Goal: Task Accomplishment & Management: Use online tool/utility

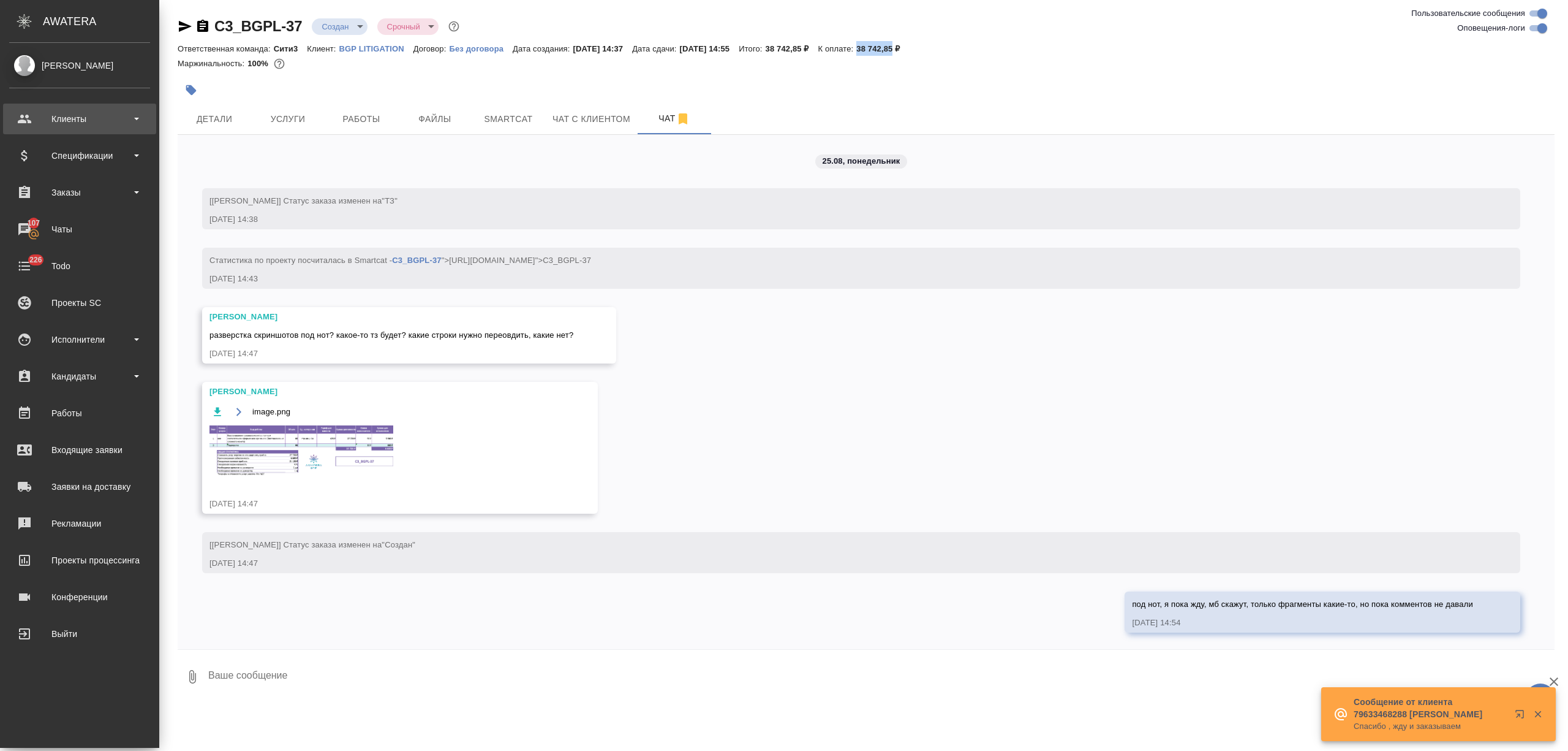
scroll to position [1, 0]
click at [70, 128] on div "Клиенты" at bounding box center [80, 119] width 141 height 18
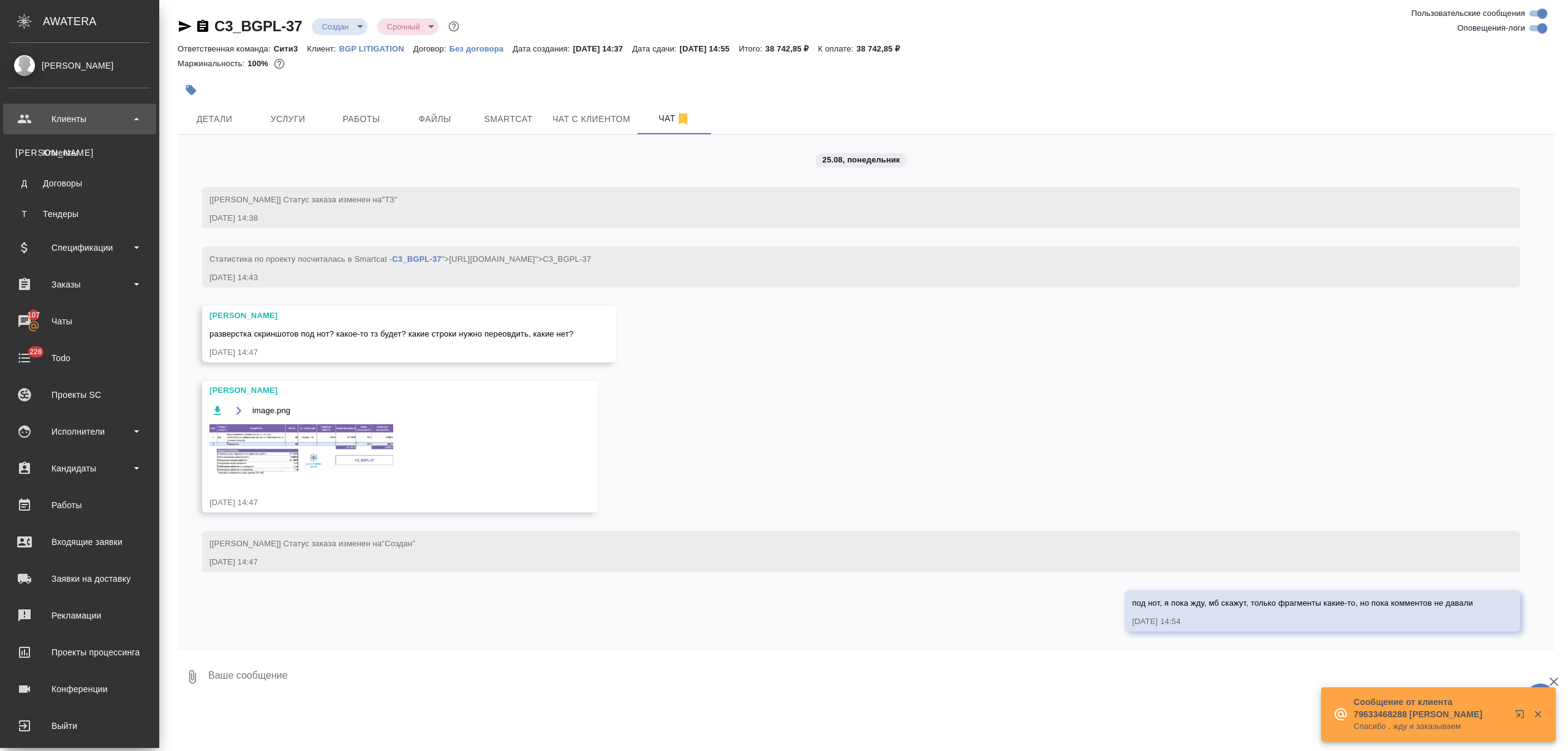
click at [76, 155] on div "Клиенты" at bounding box center [80, 153] width 129 height 12
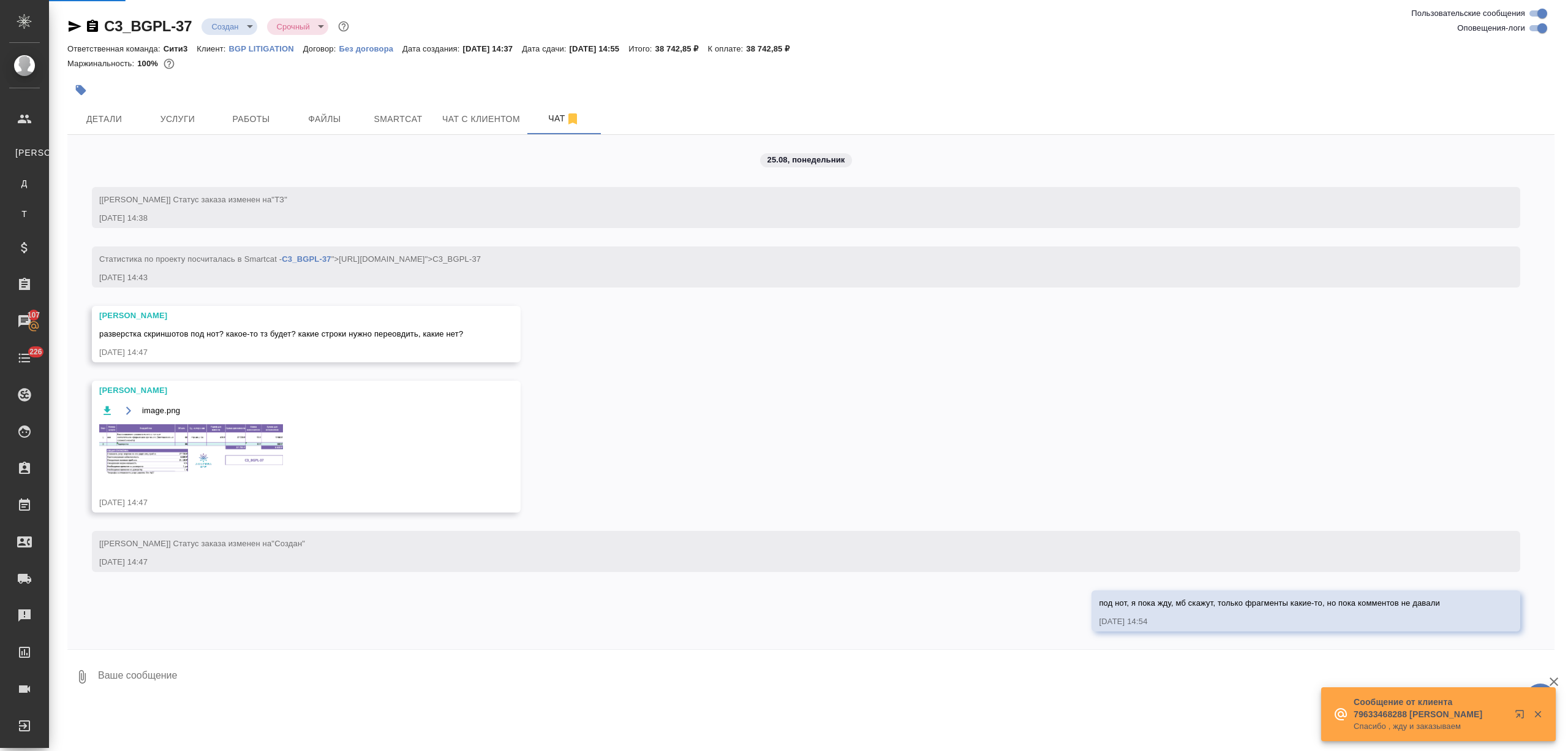
select select "RU"
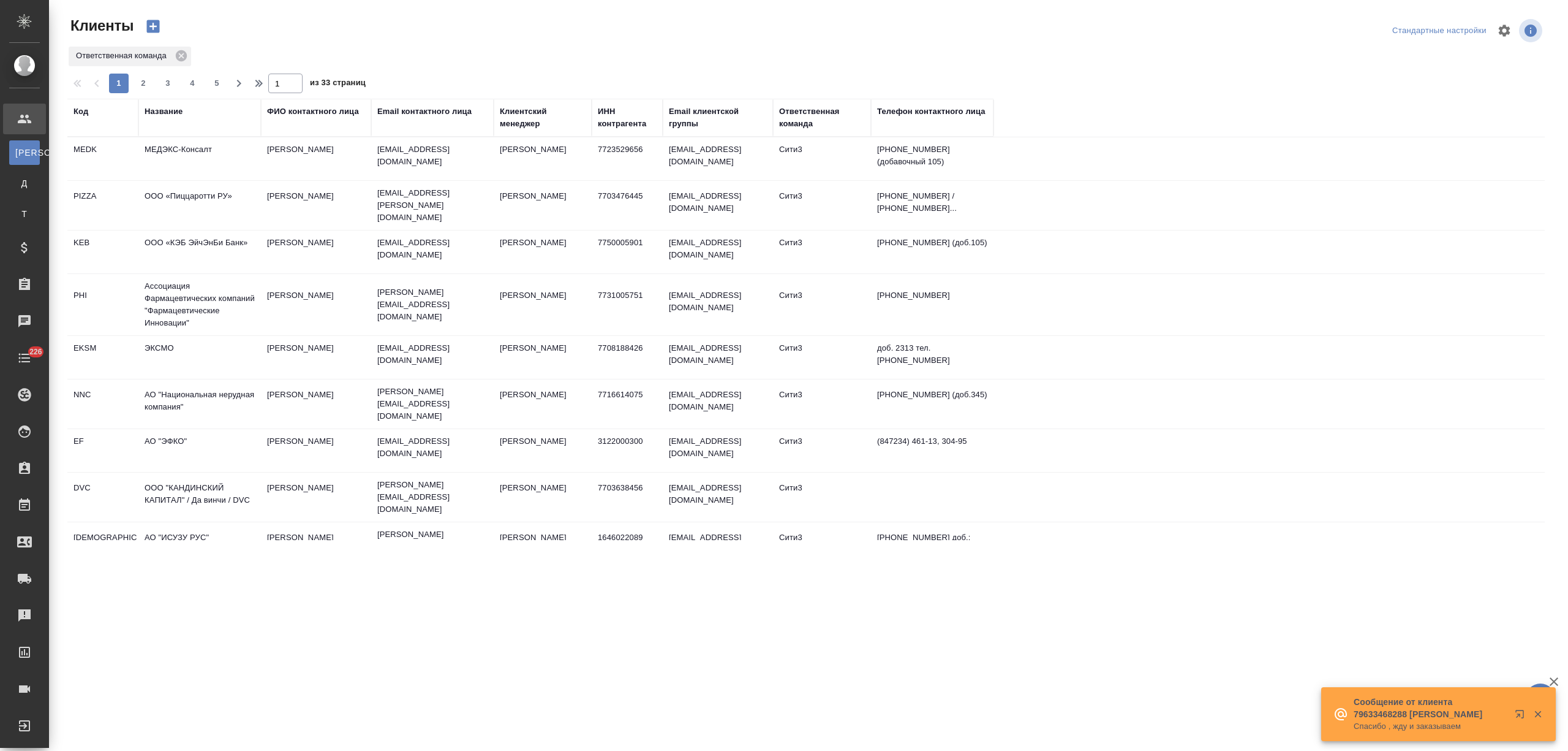
click at [175, 111] on div "Название" at bounding box center [164, 112] width 38 height 12
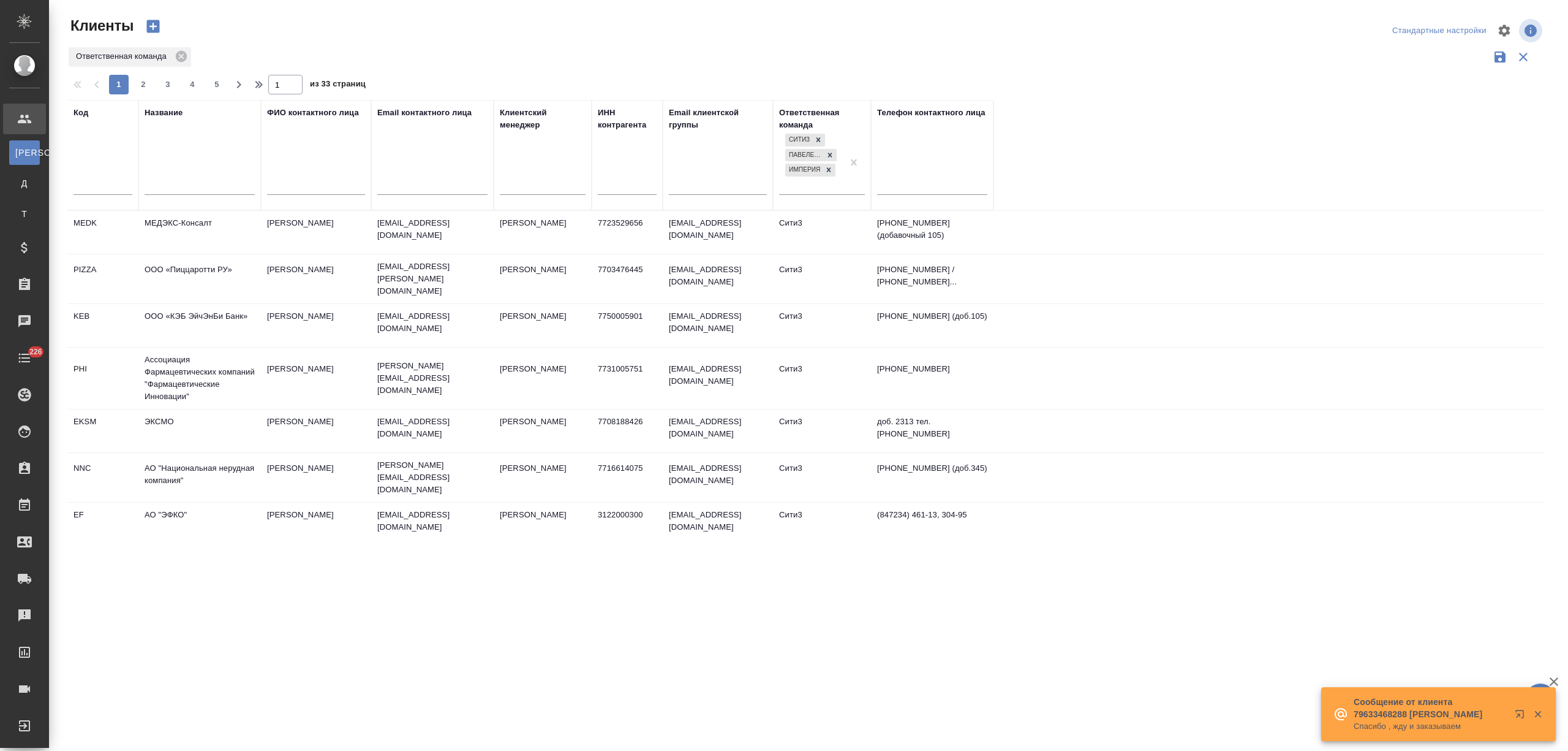
click at [168, 178] on div at bounding box center [200, 188] width 110 height 30
click at [184, 188] on input "text" at bounding box center [200, 187] width 110 height 15
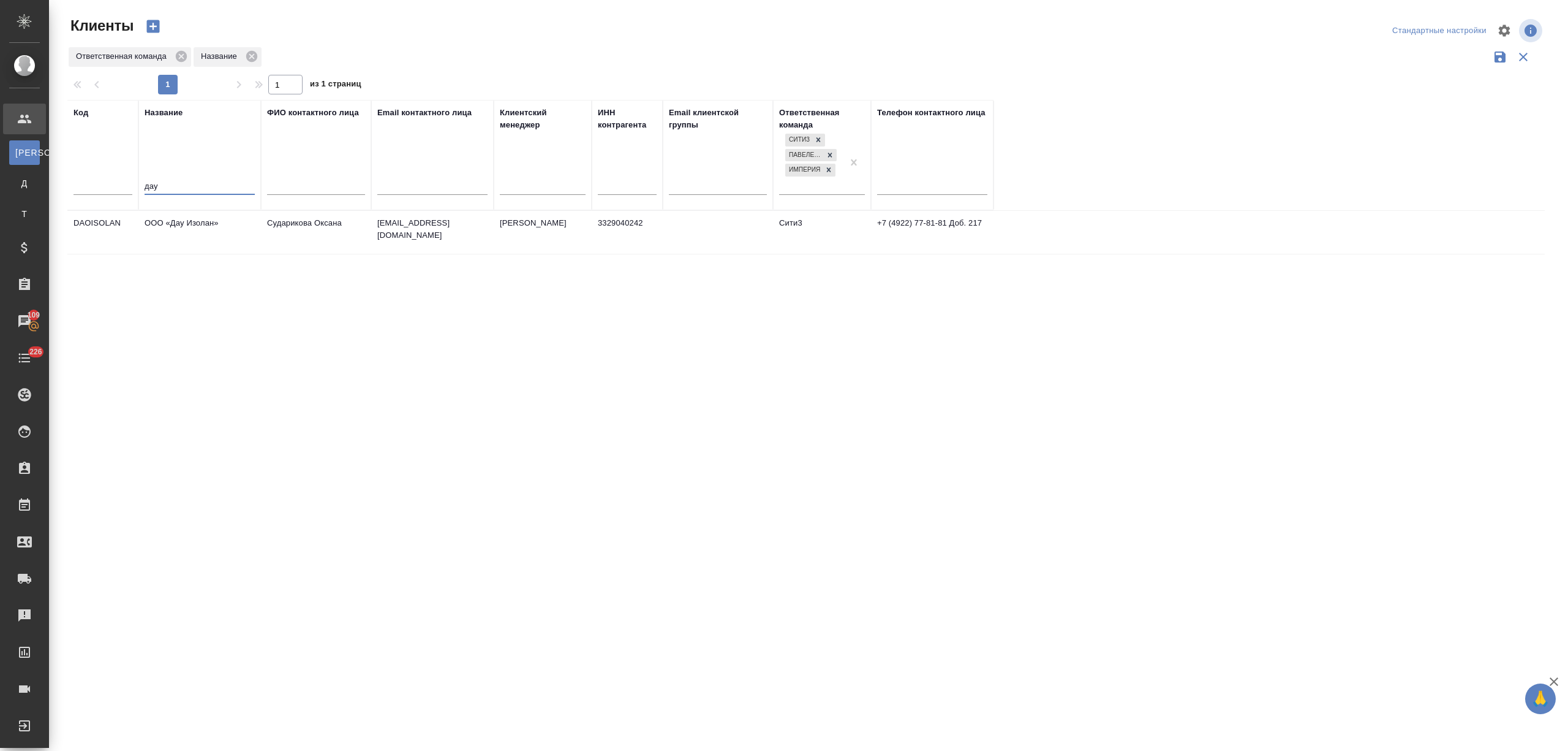
type input "дау"
click at [215, 243] on td "ООО «Дау Изолан»" at bounding box center [200, 233] width 123 height 43
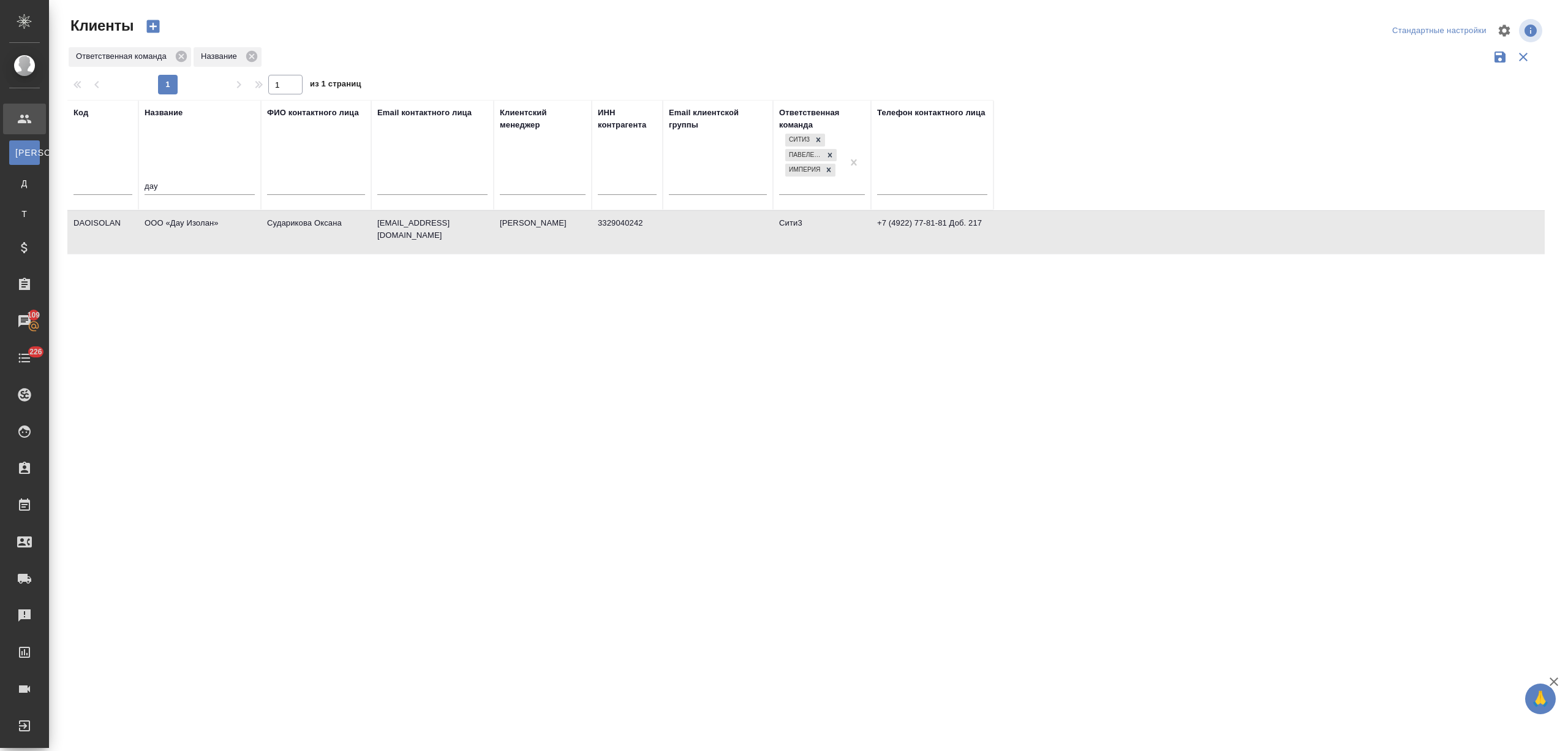
click at [215, 243] on td "ООО «Дау Изолан»" at bounding box center [200, 233] width 123 height 43
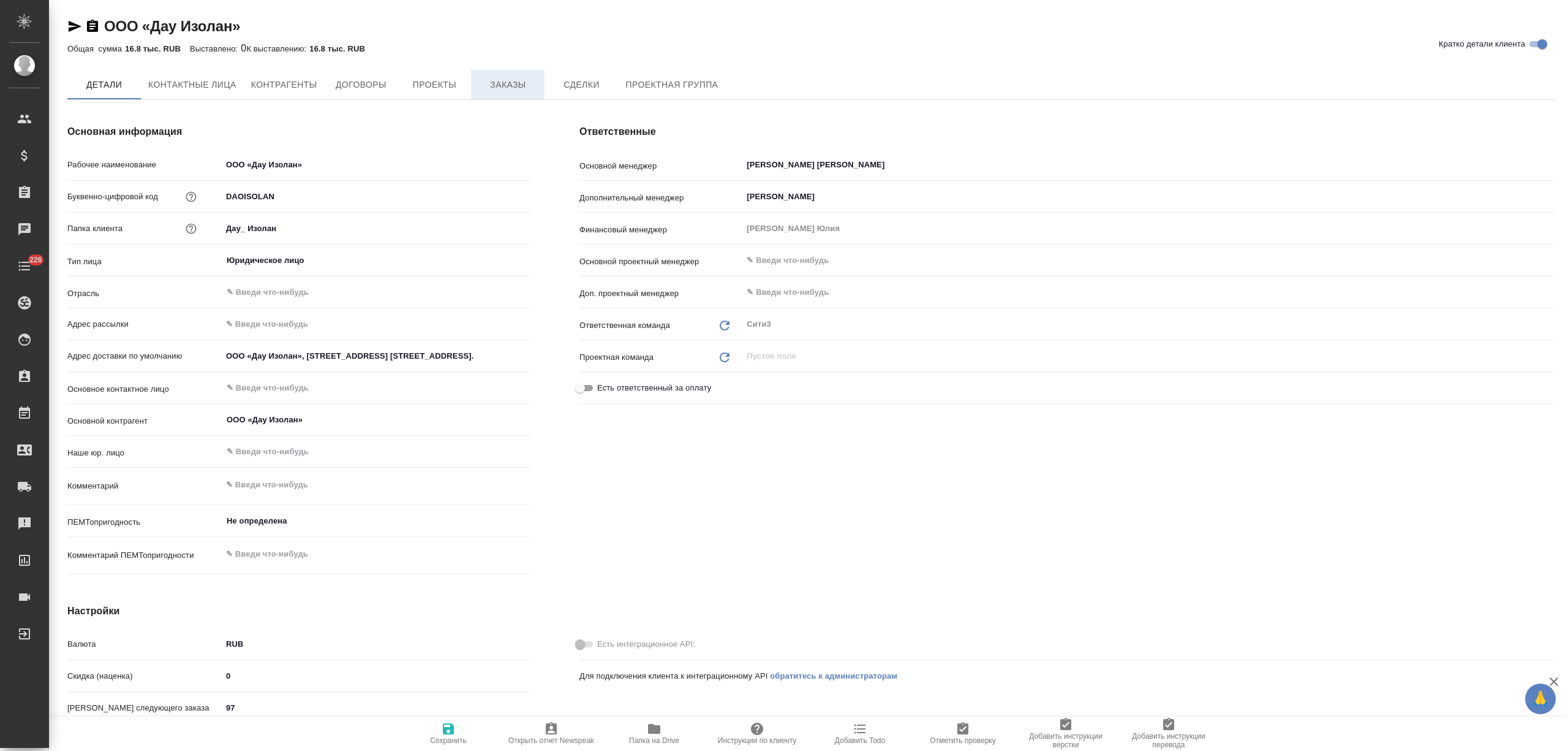
click at [495, 77] on span "Заказы" at bounding box center [508, 85] width 59 height 15
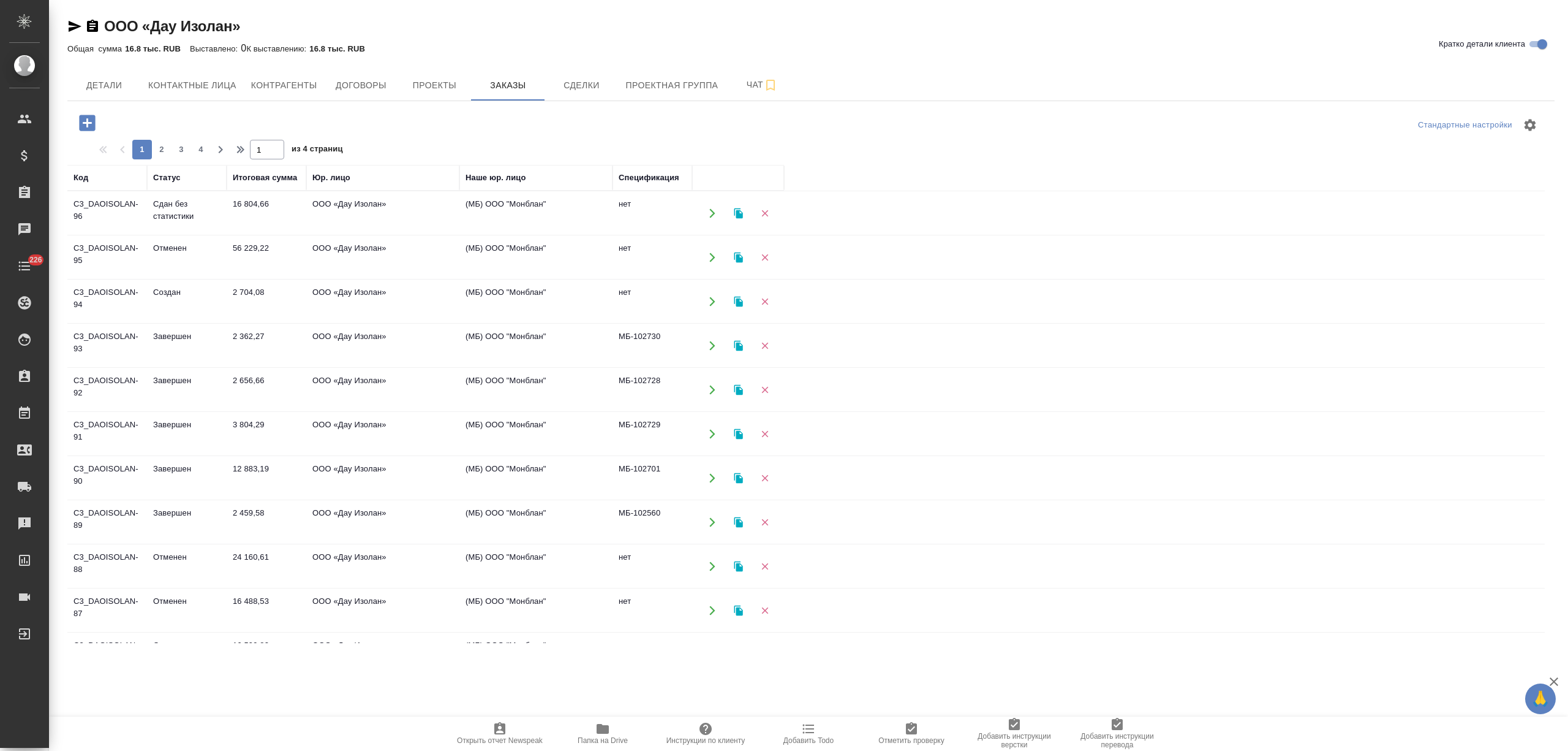
click at [91, 118] on icon "button" at bounding box center [87, 123] width 16 height 16
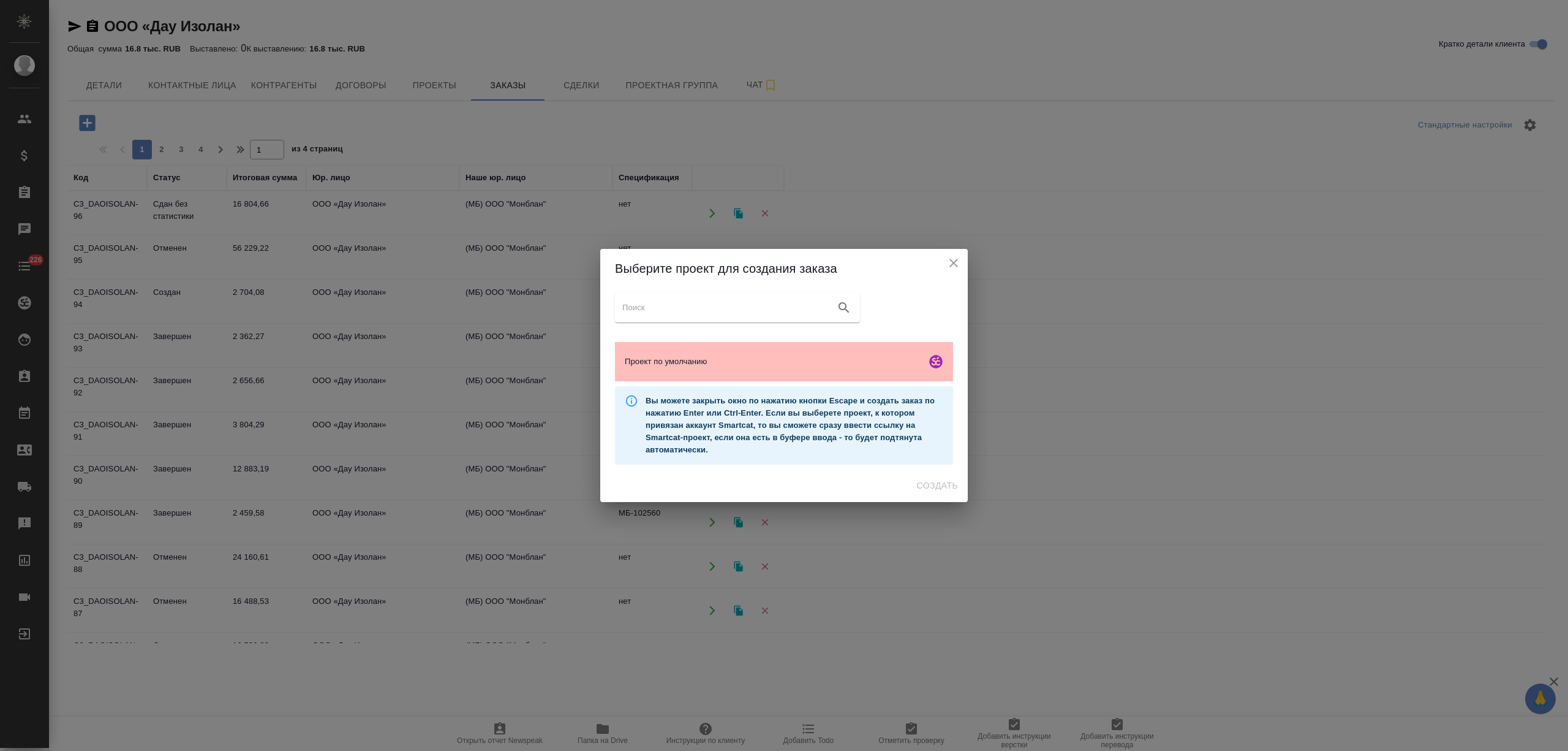
click at [839, 371] on div "Проект по умолчанию" at bounding box center [784, 361] width 338 height 39
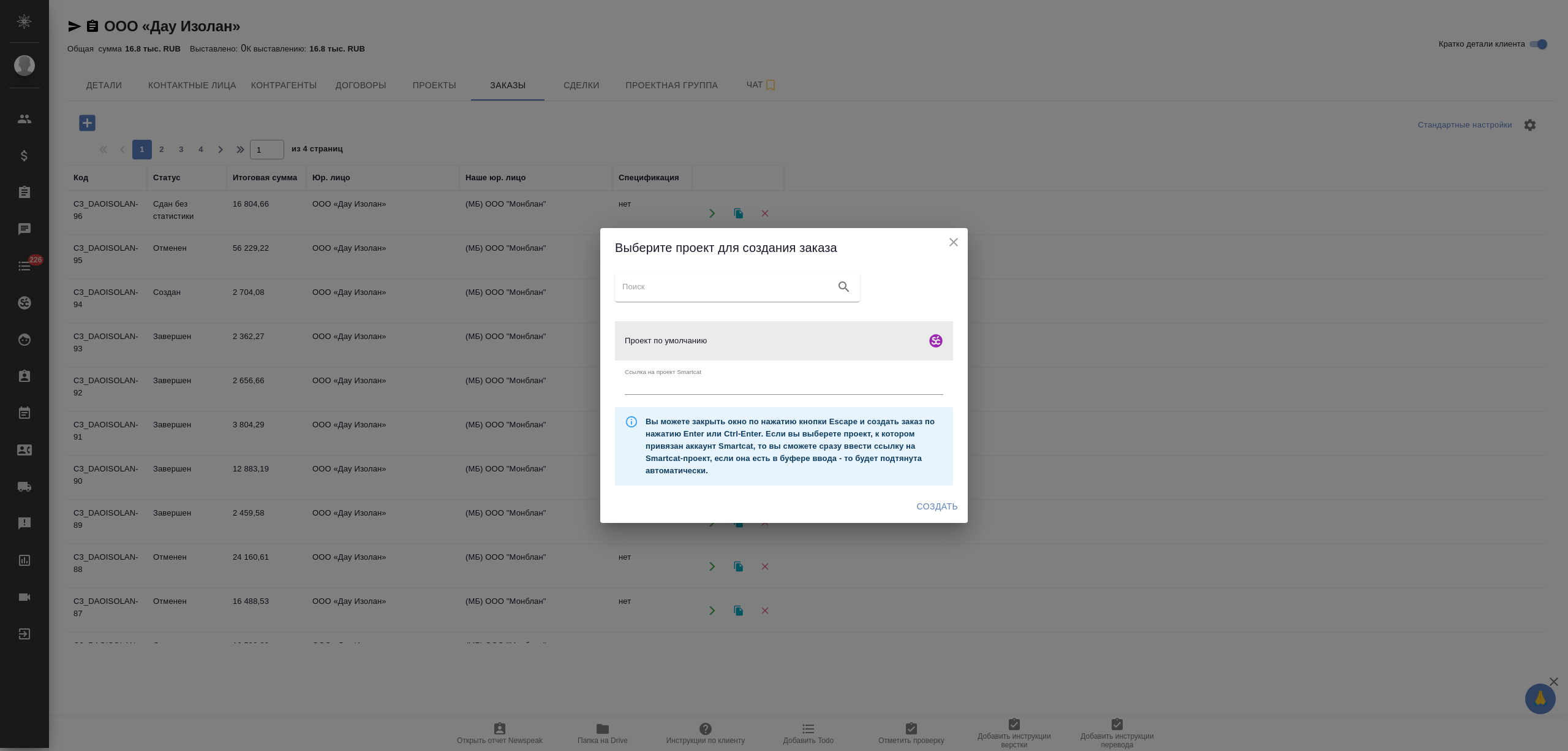
click at [931, 507] on span "Создать" at bounding box center [937, 506] width 41 height 15
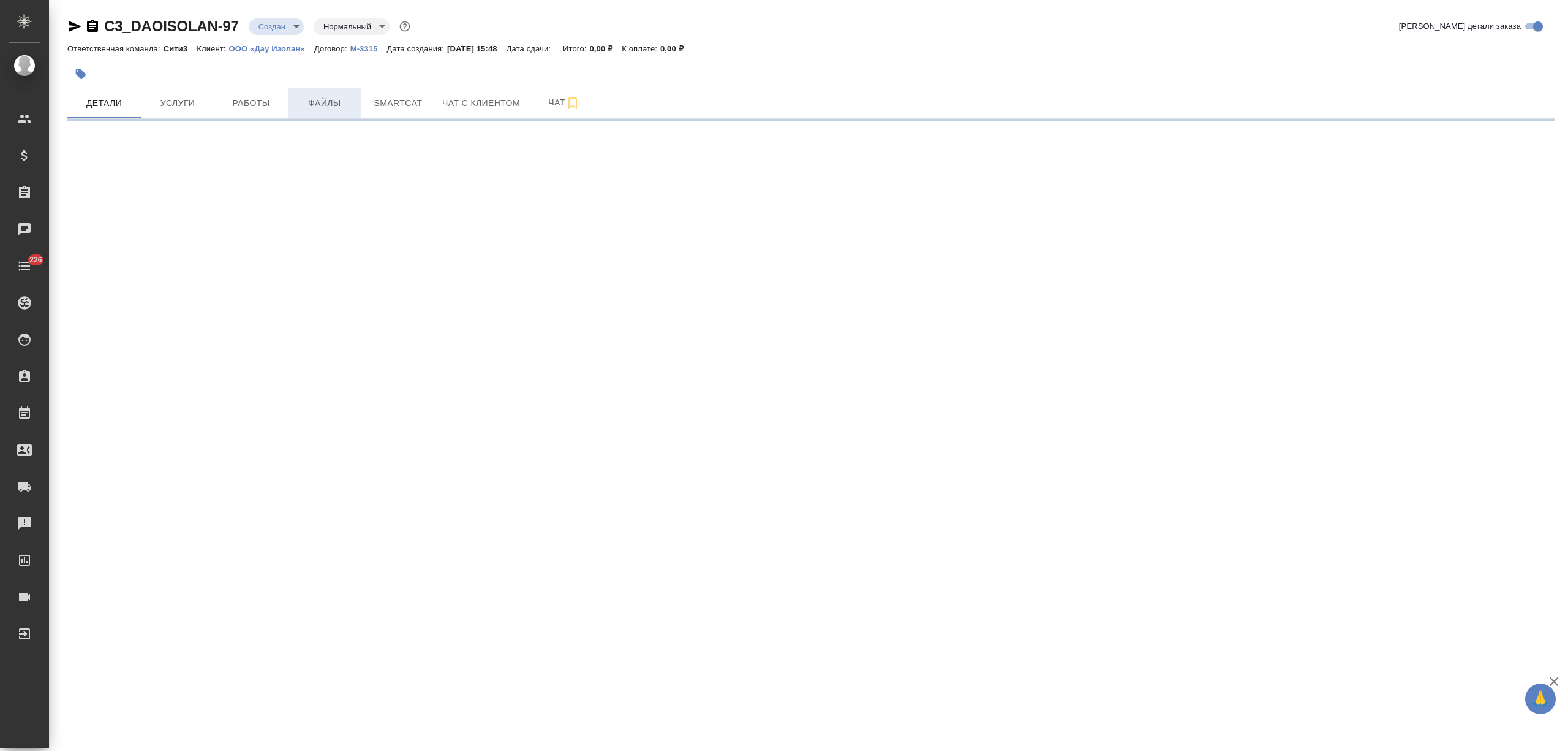
click at [319, 112] on button "Файлы" at bounding box center [324, 103] width 74 height 31
select select "RU"
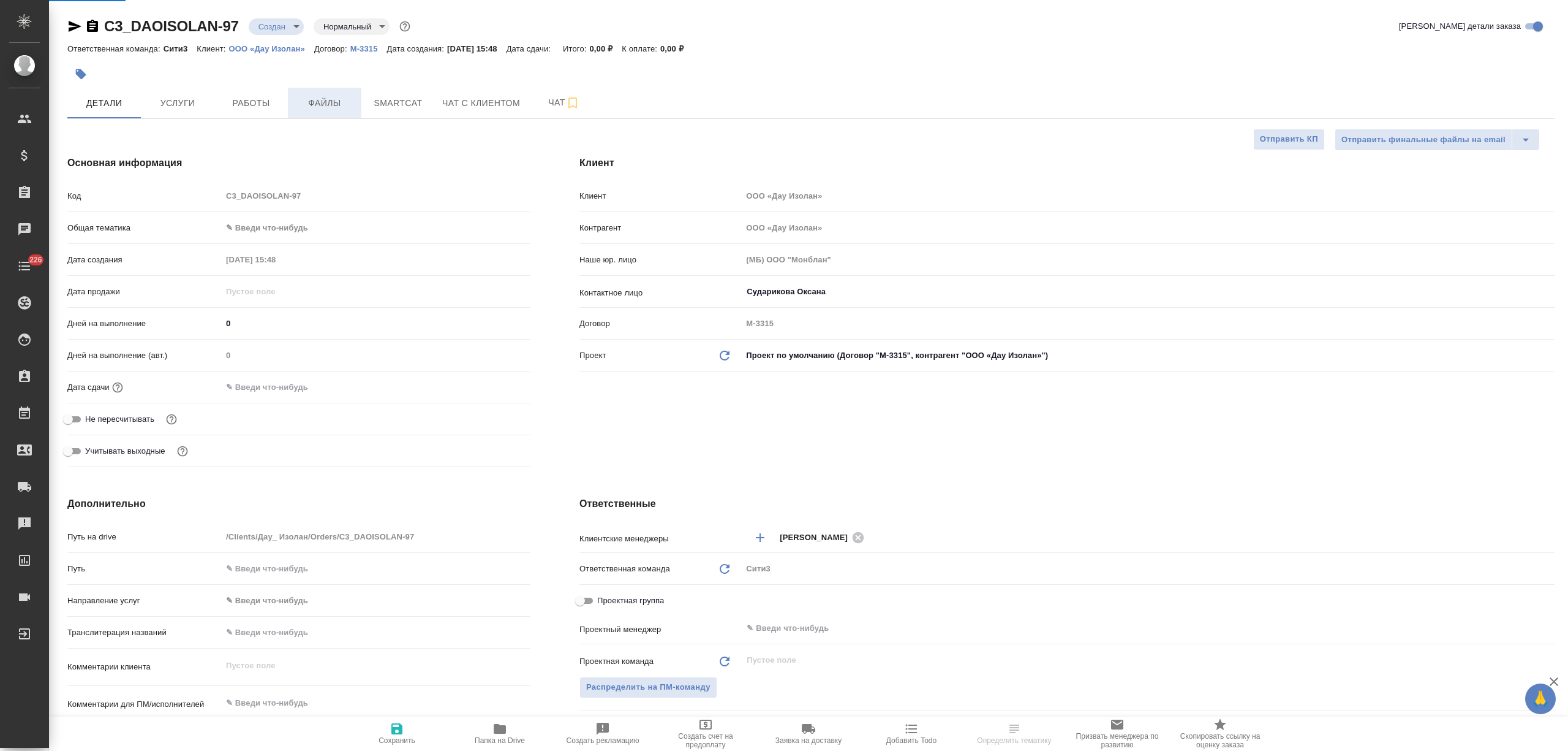
type textarea "x"
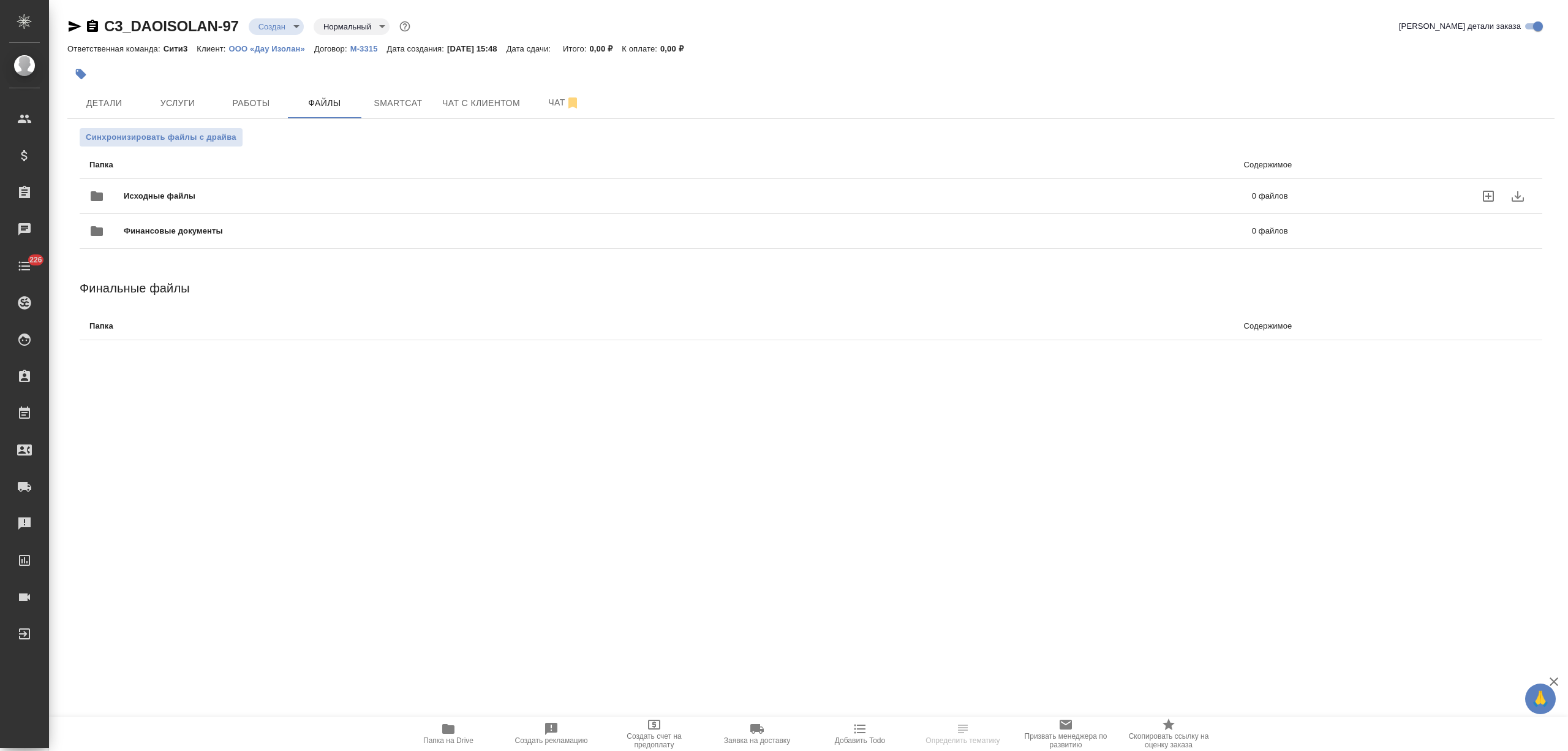
click at [204, 194] on span "Исходные файлы" at bounding box center [424, 196] width 600 height 12
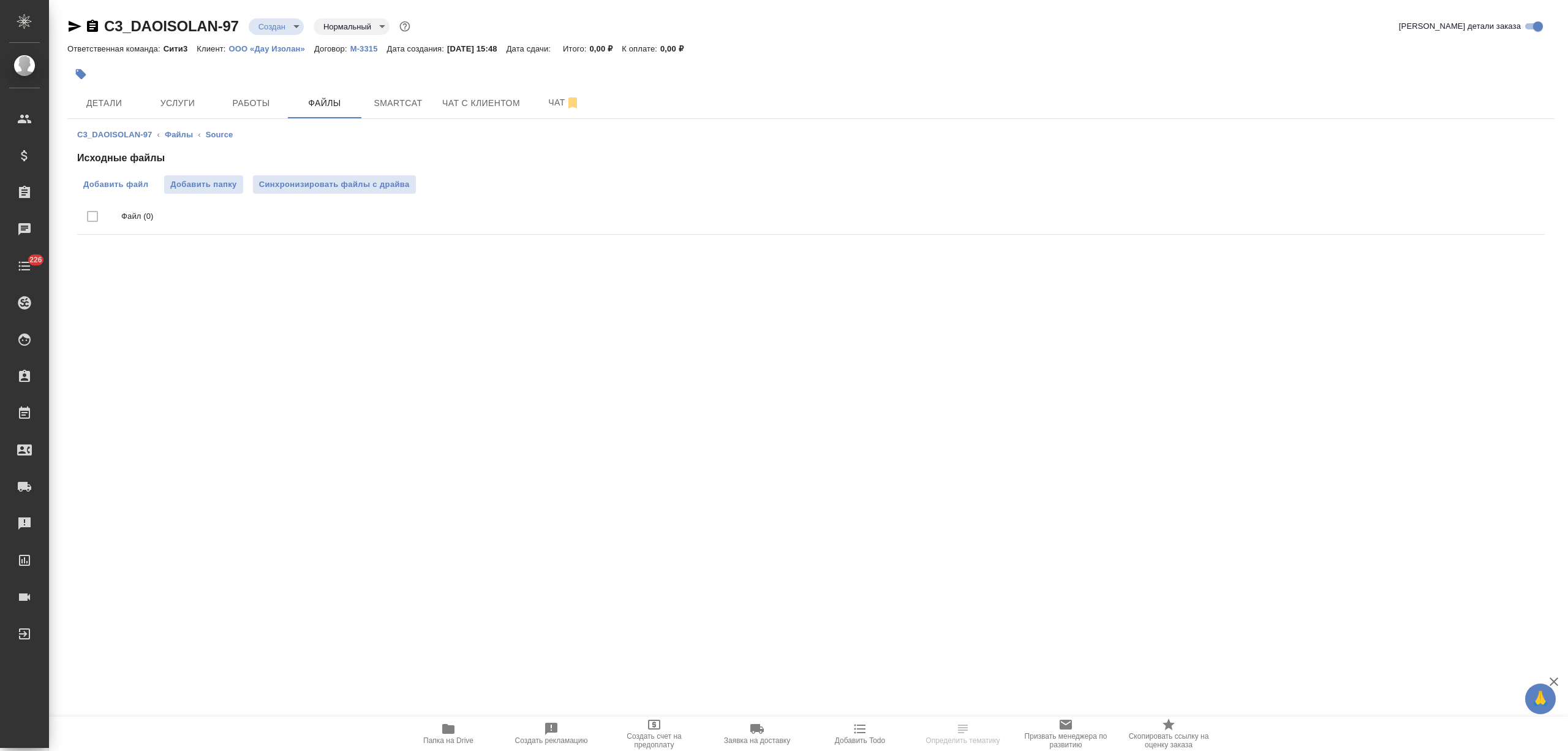
click at [123, 177] on label "Добавить файл" at bounding box center [116, 185] width 77 height 18
click at [0, 0] on input "Добавить файл" at bounding box center [0, 0] width 0 height 0
click at [121, 101] on span "Детали" at bounding box center [104, 103] width 59 height 15
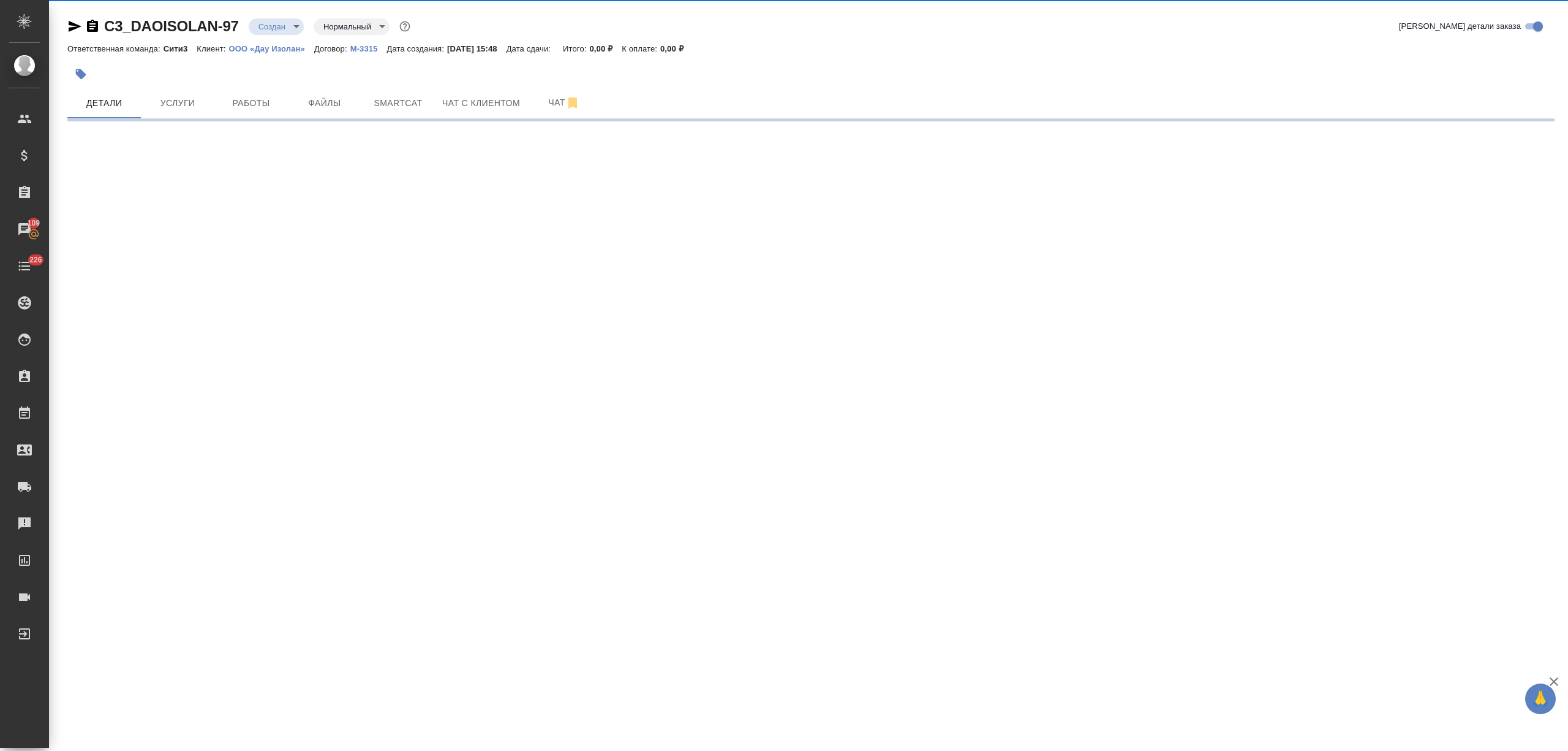
select select "RU"
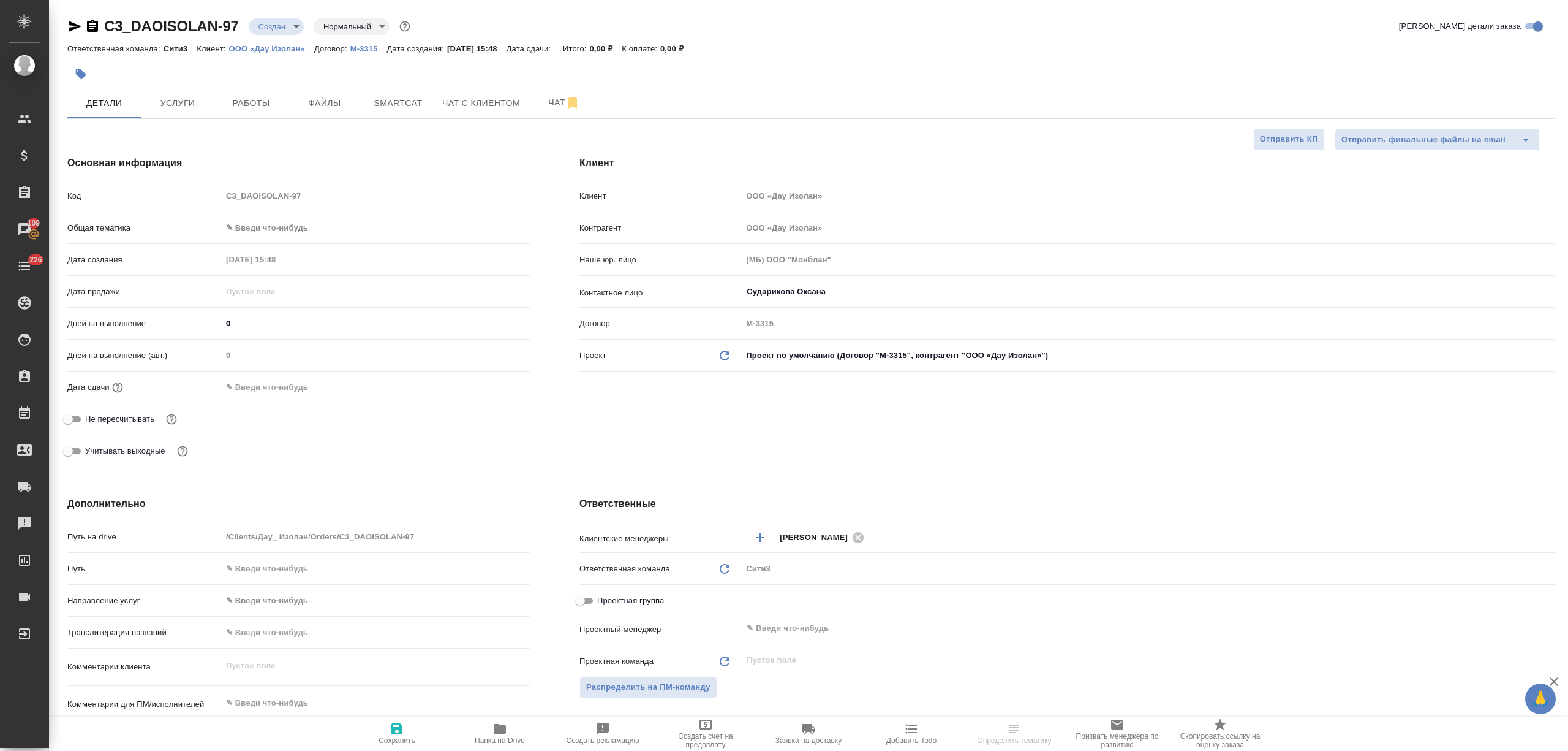
type textarea "x"
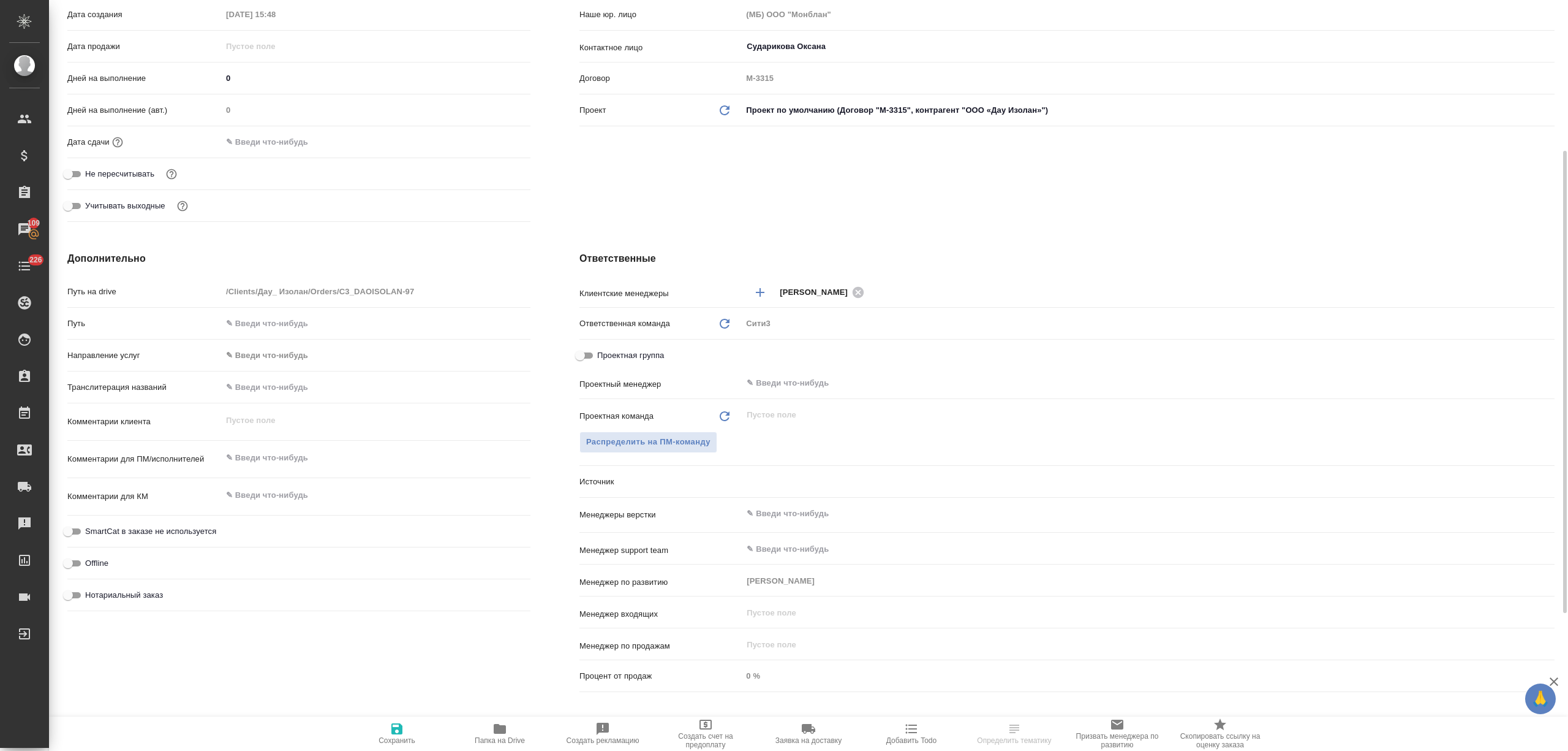
click at [790, 515] on input "text" at bounding box center [1128, 514] width 765 height 15
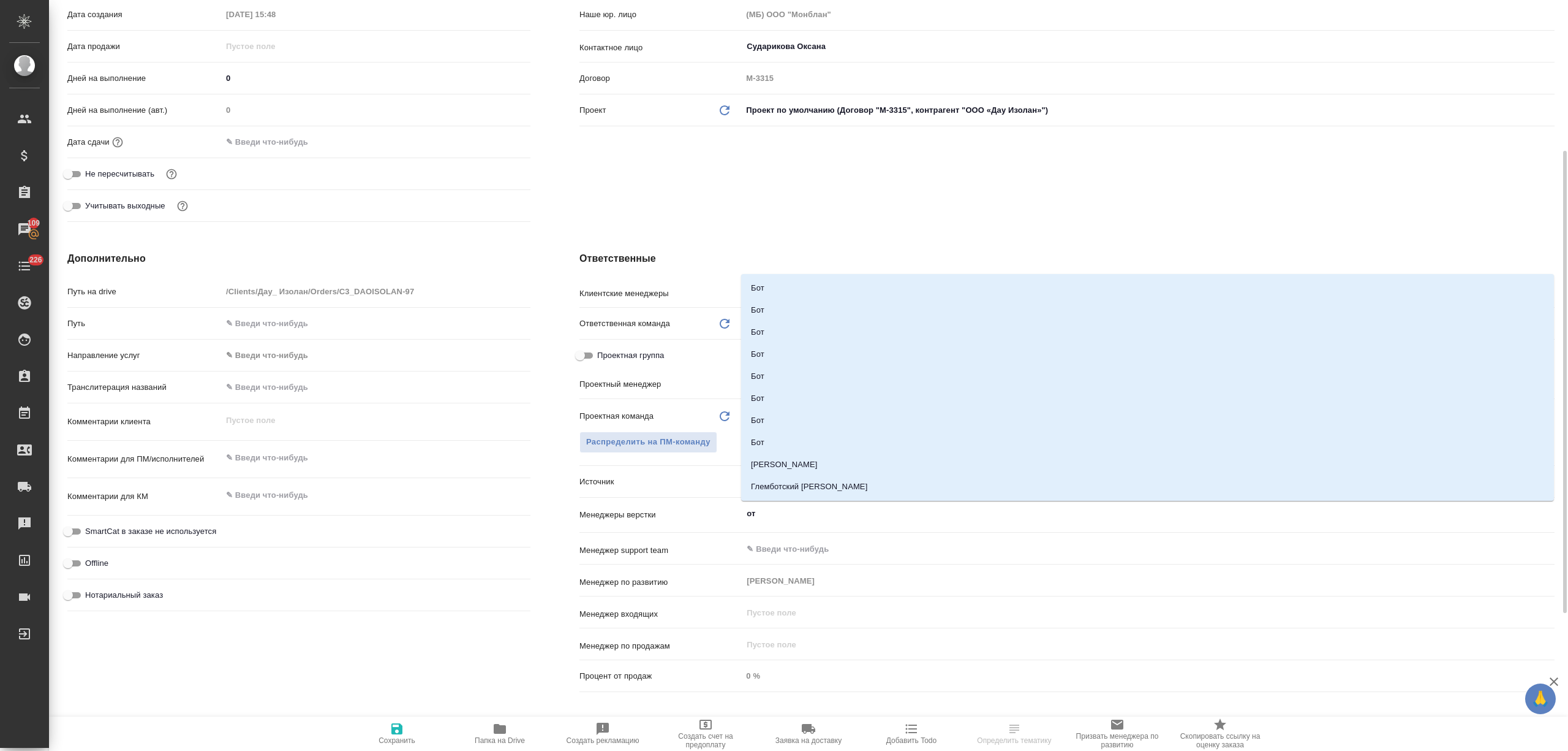
type input "отд"
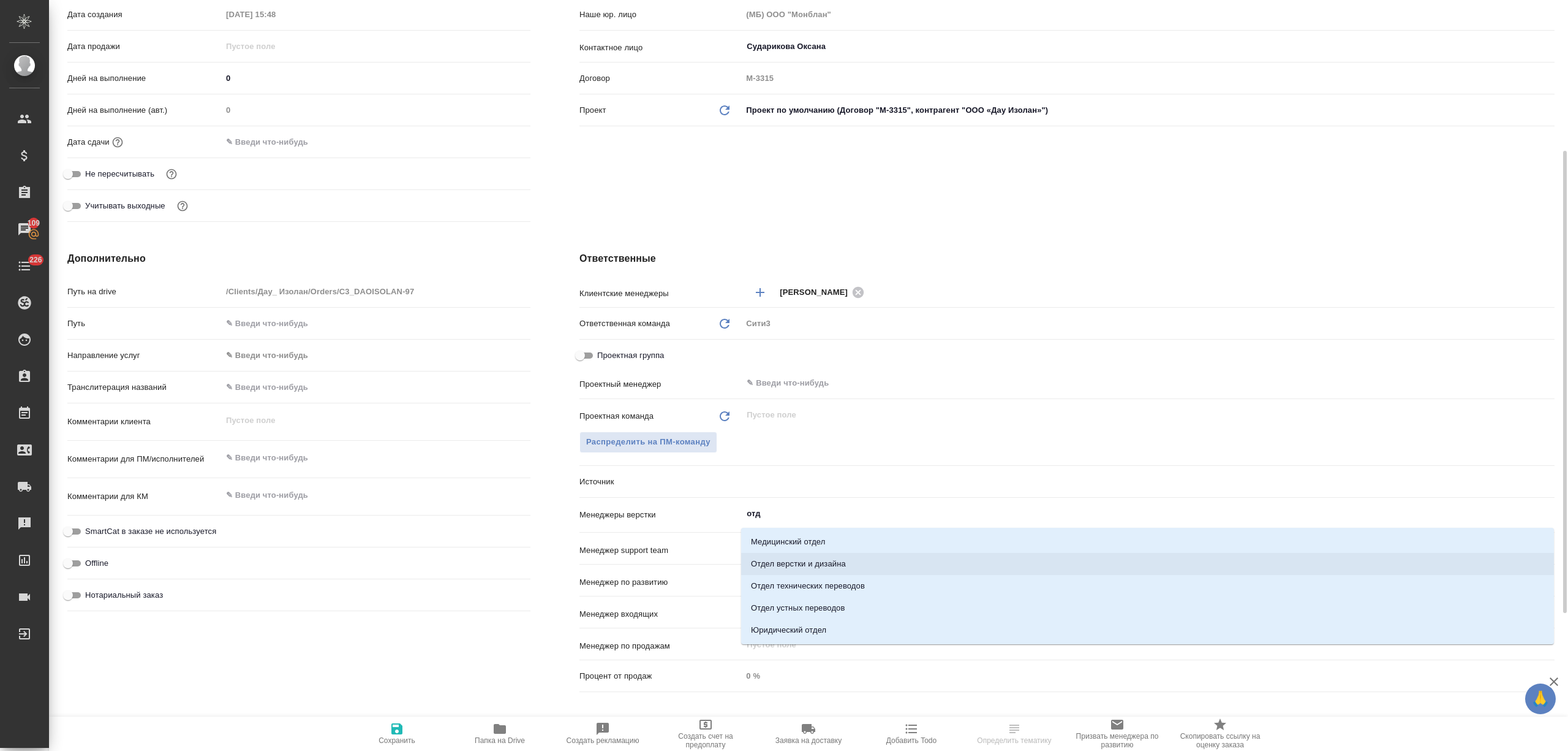
click at [800, 564] on li "Отдел верстки и дизайна" at bounding box center [1148, 564] width 813 height 22
type textarea "x"
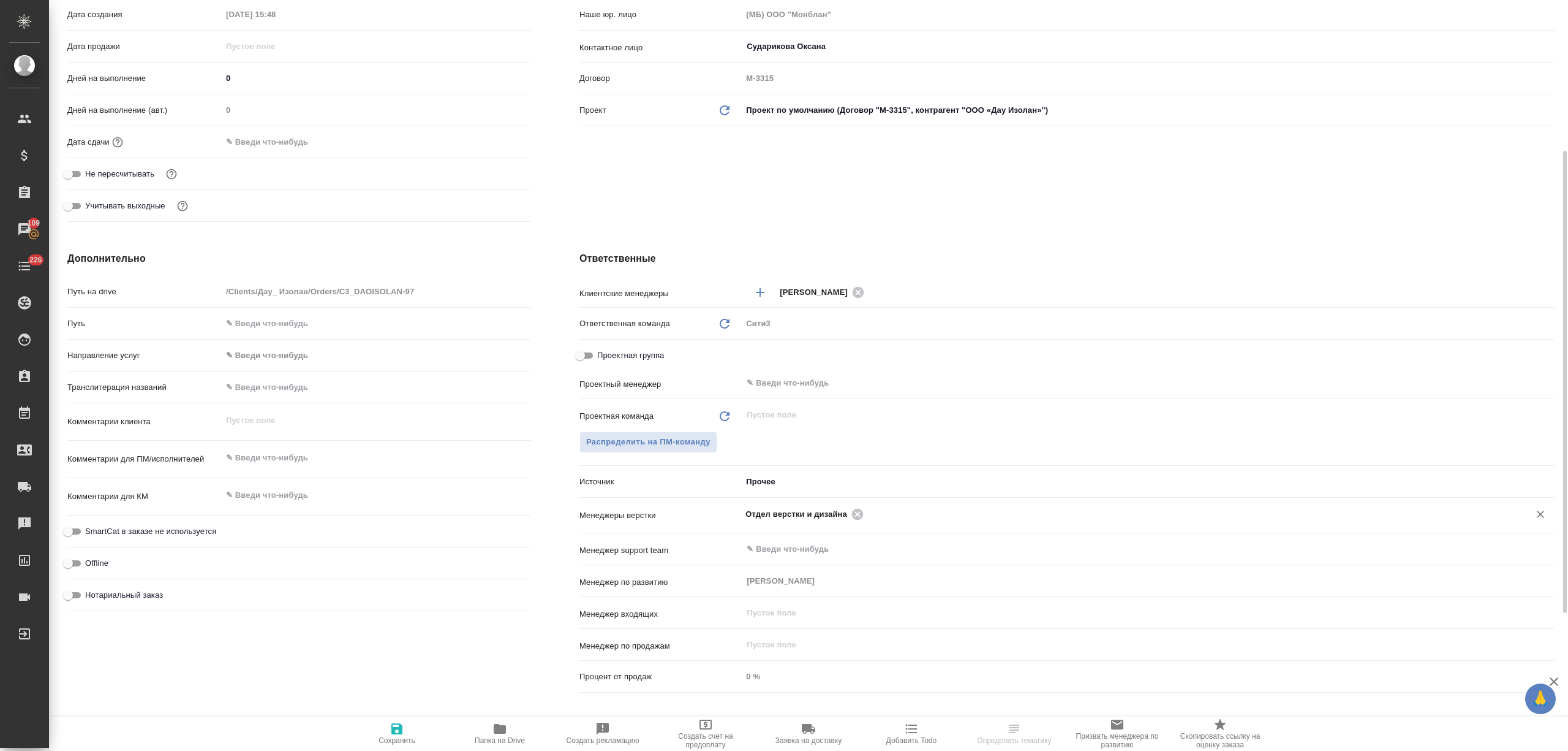
click at [407, 727] on span "Сохранить" at bounding box center [397, 733] width 88 height 23
type textarea "x"
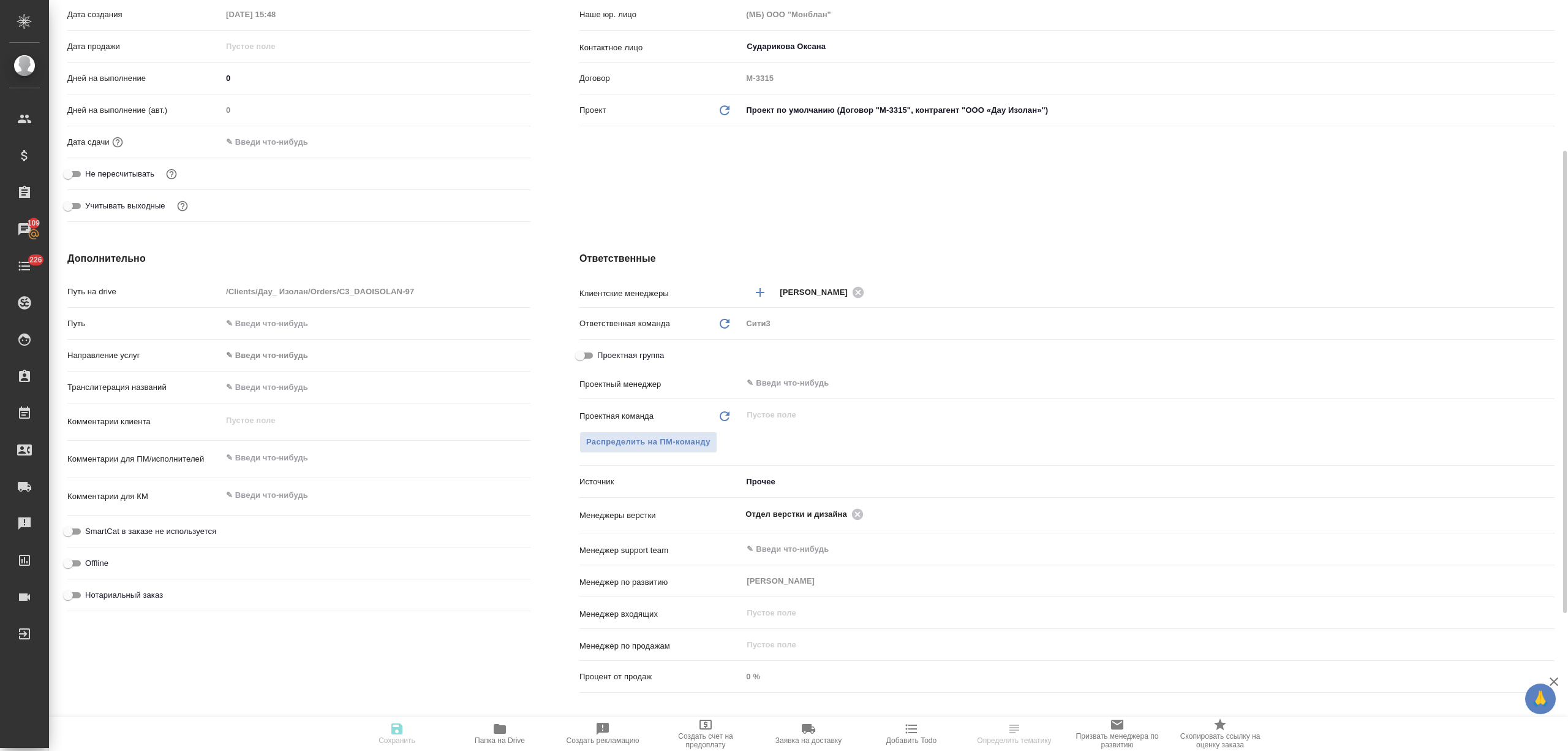
type textarea "x"
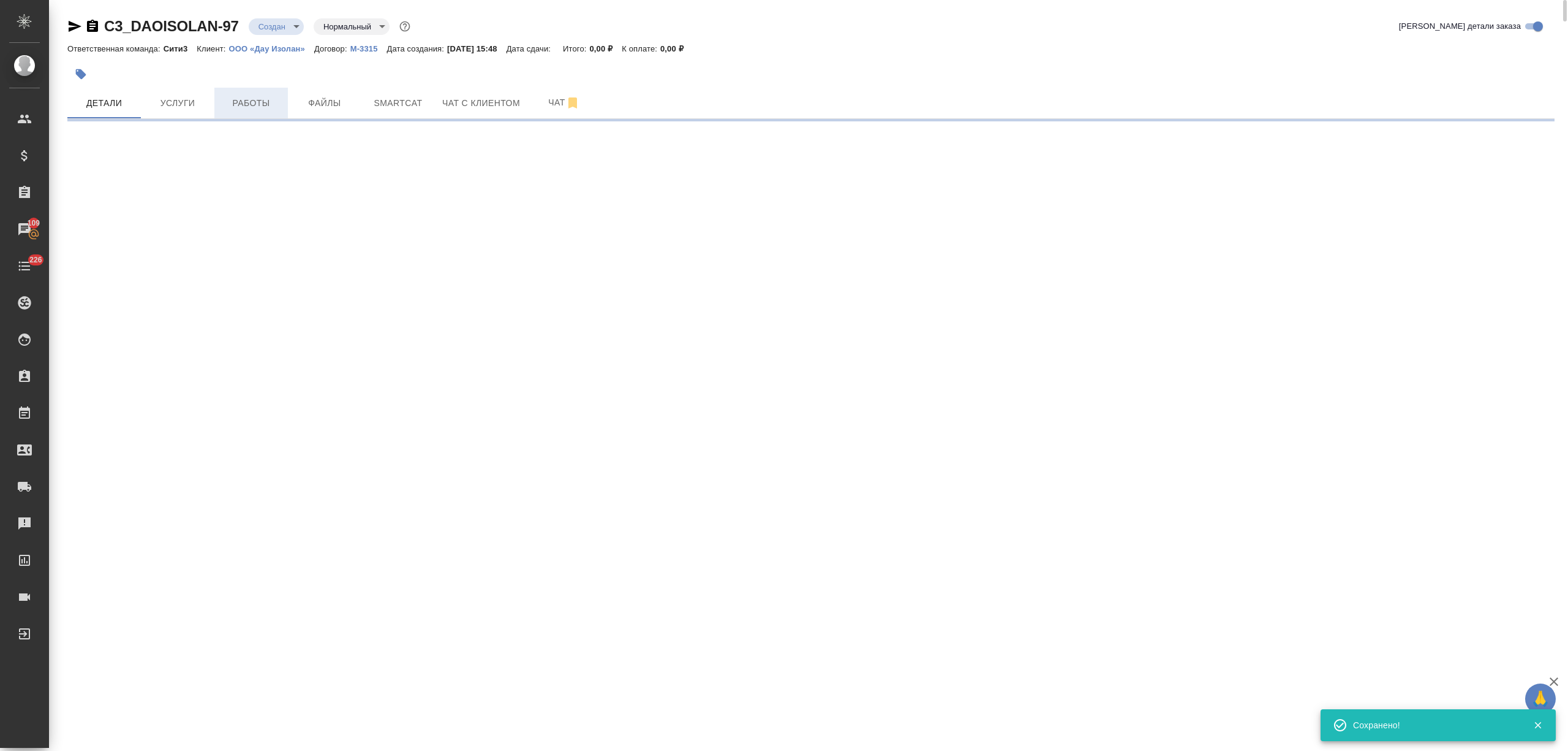
scroll to position [0, 0]
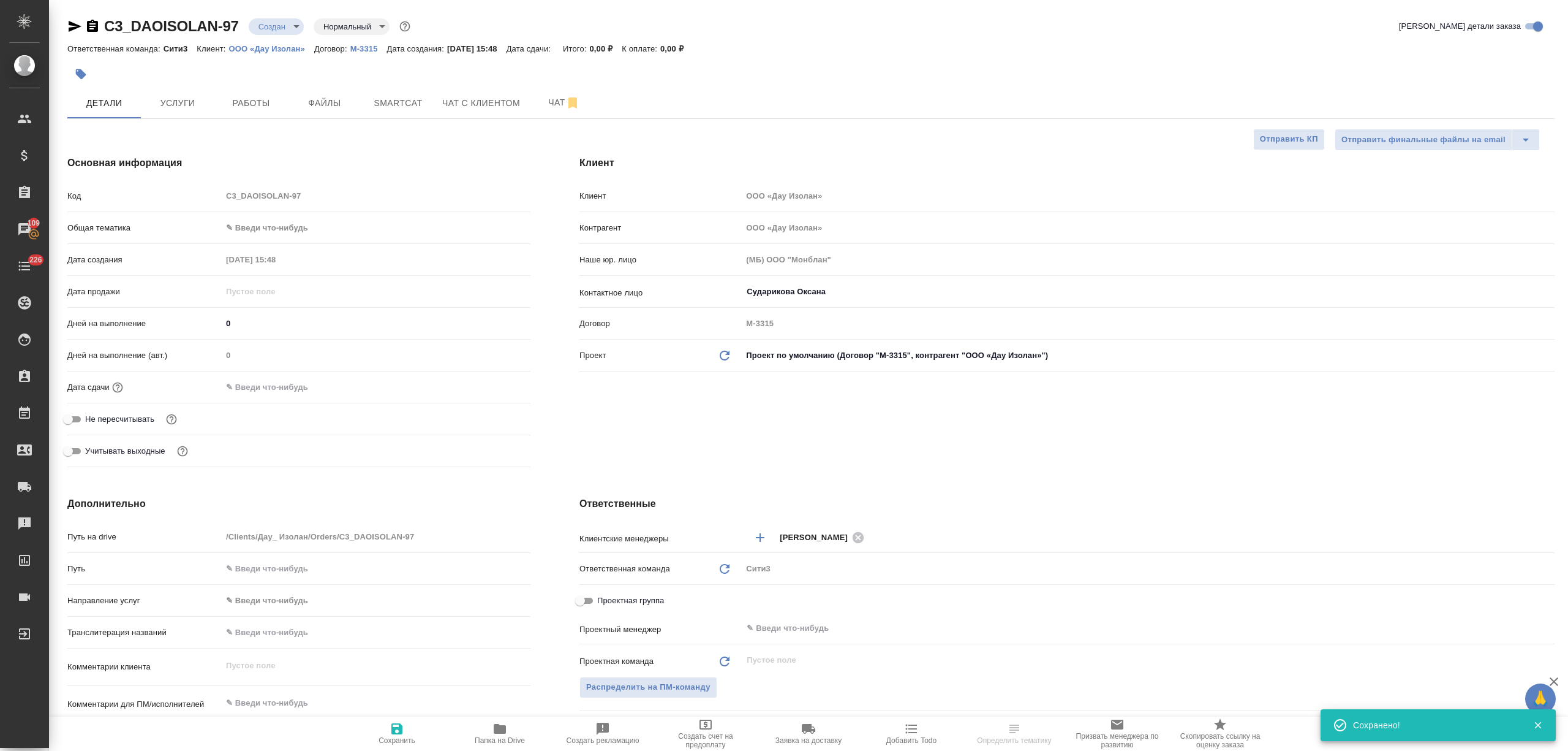
click at [270, 30] on body "🙏 .cls-1 fill:#fff; AWATERA Nikitina Tatiana Клиенты Спецификации Заказы 109 Ча…" at bounding box center [784, 376] width 1568 height 751
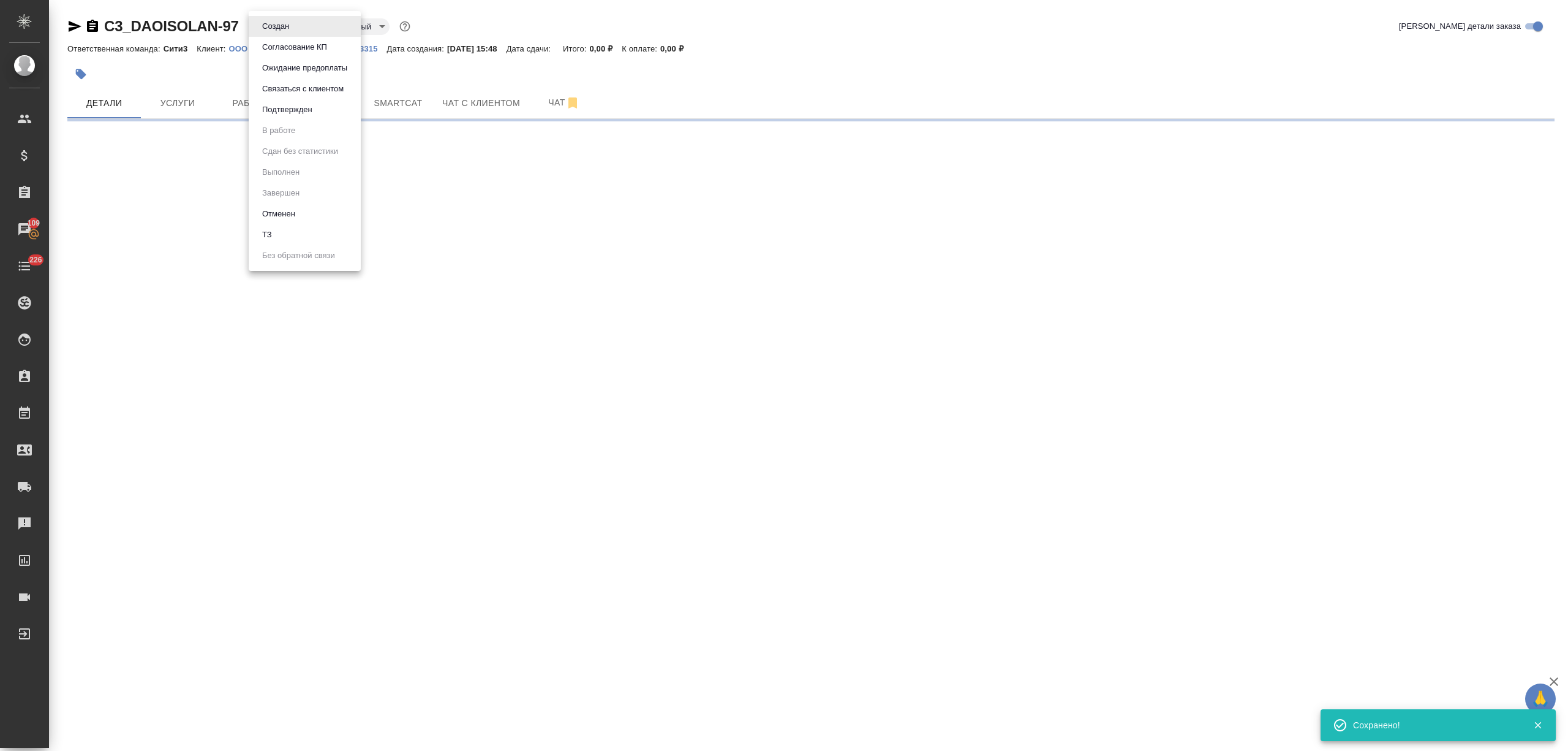
select select "RU"
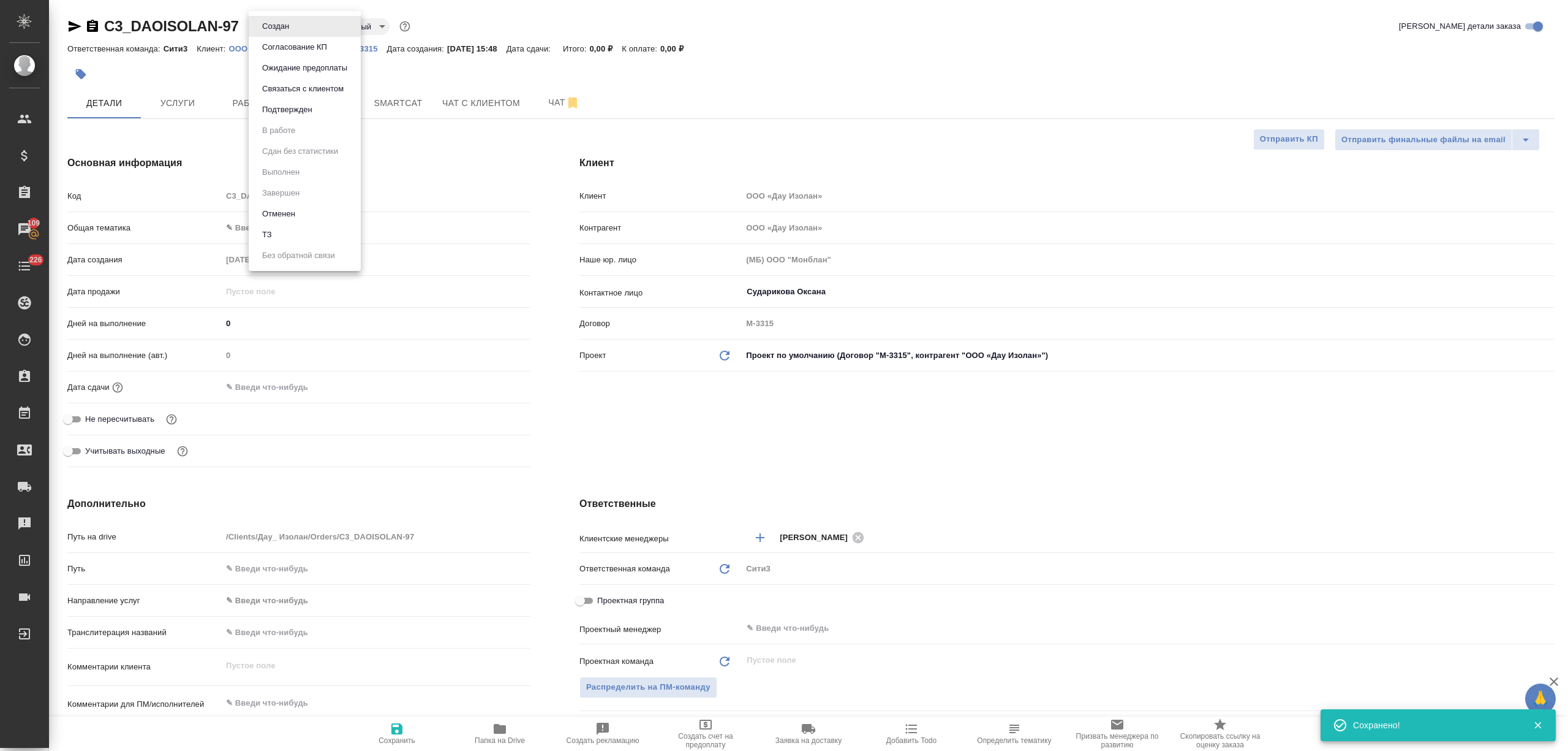
type textarea "x"
click at [284, 239] on li "ТЗ" at bounding box center [305, 235] width 112 height 21
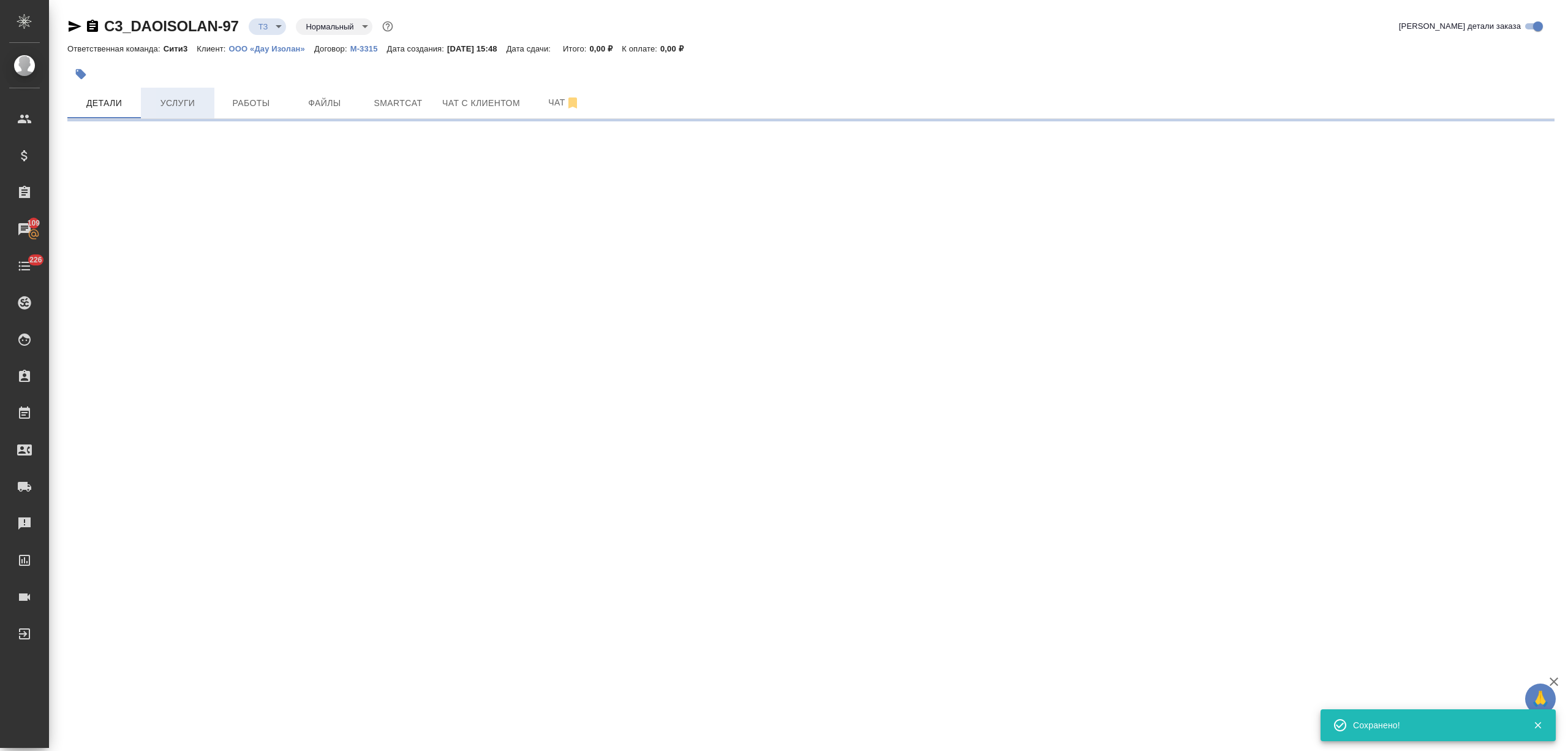
select select "RU"
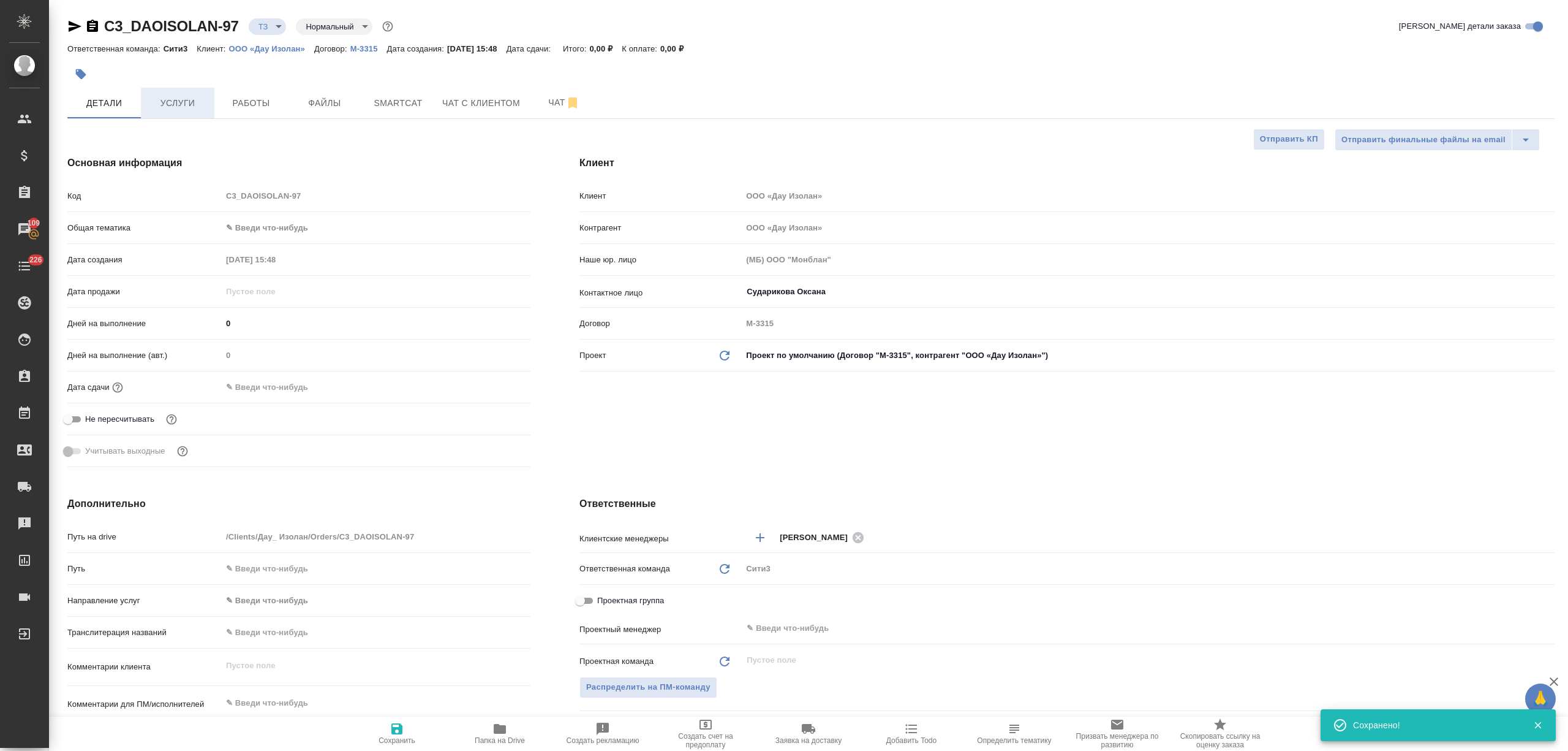
click at [186, 108] on span "Услуги" at bounding box center [178, 103] width 59 height 15
type textarea "x"
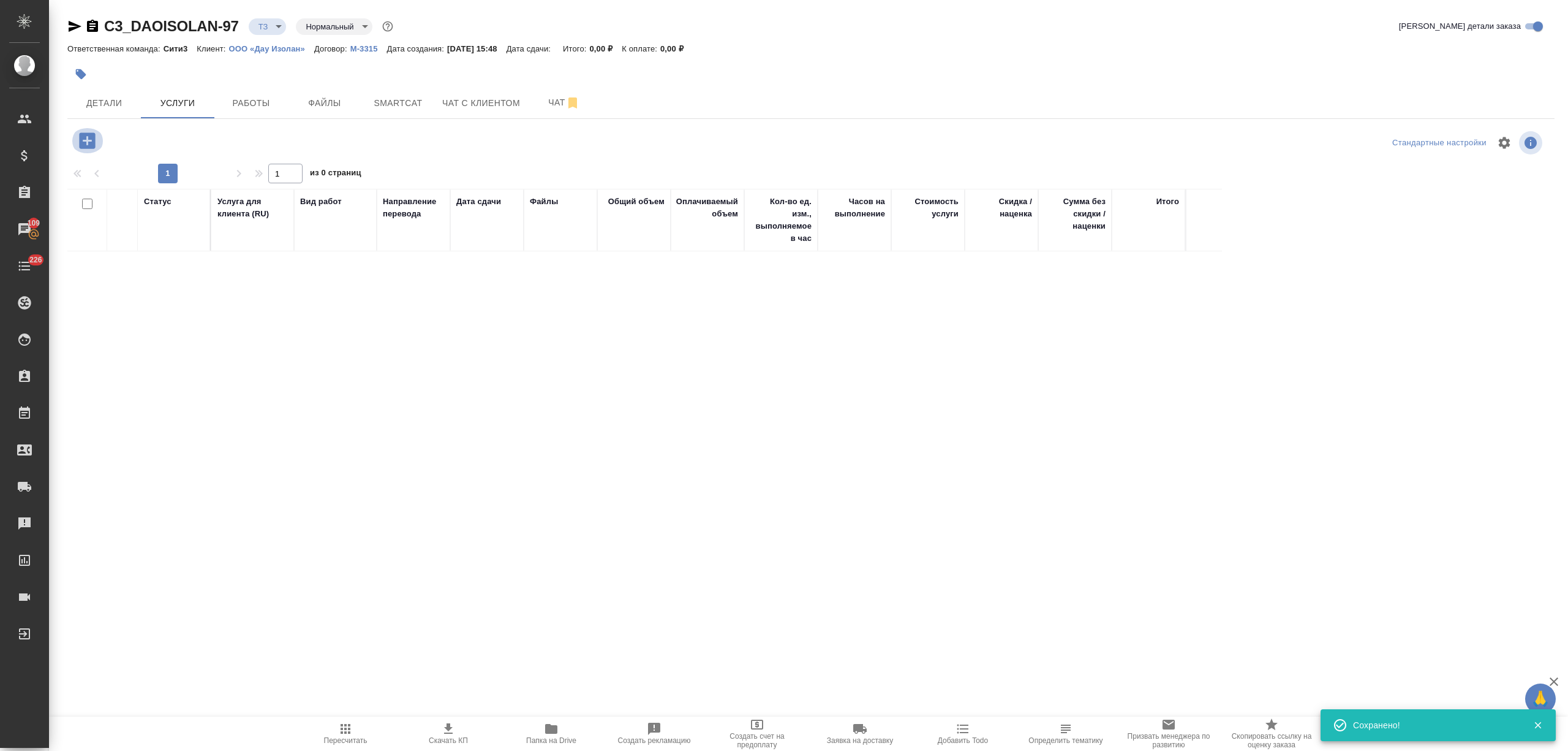
click at [83, 146] on icon "button" at bounding box center [87, 141] width 16 height 16
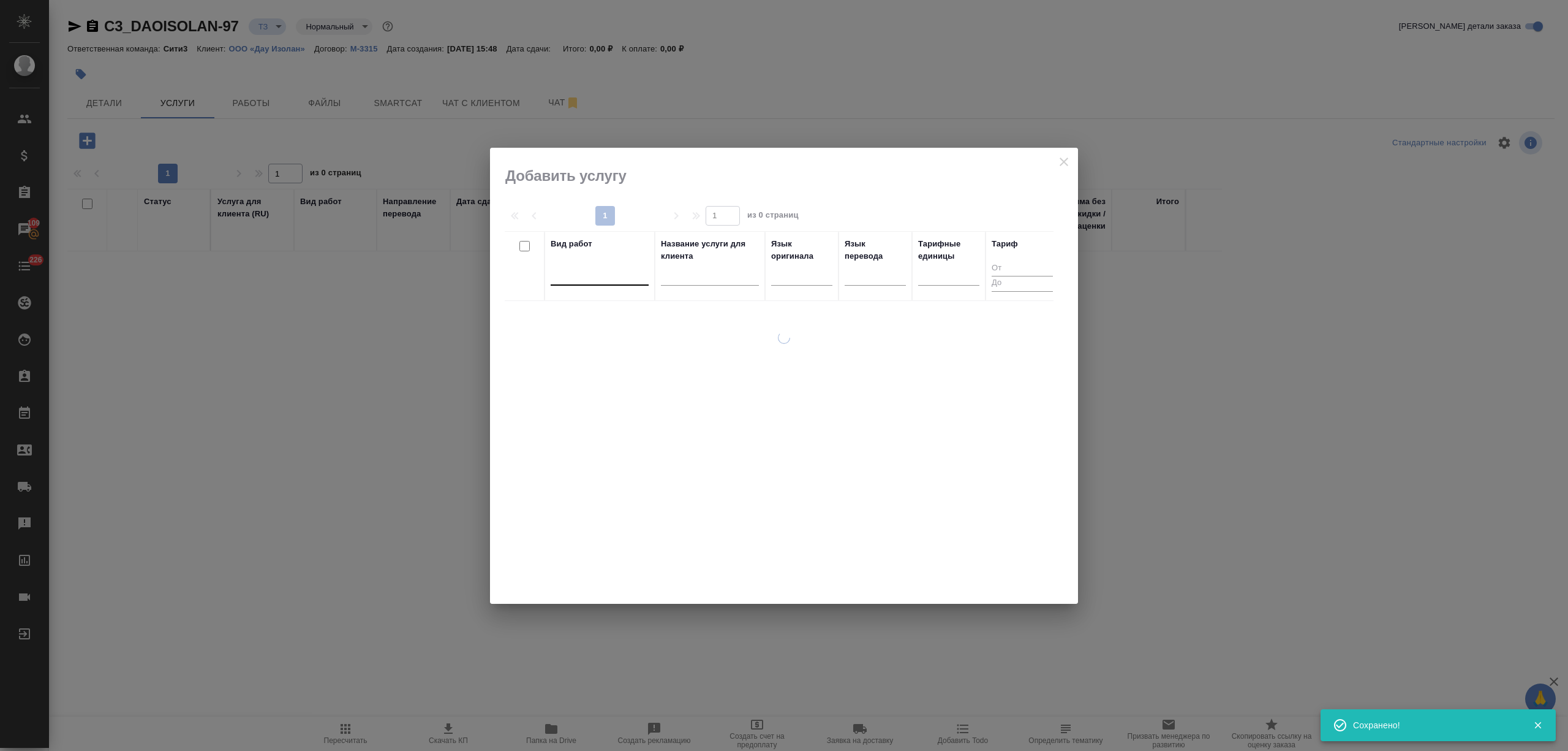
click at [554, 270] on div at bounding box center [600, 273] width 98 height 18
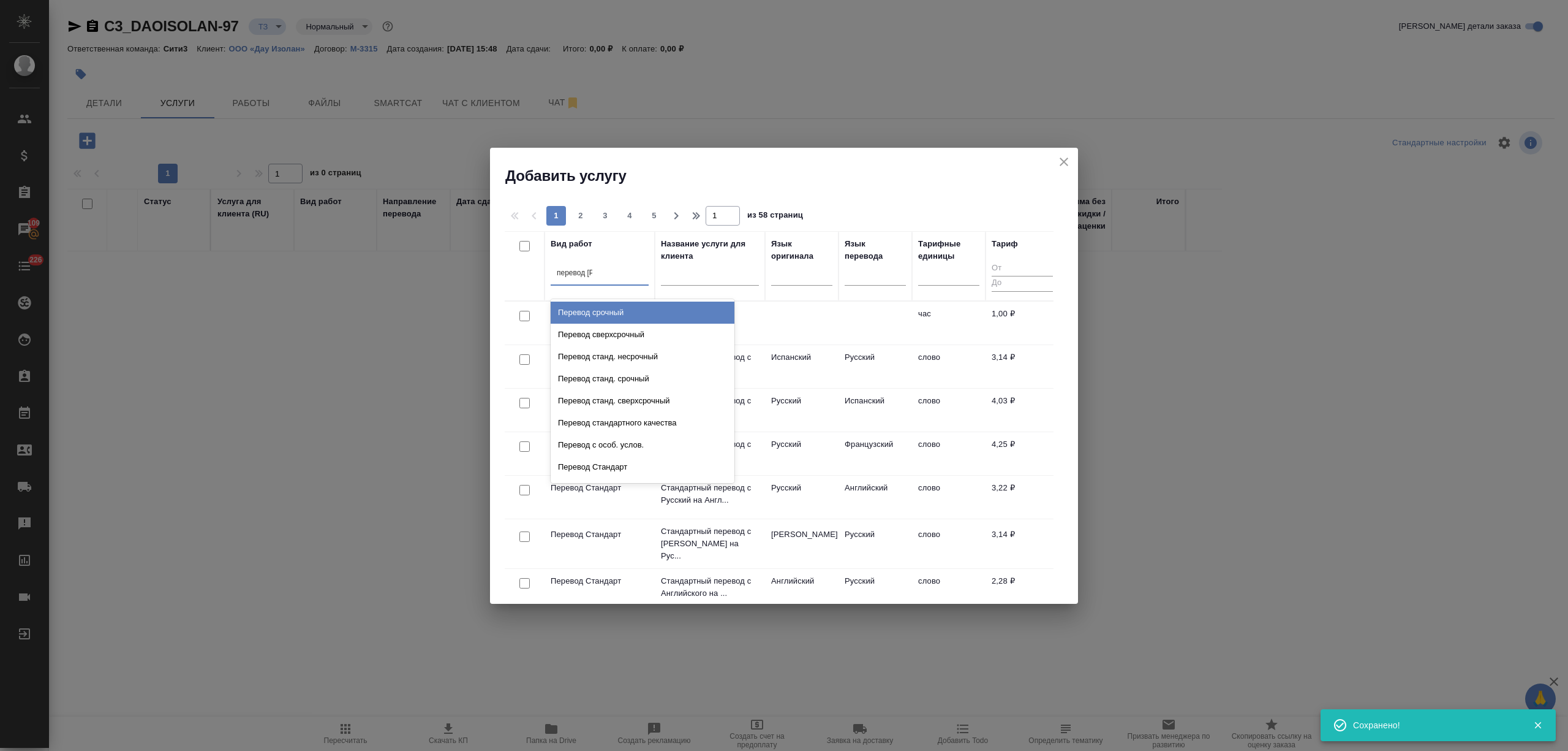
type input "перевод ст"
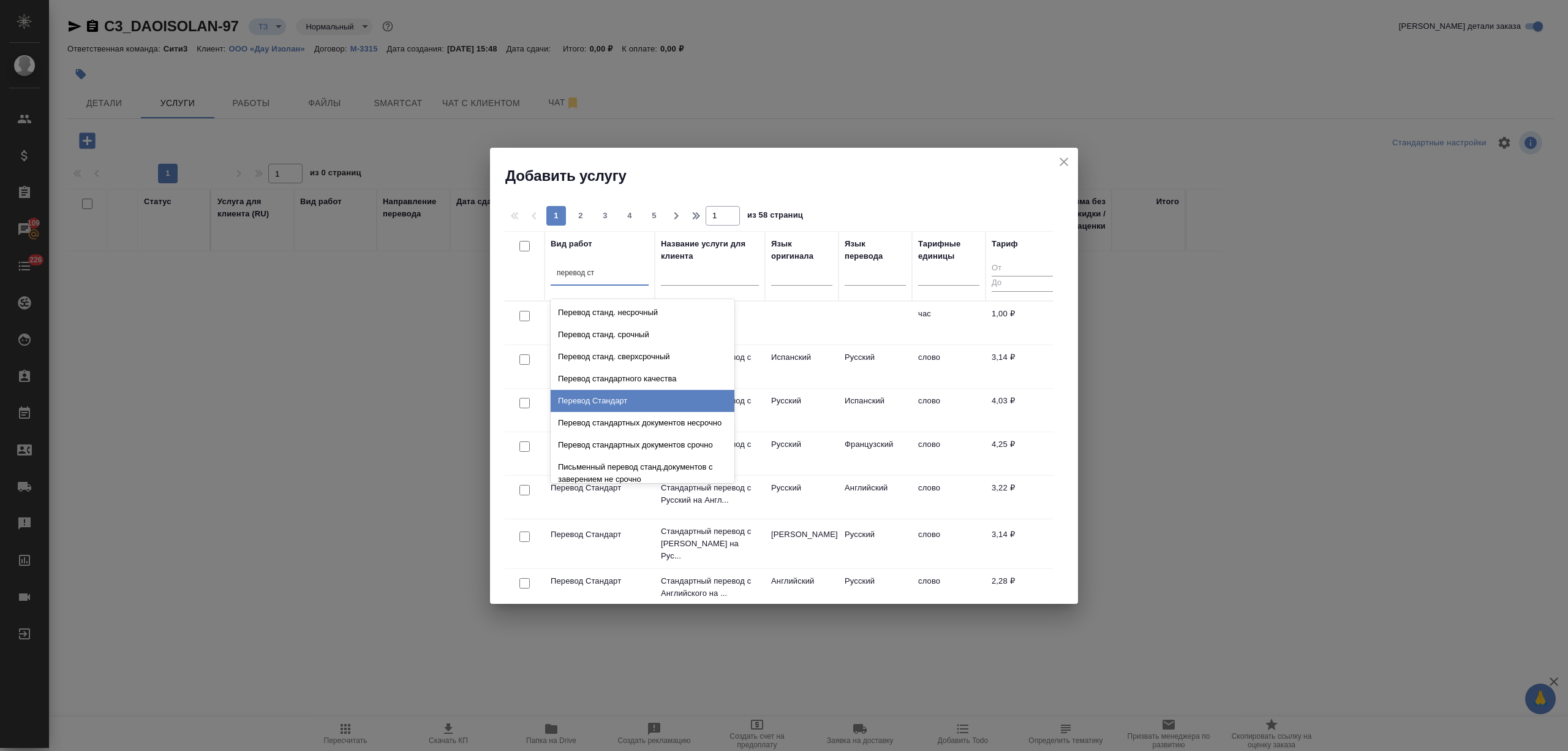
click at [619, 399] on div "Перевод Стандарт" at bounding box center [643, 401] width 184 height 22
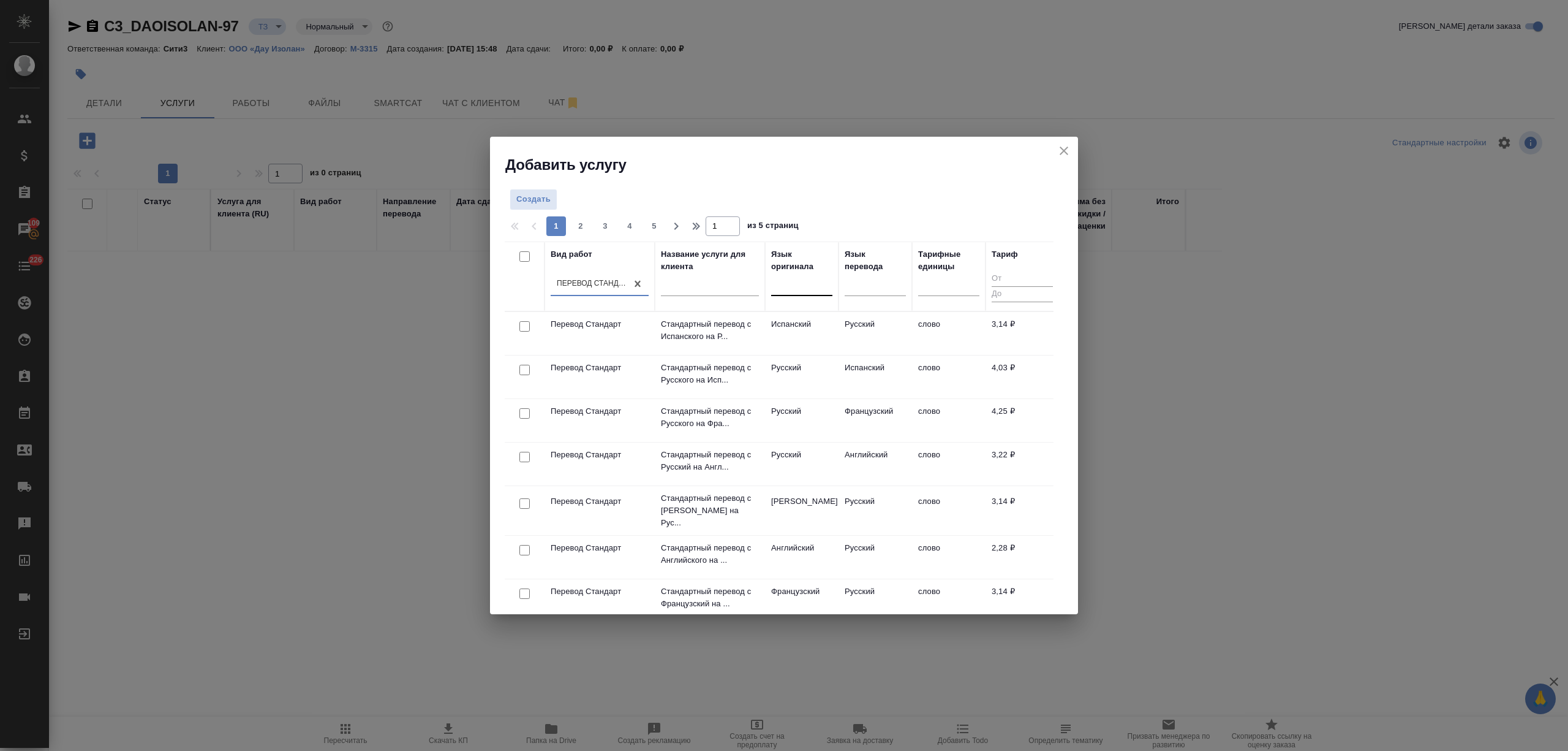
click at [792, 283] on div at bounding box center [802, 283] width 61 height 18
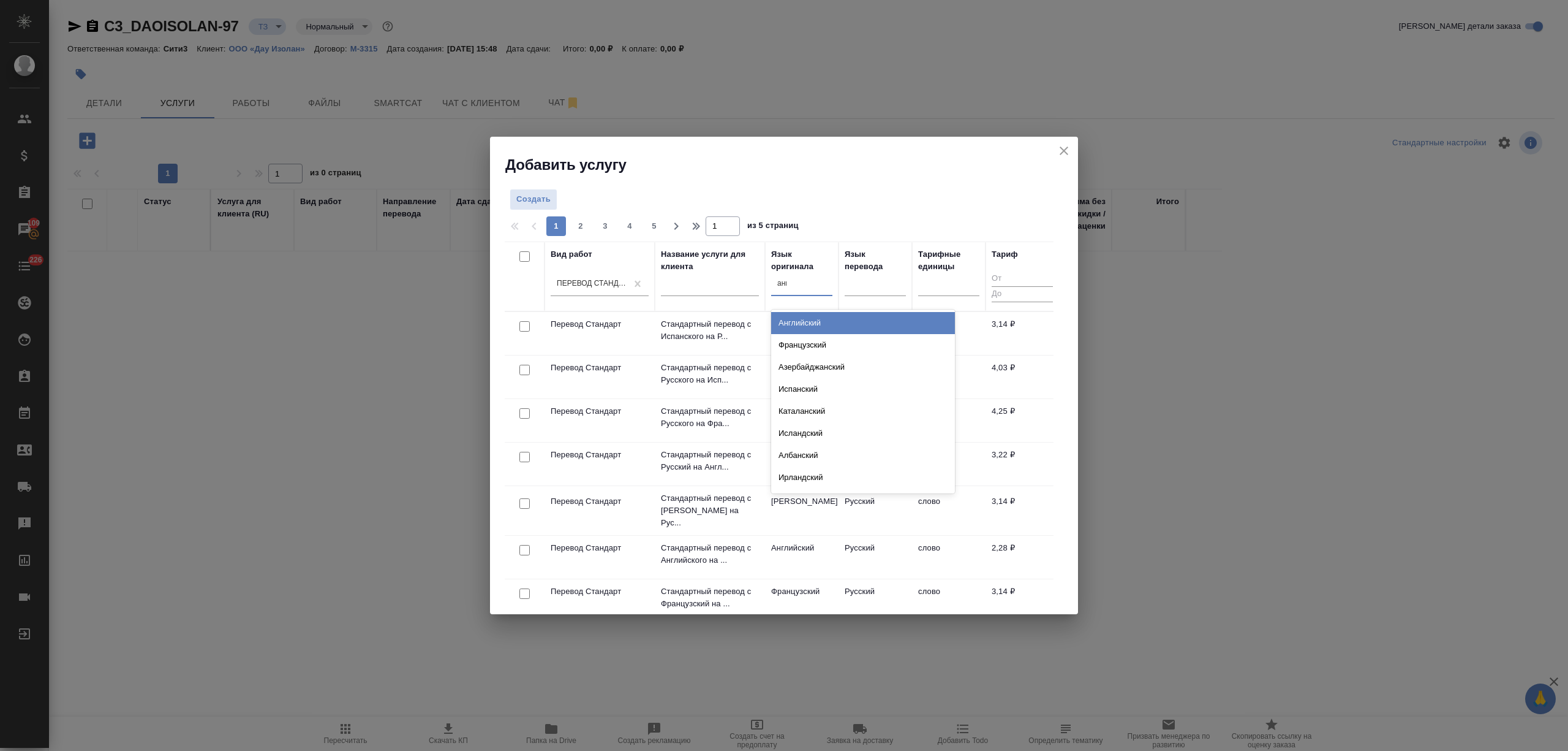
type input "англ"
click at [822, 317] on div "Английский" at bounding box center [863, 323] width 184 height 22
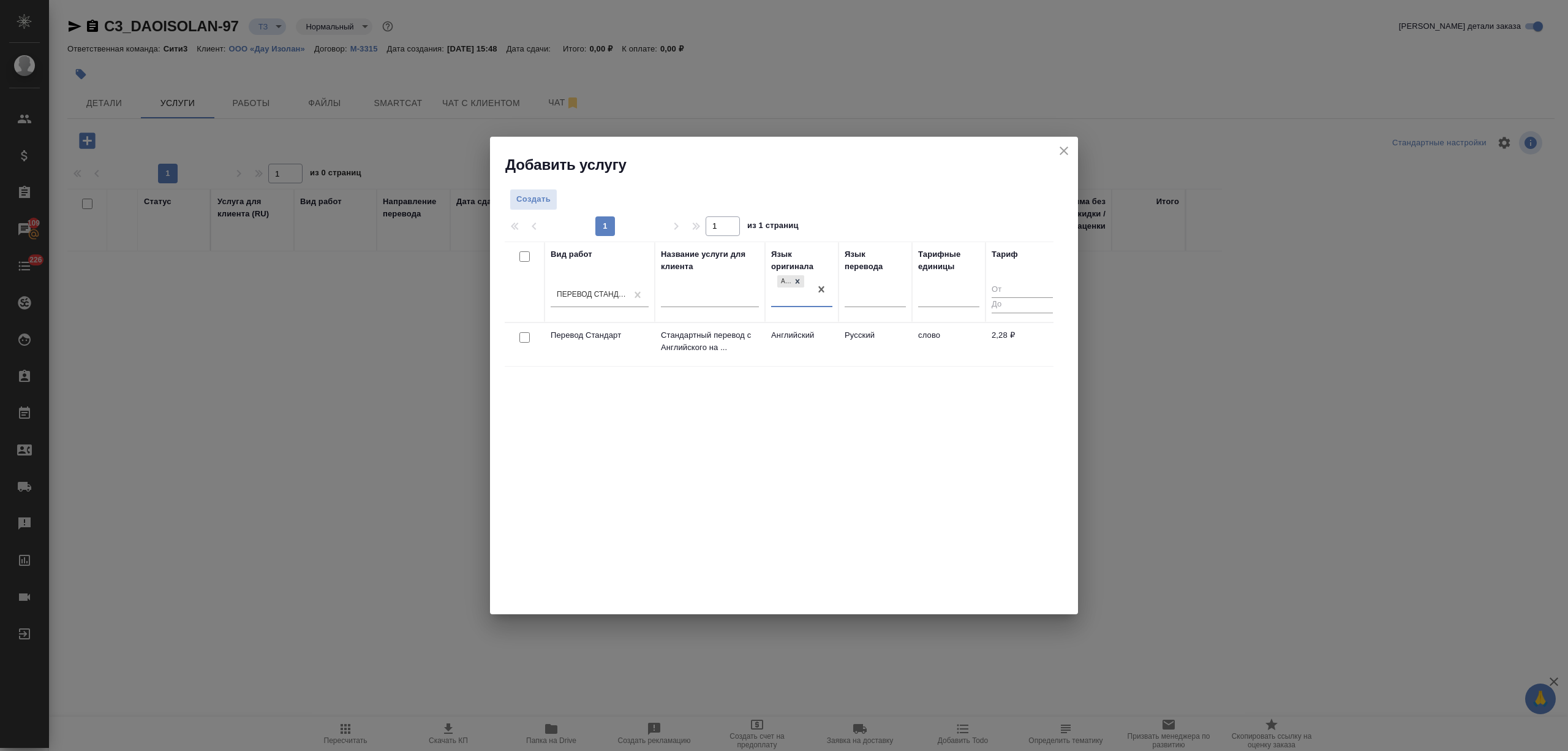
click at [853, 351] on td "Русский" at bounding box center [876, 344] width 74 height 43
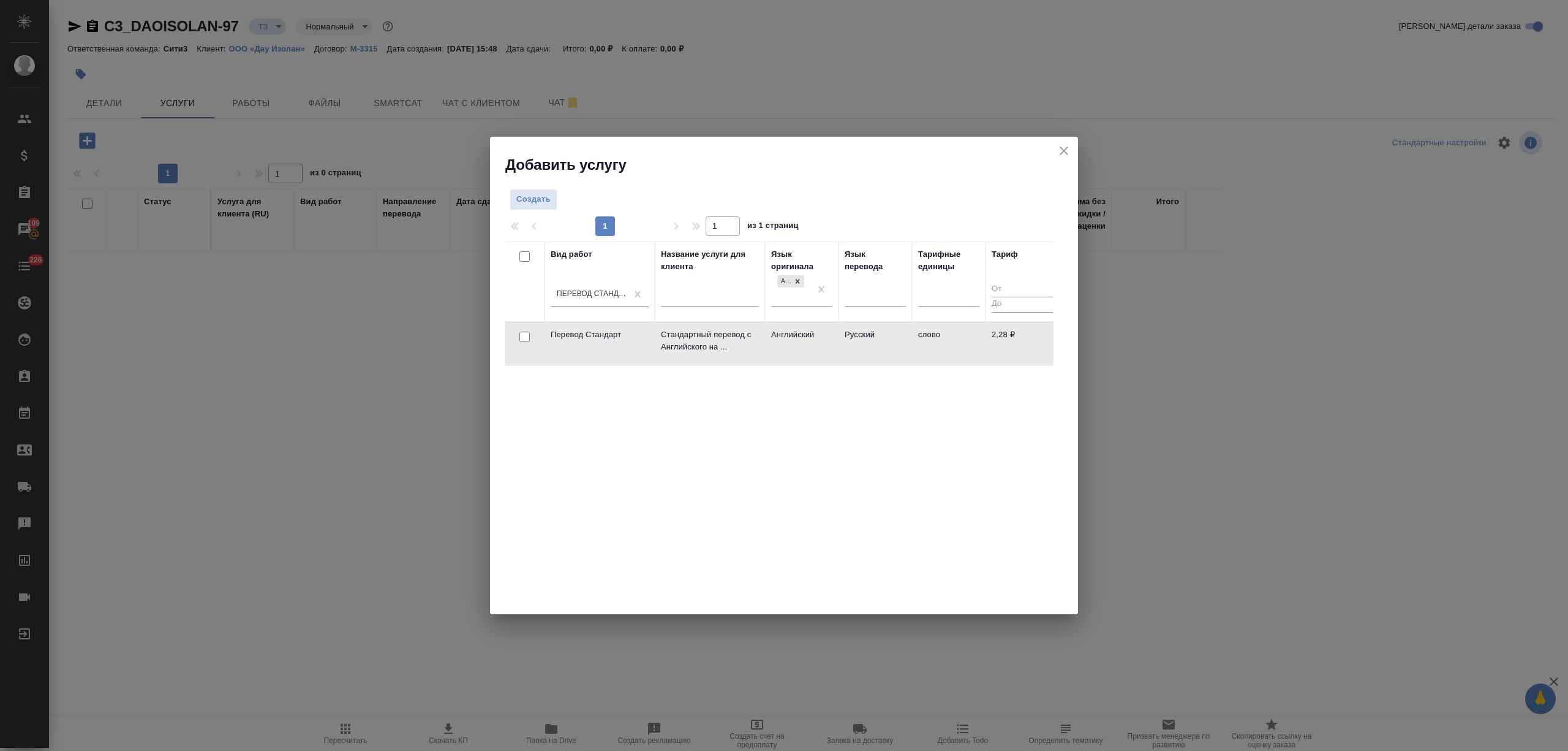
click at [853, 351] on td "Русский" at bounding box center [876, 344] width 74 height 43
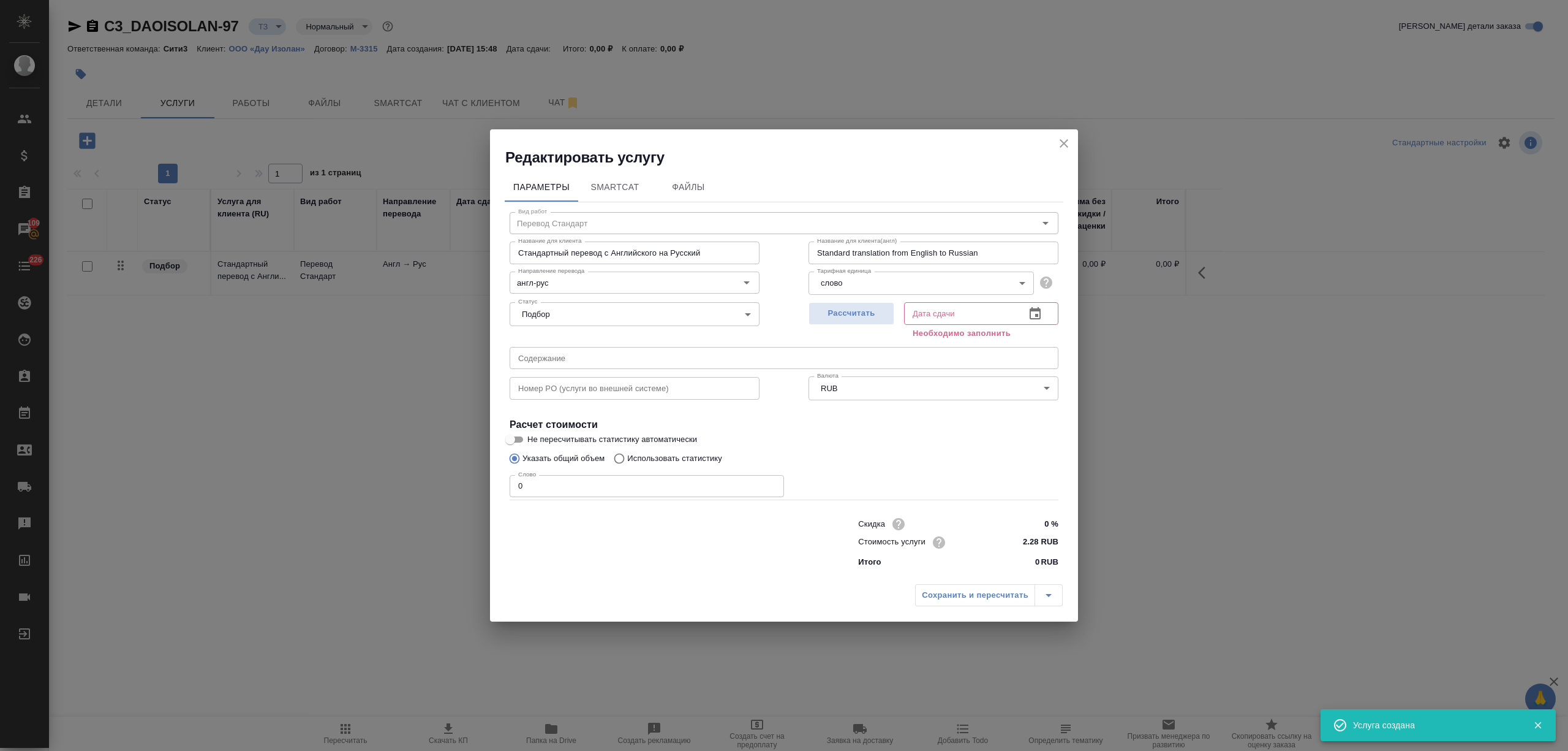
click at [1066, 139] on icon "close" at bounding box center [1064, 144] width 15 height 15
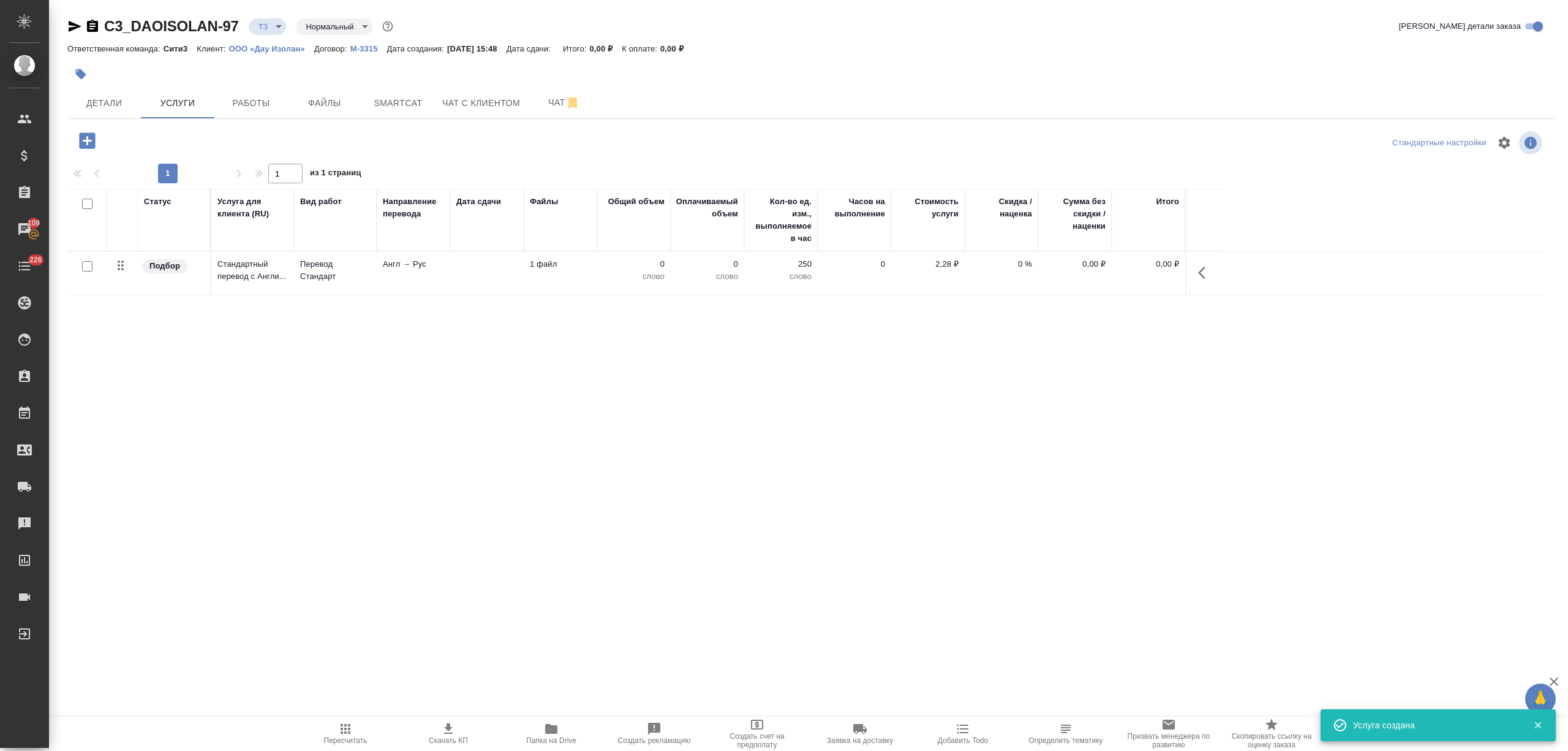
click at [88, 263] on input "checkbox" at bounding box center [87, 266] width 10 height 10
checkbox input "true"
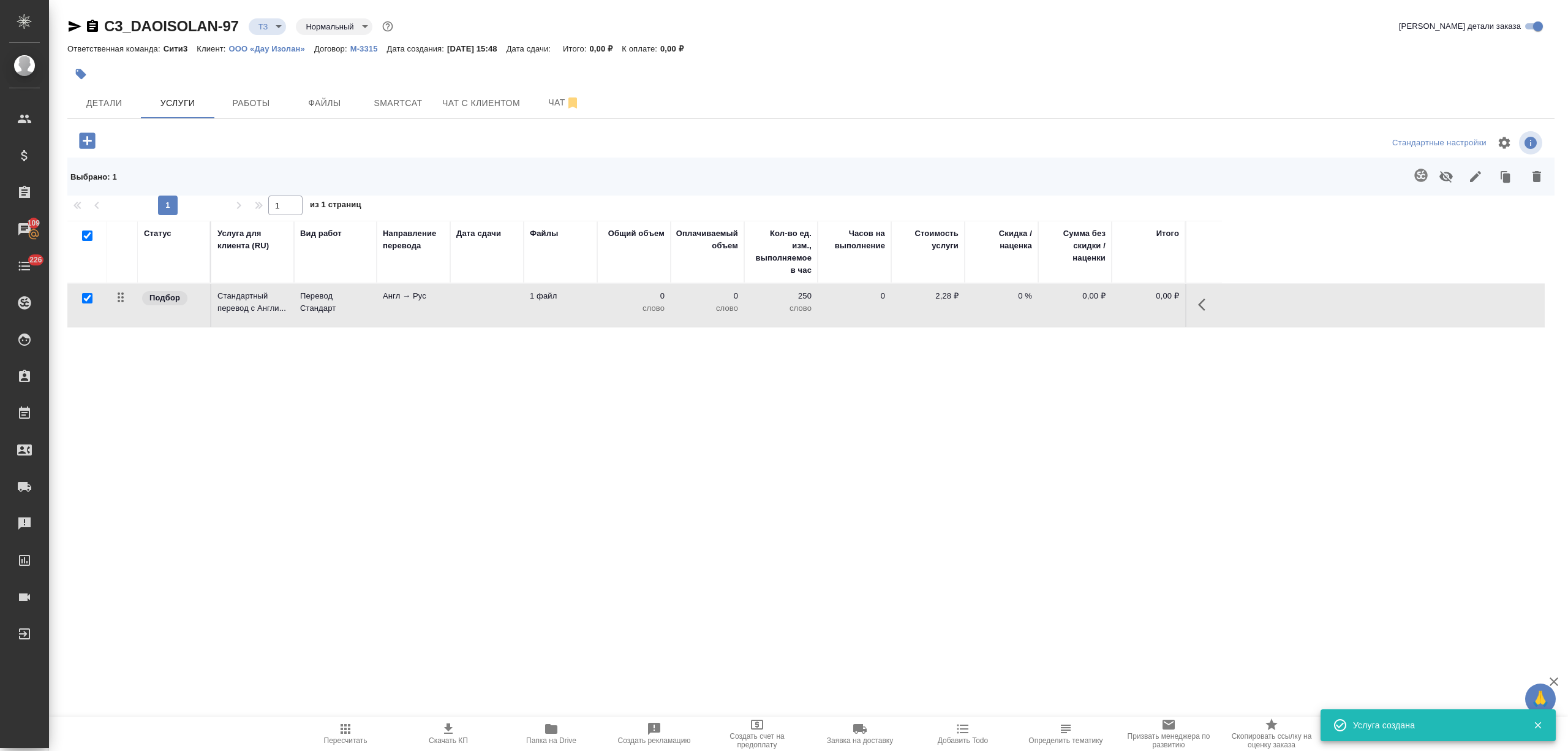
click at [1418, 172] on icon "button" at bounding box center [1421, 175] width 15 height 15
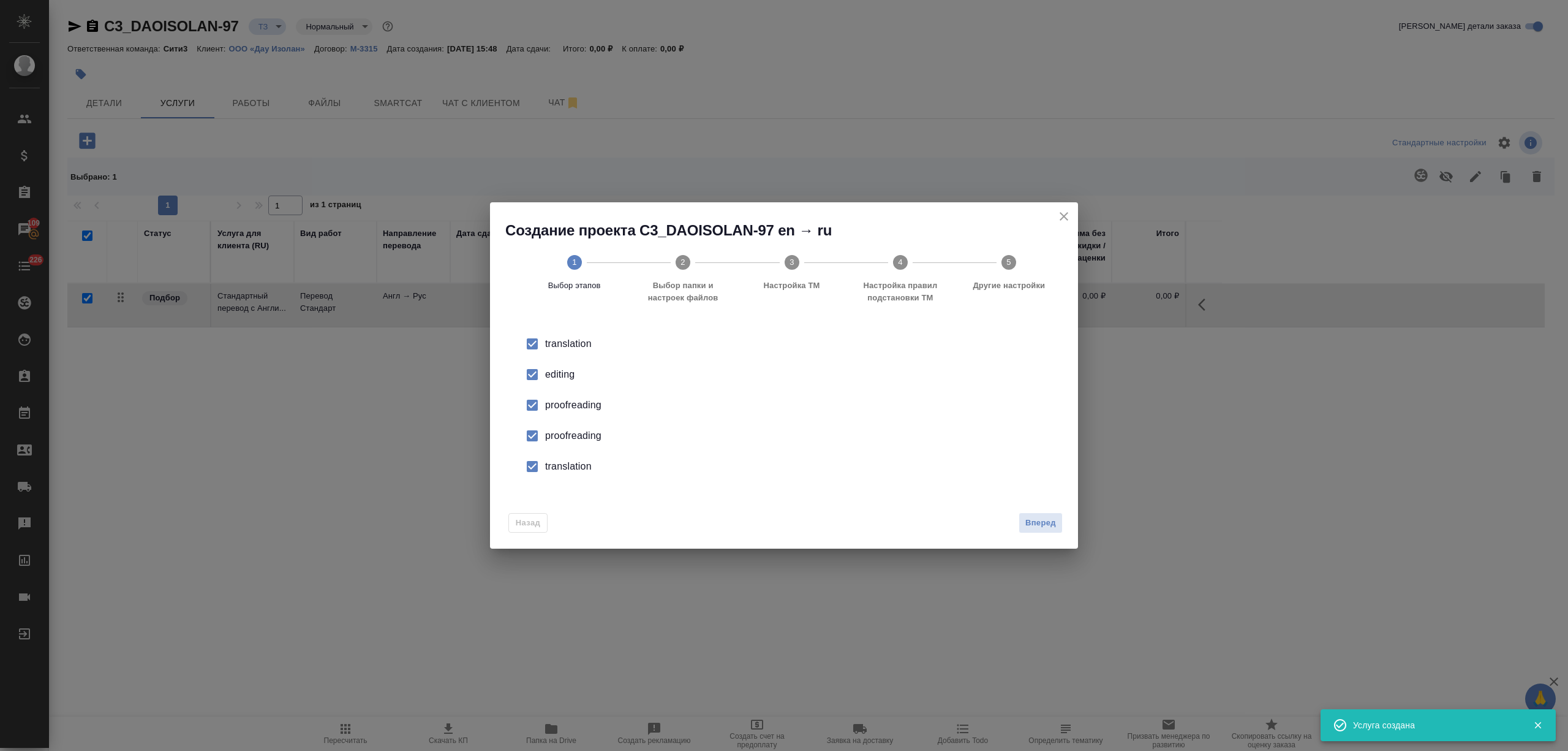
click at [1049, 525] on span "Вперед" at bounding box center [1041, 523] width 31 height 14
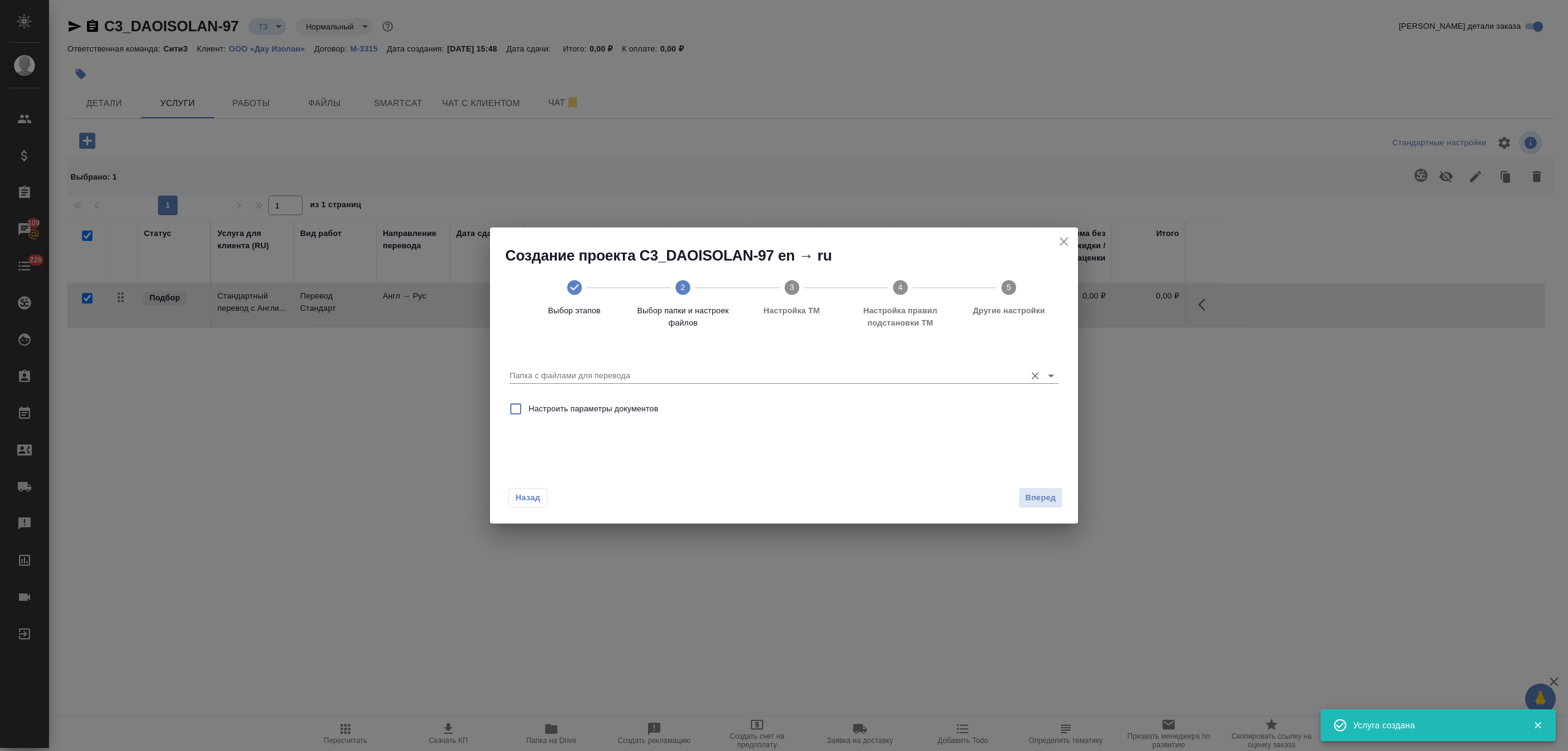
click at [892, 371] on input "Папка с файлами для перевода" at bounding box center [764, 376] width 510 height 15
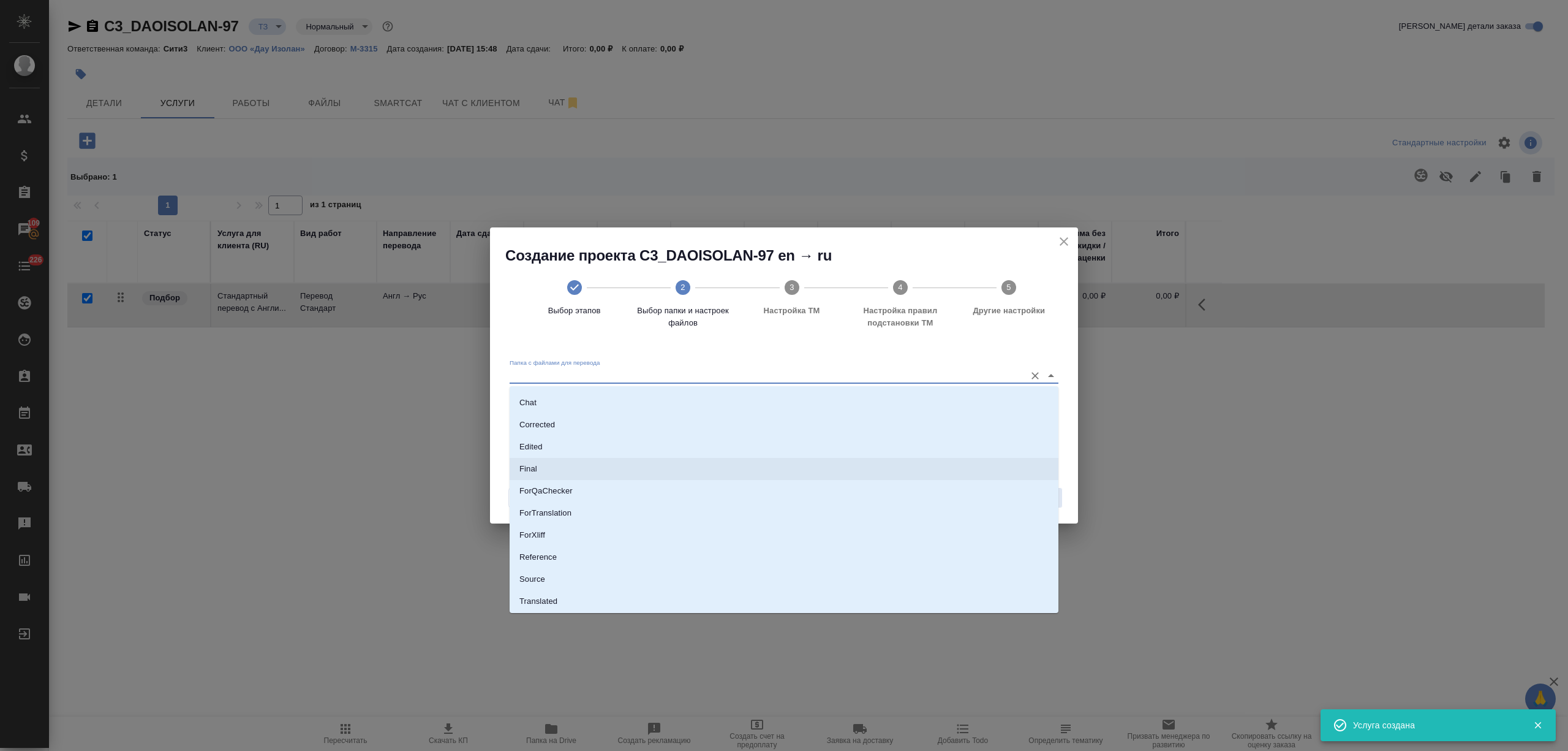
scroll to position [64, 0]
click at [584, 550] on li "Source" at bounding box center [784, 557] width 549 height 22
type input "Source"
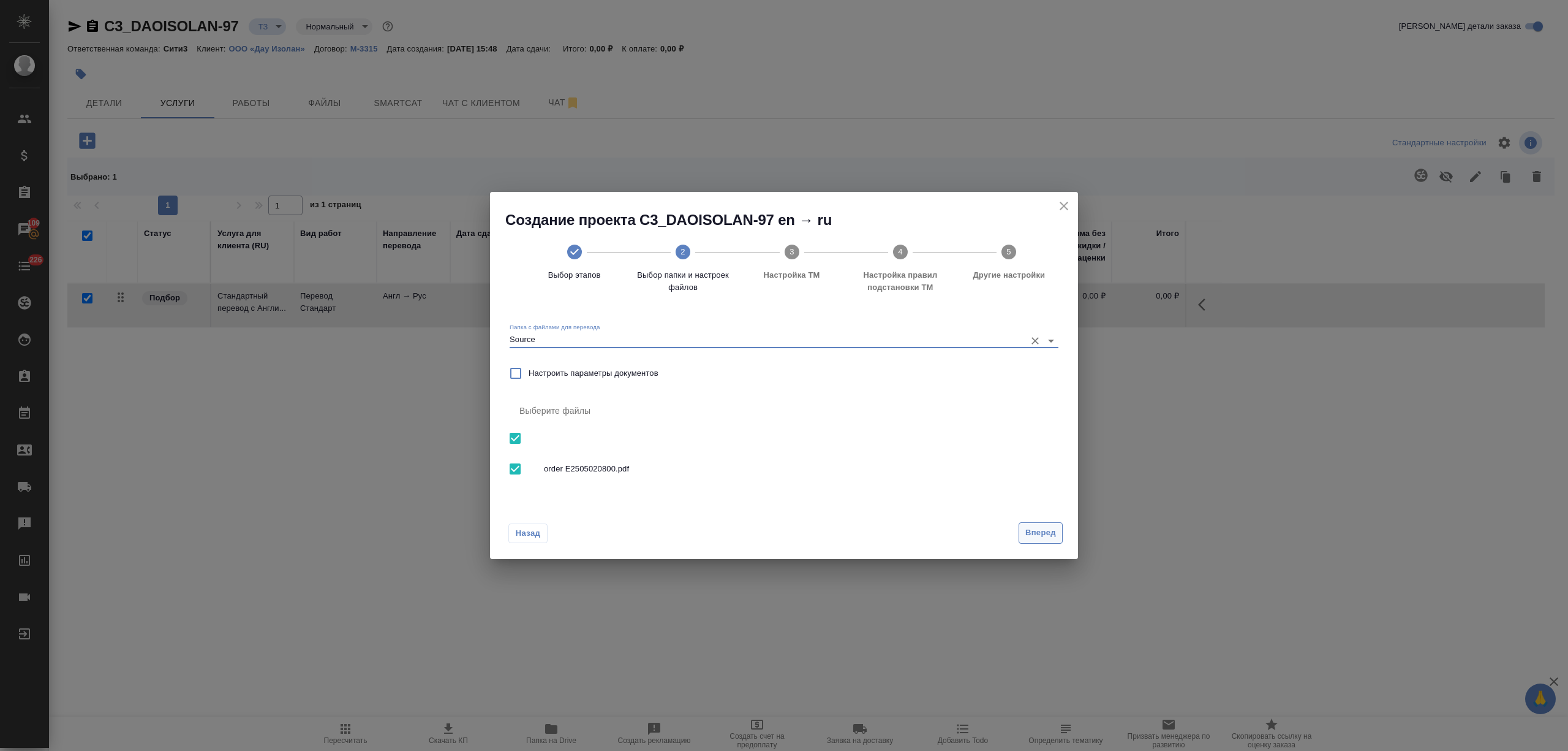
click at [1046, 531] on span "Вперед" at bounding box center [1041, 533] width 31 height 14
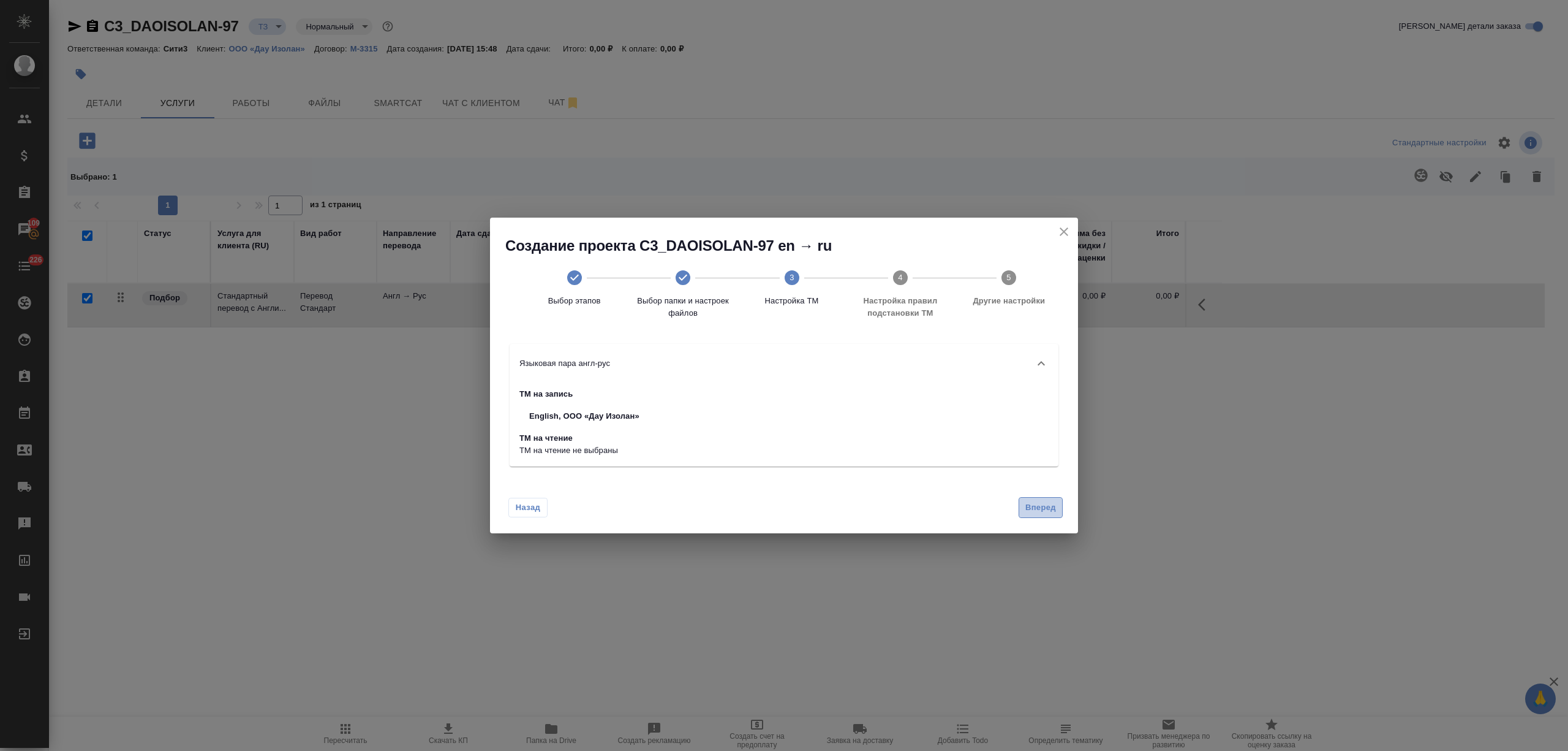
click at [1041, 501] on span "Вперед" at bounding box center [1041, 507] width 31 height 14
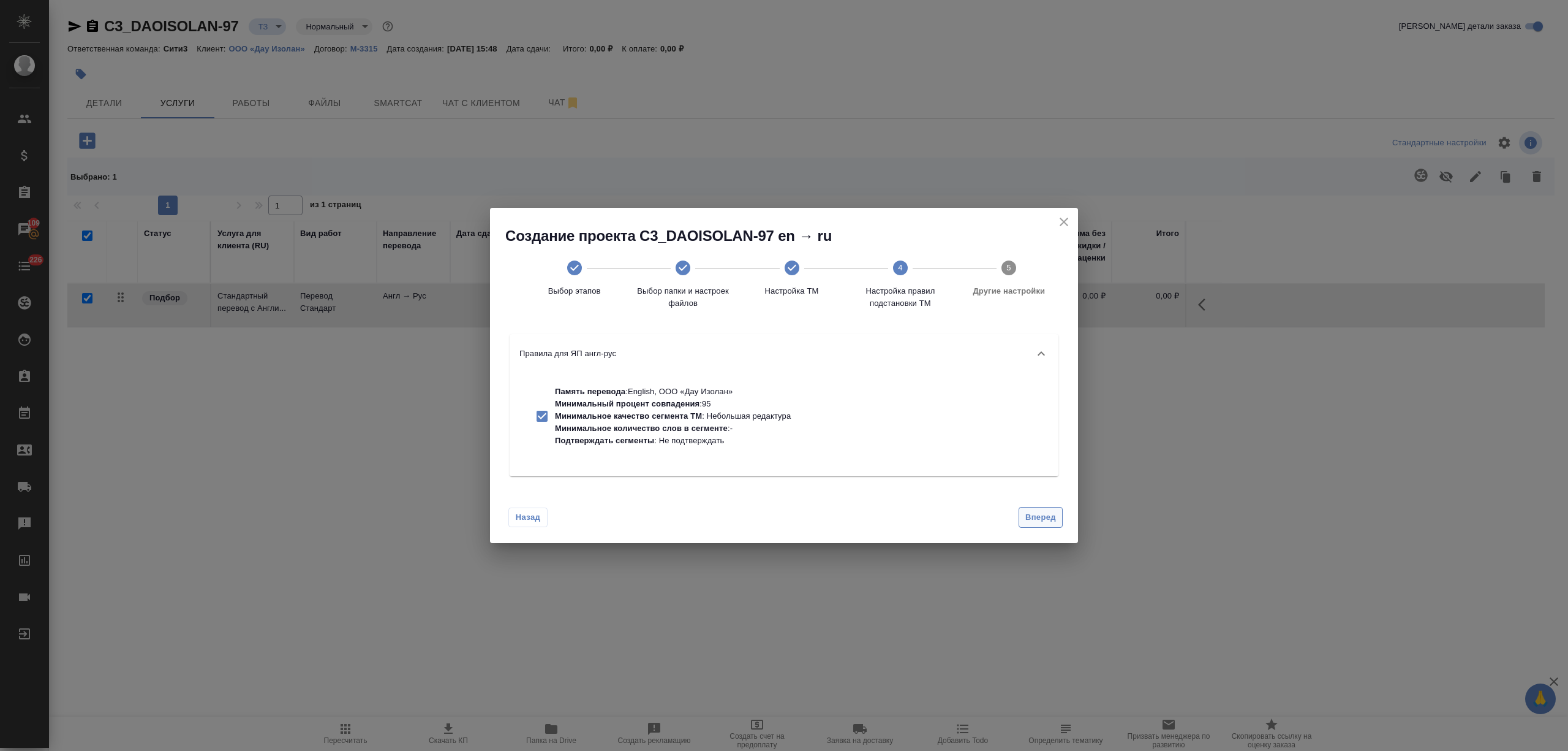
click at [1041, 512] on span "Вперед" at bounding box center [1041, 517] width 31 height 14
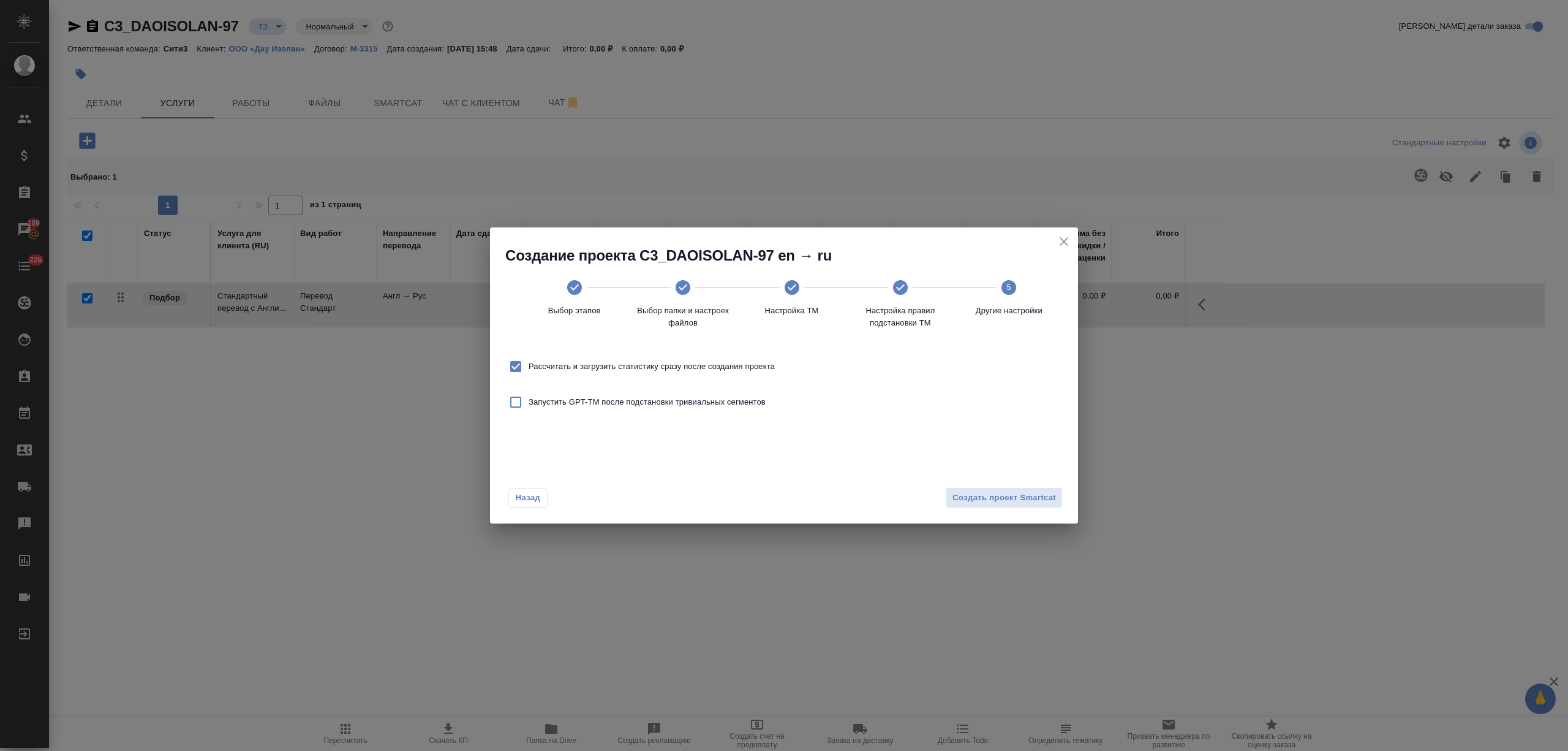
click at [749, 371] on span "Рассчитать и загрузить статистику сразу после создания проекта" at bounding box center [652, 366] width 247 height 12
click at [529, 371] on input "Рассчитать и загрузить статистику сразу после создания проекта" at bounding box center [516, 366] width 26 height 26
checkbox input "false"
click at [1028, 501] on span "Создать проект Smartcat" at bounding box center [1004, 498] width 104 height 14
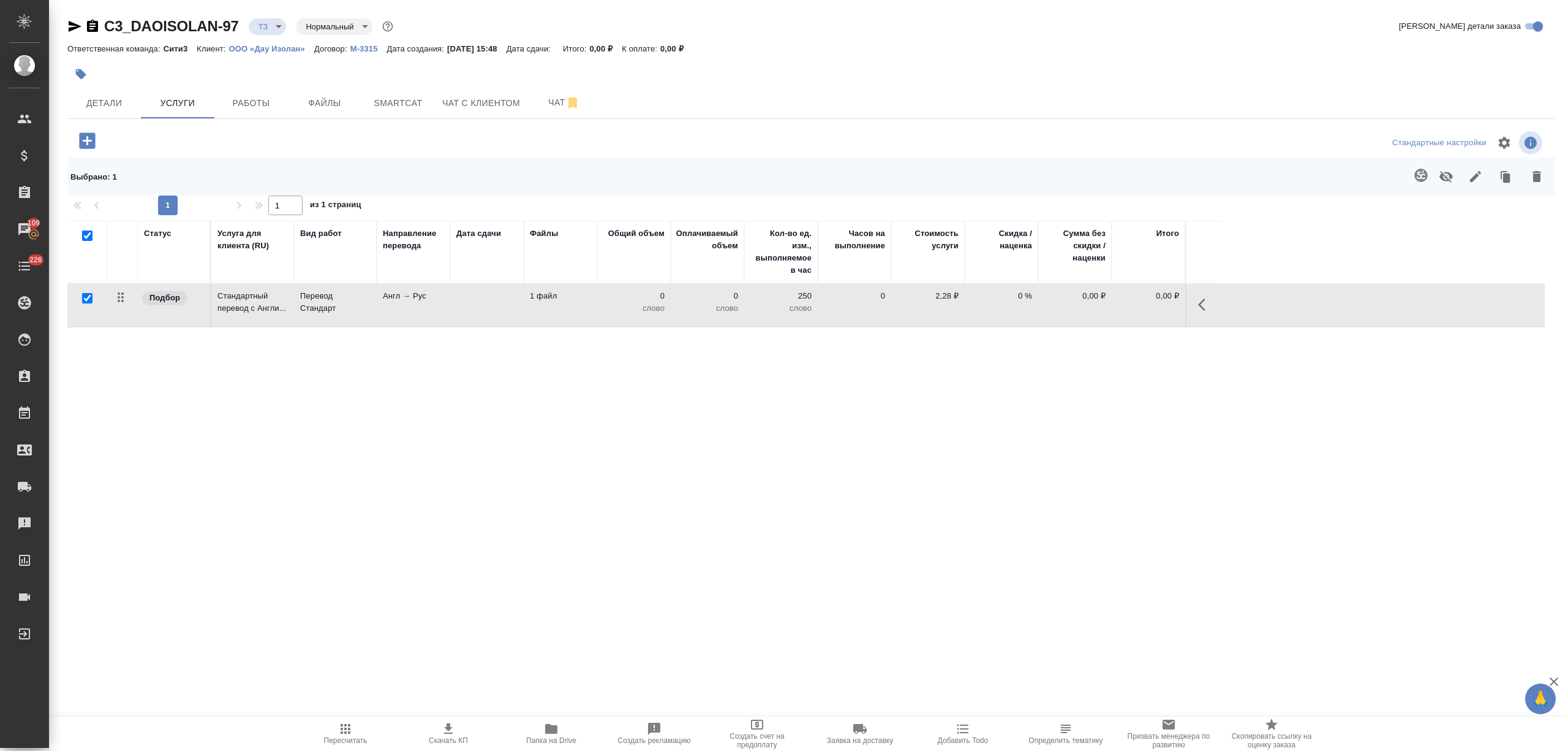
click at [285, 300] on p "Стандартный перевод с Англи..." at bounding box center [253, 302] width 71 height 25
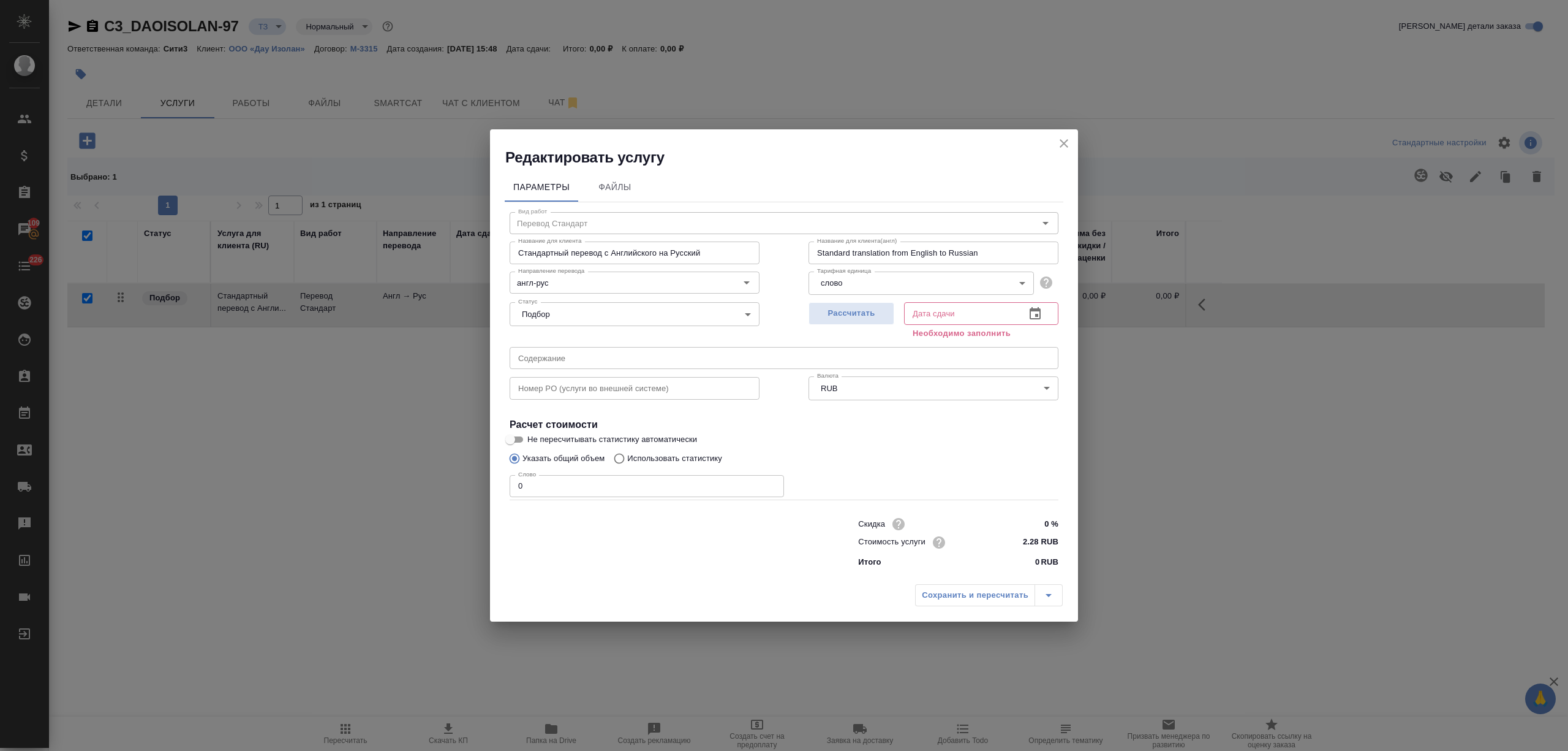
click at [646, 456] on p "Использовать статистику" at bounding box center [675, 458] width 95 height 12
click at [627, 456] on input "Использовать статистику" at bounding box center [618, 458] width 20 height 23
radio input "true"
radio input "false"
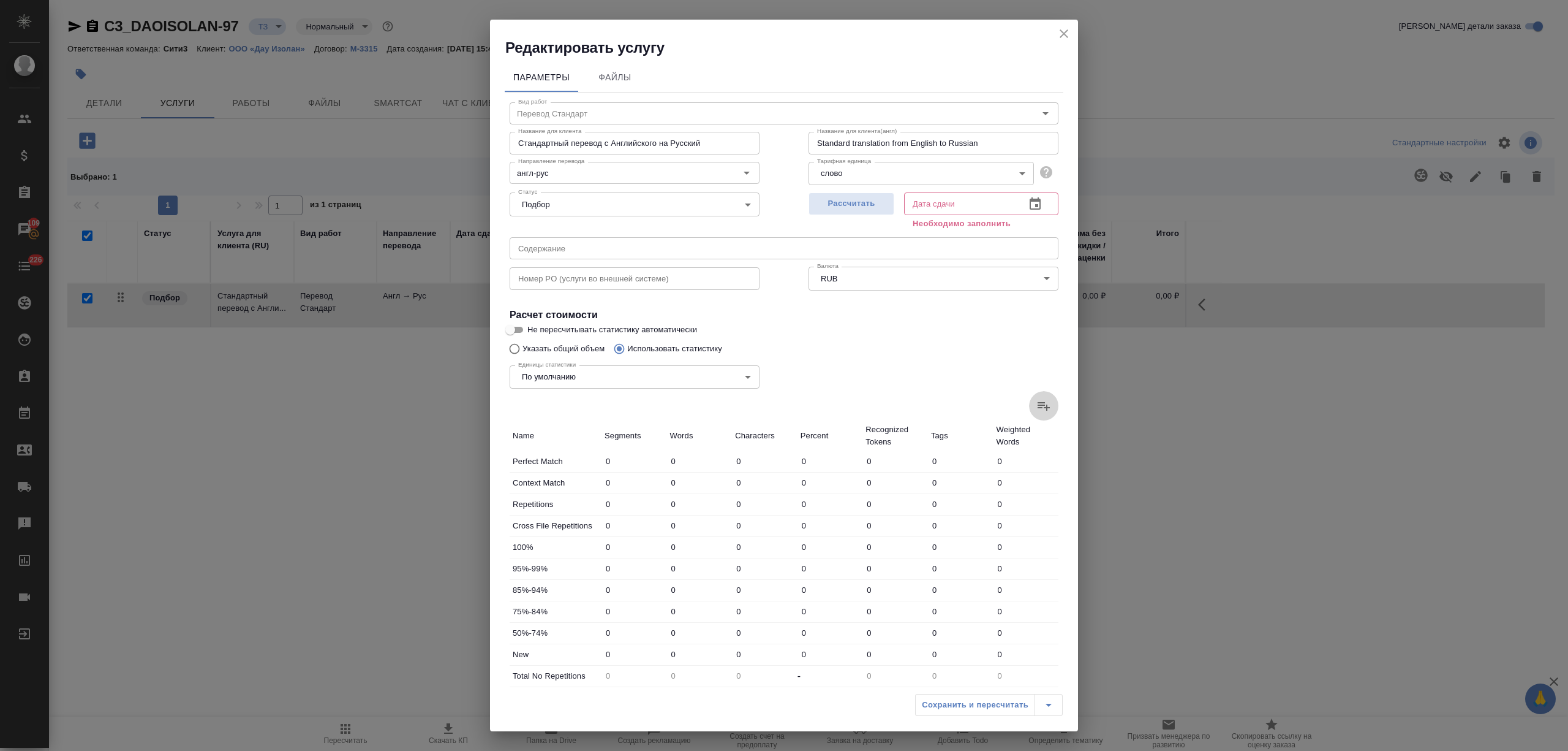
click at [1036, 410] on icon at bounding box center [1044, 406] width 15 height 15
click at [0, 0] on input "file" at bounding box center [0, 0] width 0 height 0
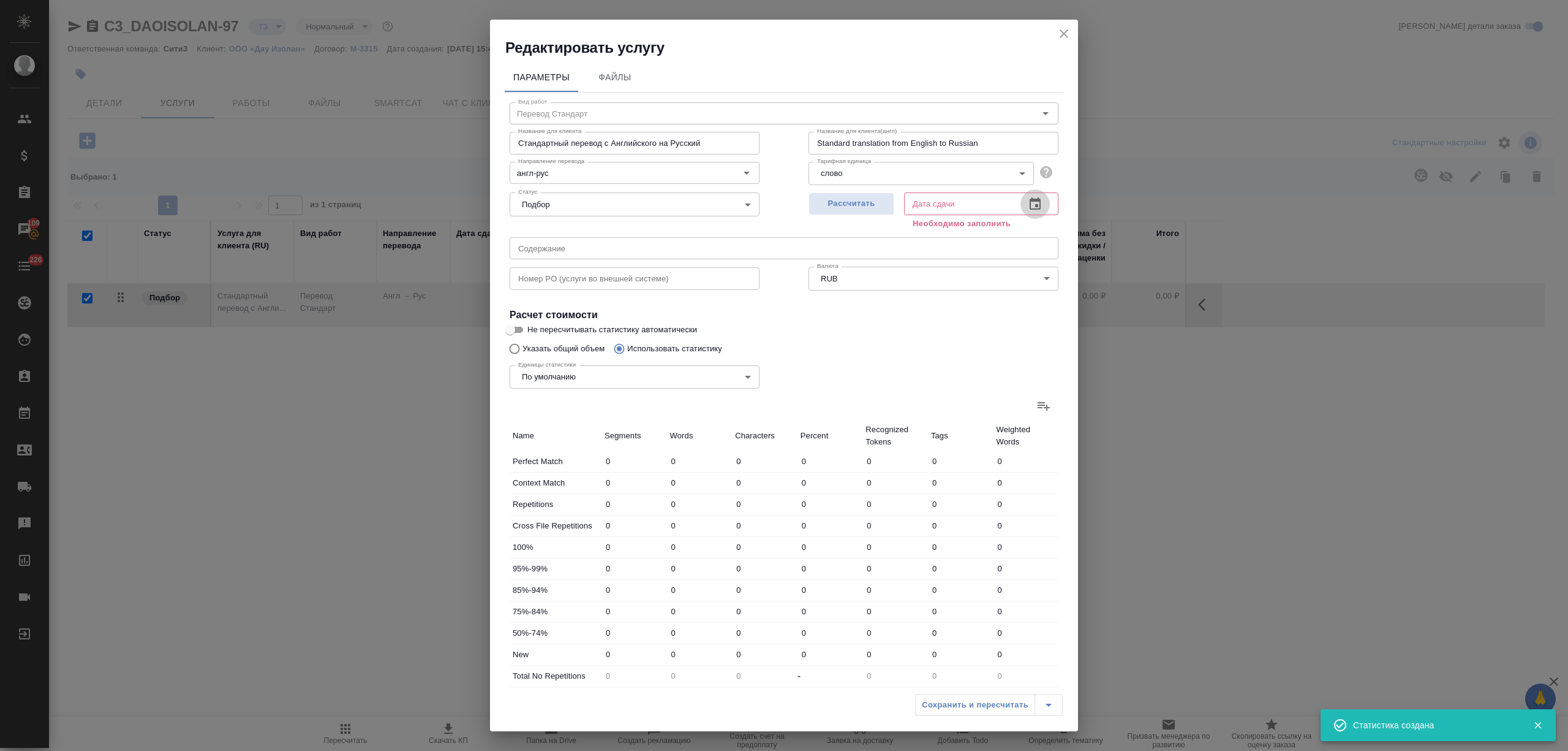
click at [1030, 201] on icon "button" at bounding box center [1035, 204] width 11 height 12
type input "3"
type input "7"
type input "32"
type input "1"
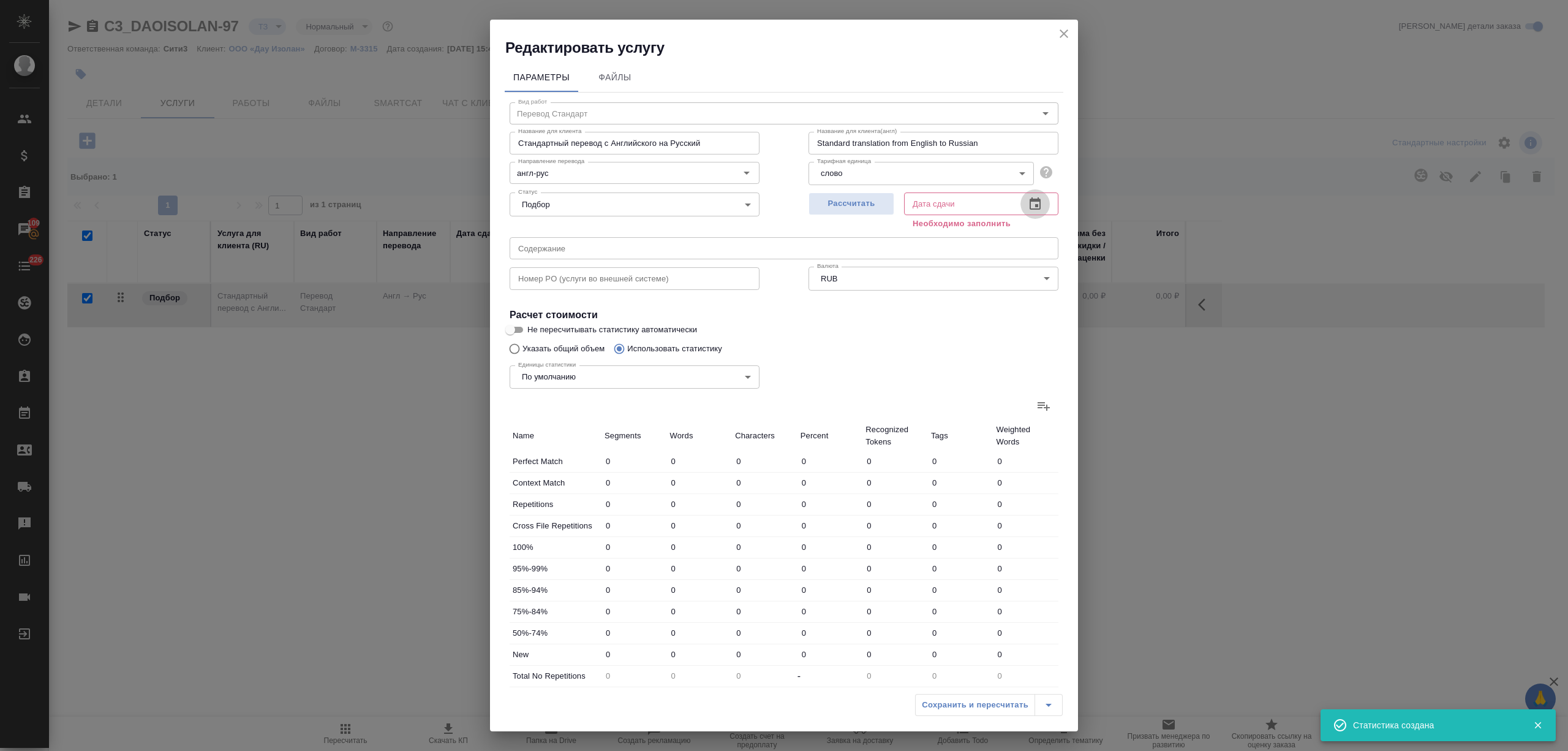
type input "1"
type input "6"
type input "2"
type input "17"
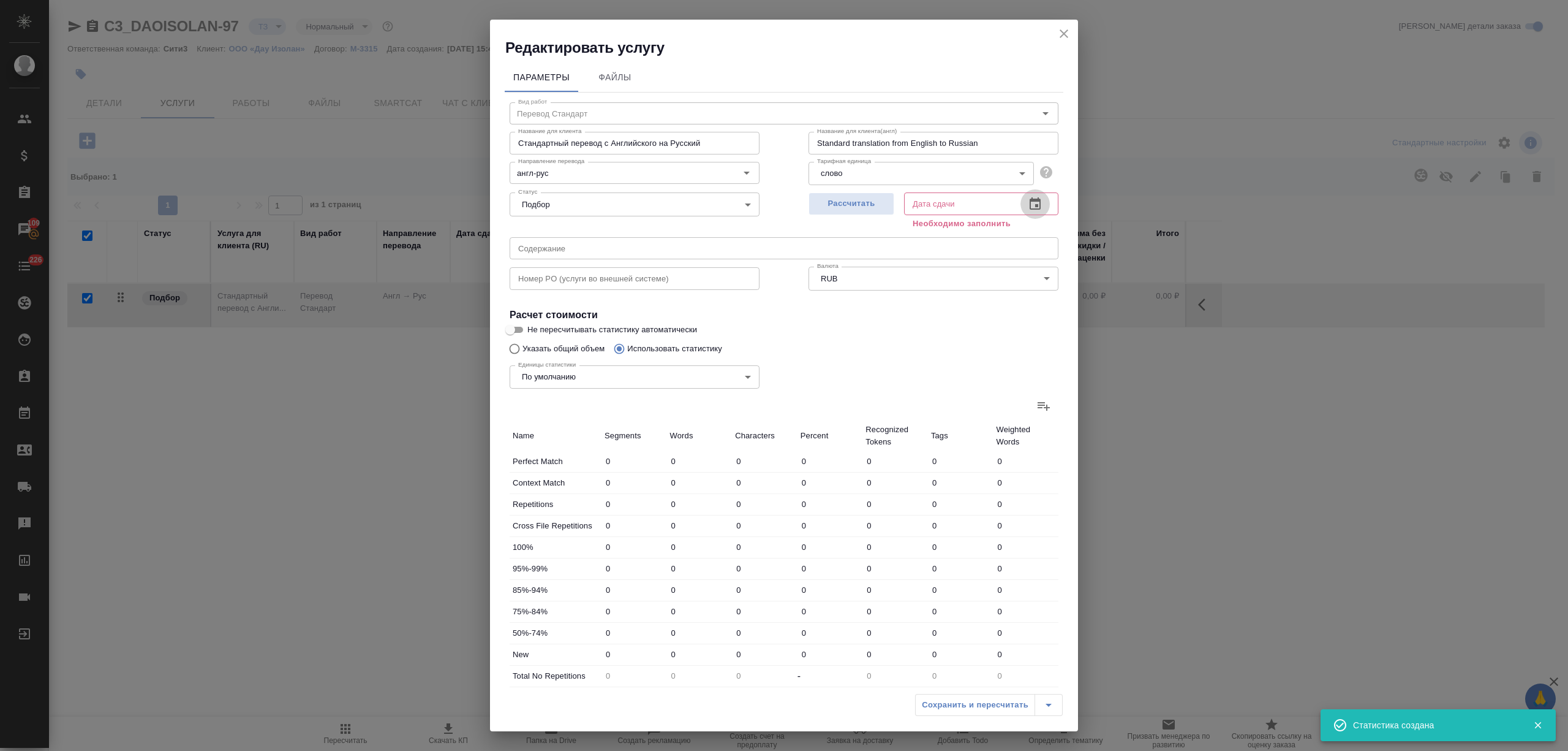
type input "1"
type input "3"
type input "14"
type input "3"
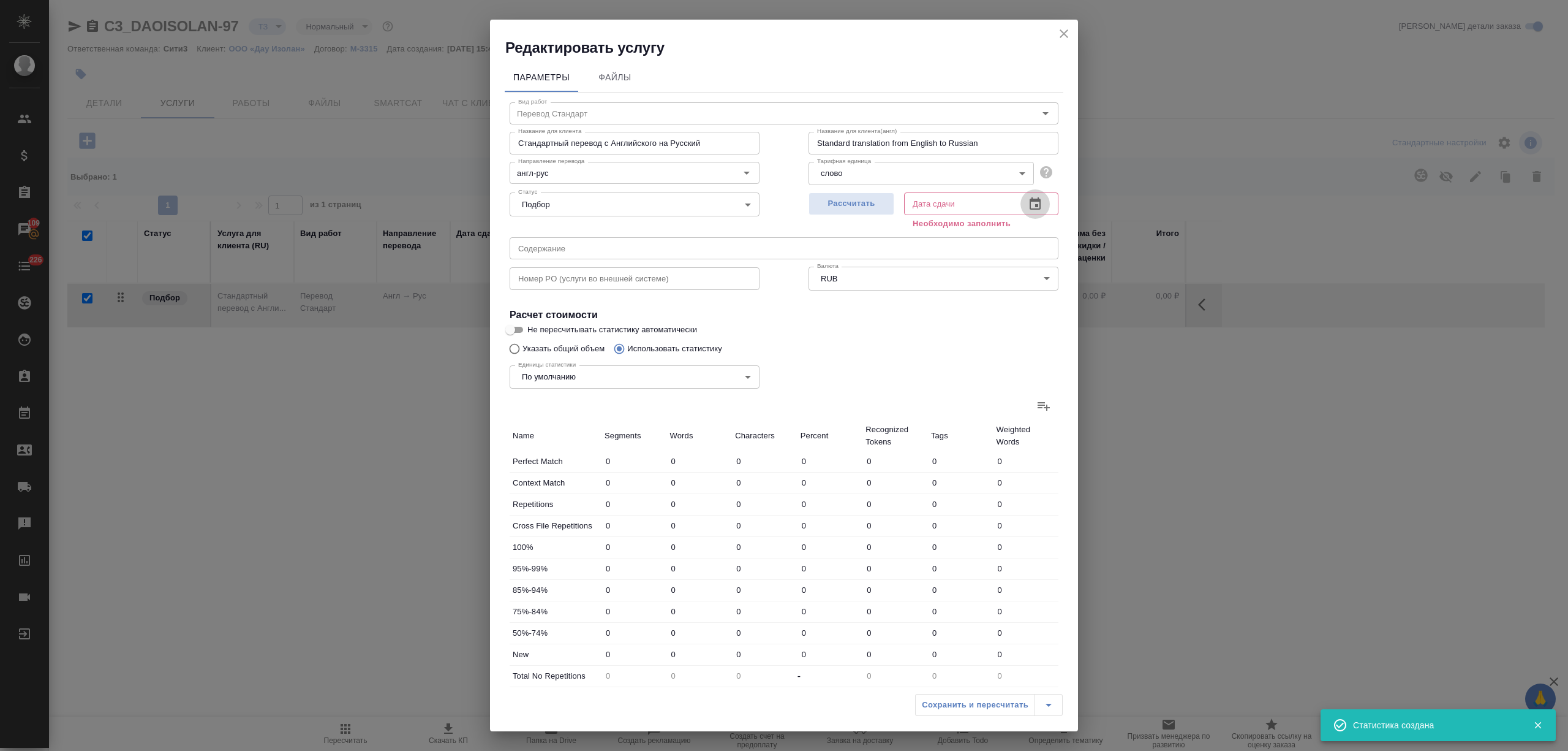
type input "25"
type input "119"
type input "2008"
type input "12686"
type input "126"
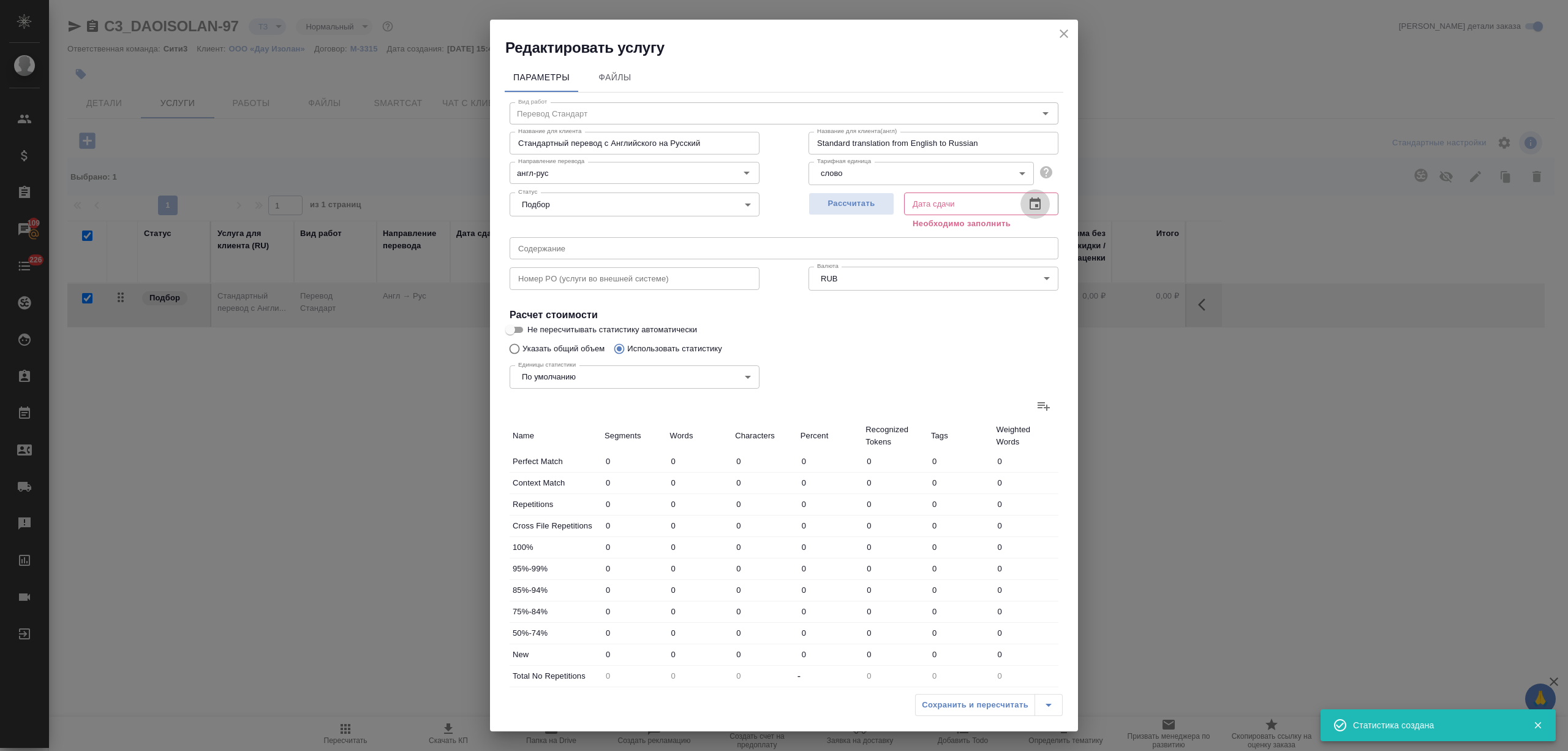
type input "2017"
type input "12748"
type input "129"
type input "2024"
type input "12780"
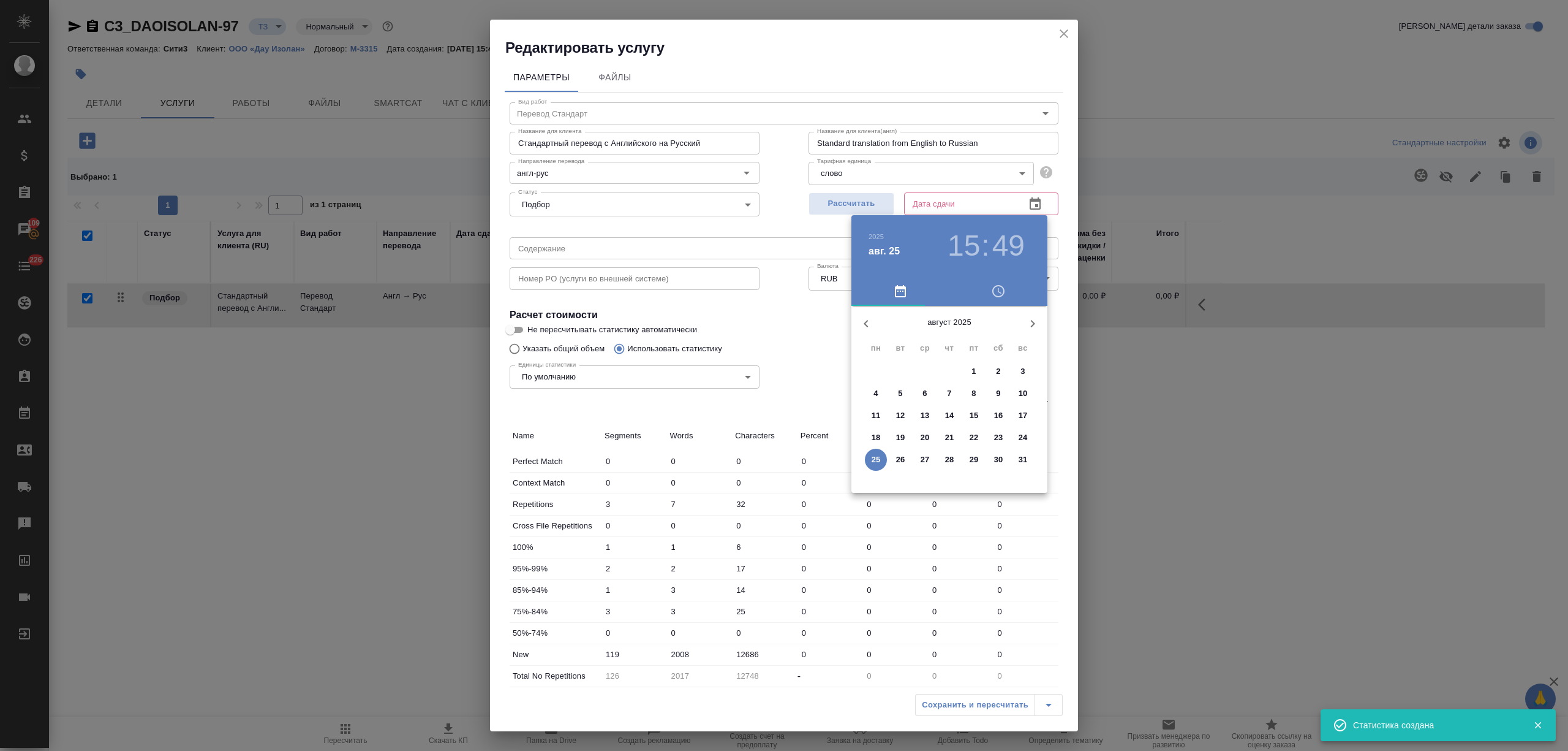
drag, startPoint x: 949, startPoint y: 469, endPoint x: 966, endPoint y: 552, distance: 84.7
click at [948, 468] on button "28" at bounding box center [949, 460] width 22 height 22
type input "28.08.2025 15:49"
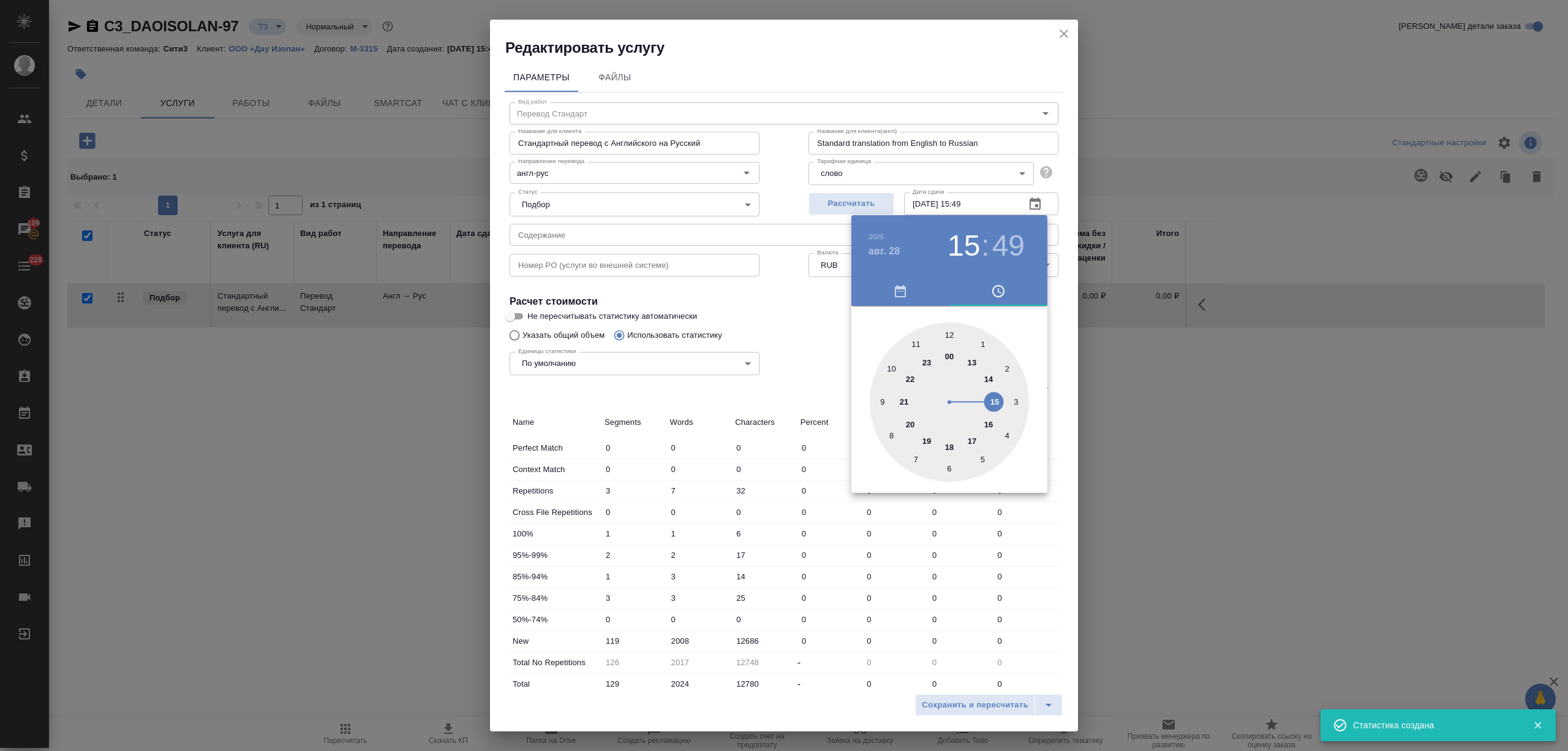
click at [966, 569] on div at bounding box center [784, 376] width 1568 height 751
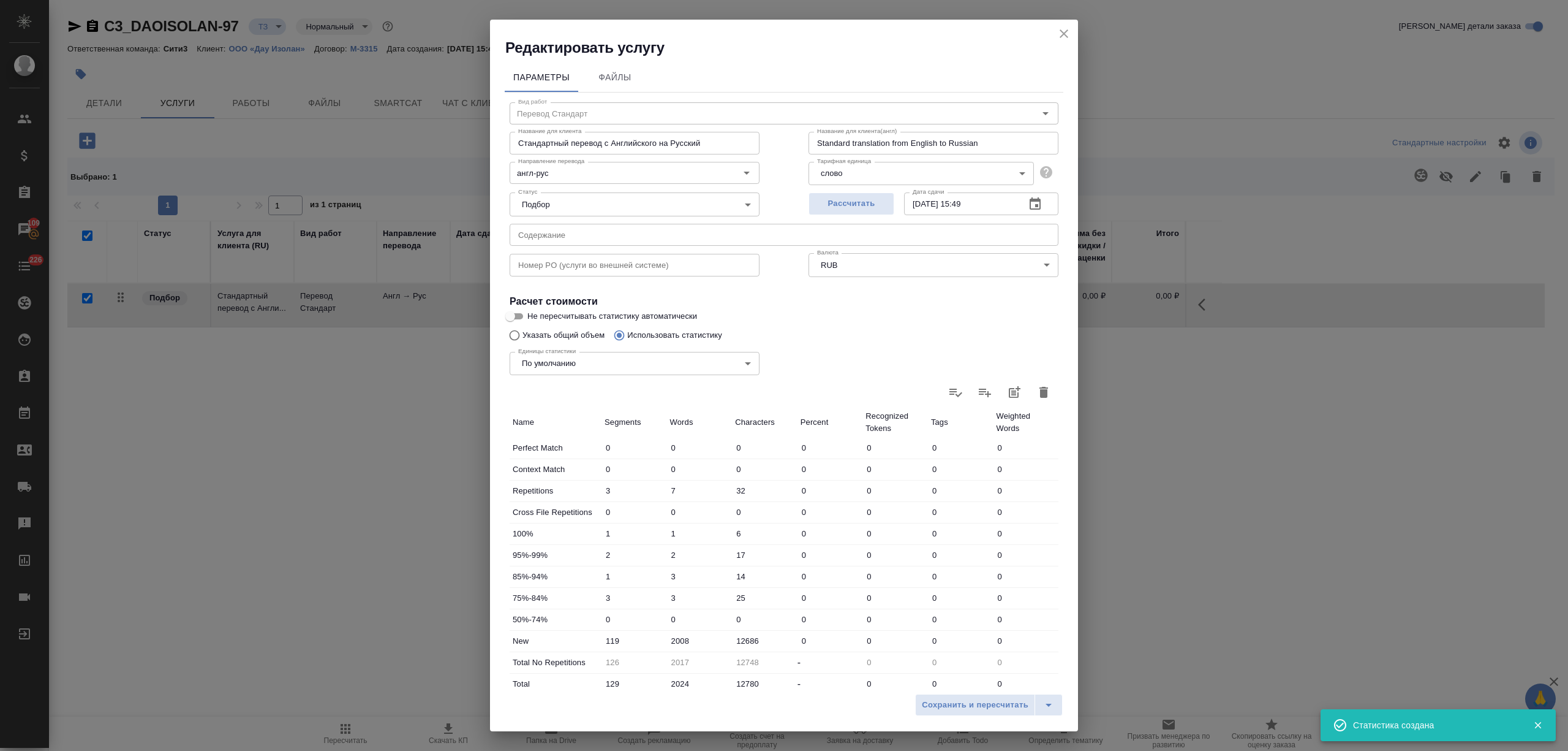
click at [984, 712] on button "Сохранить и пересчитать" at bounding box center [975, 705] width 120 height 22
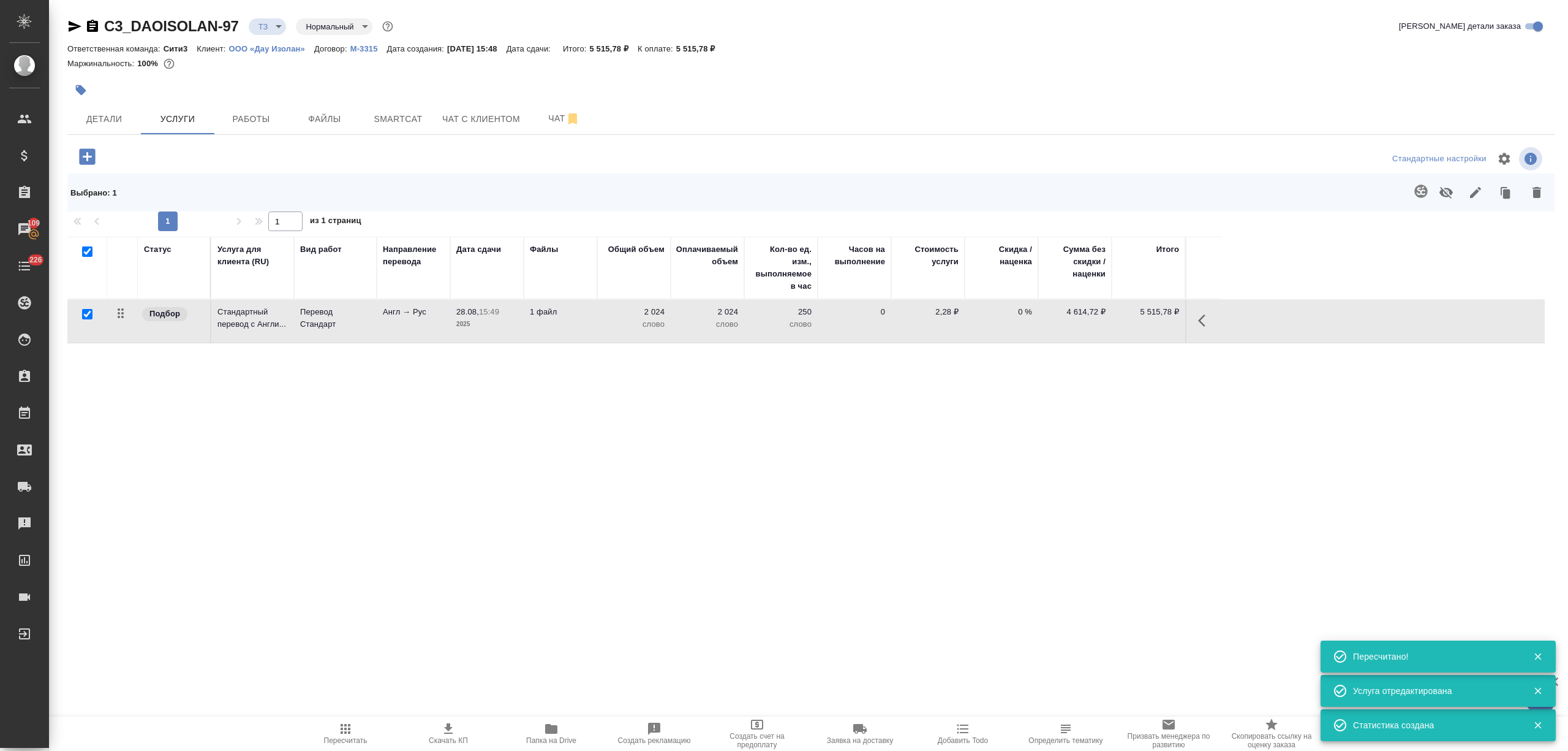
click at [84, 165] on icon "button" at bounding box center [87, 156] width 21 height 21
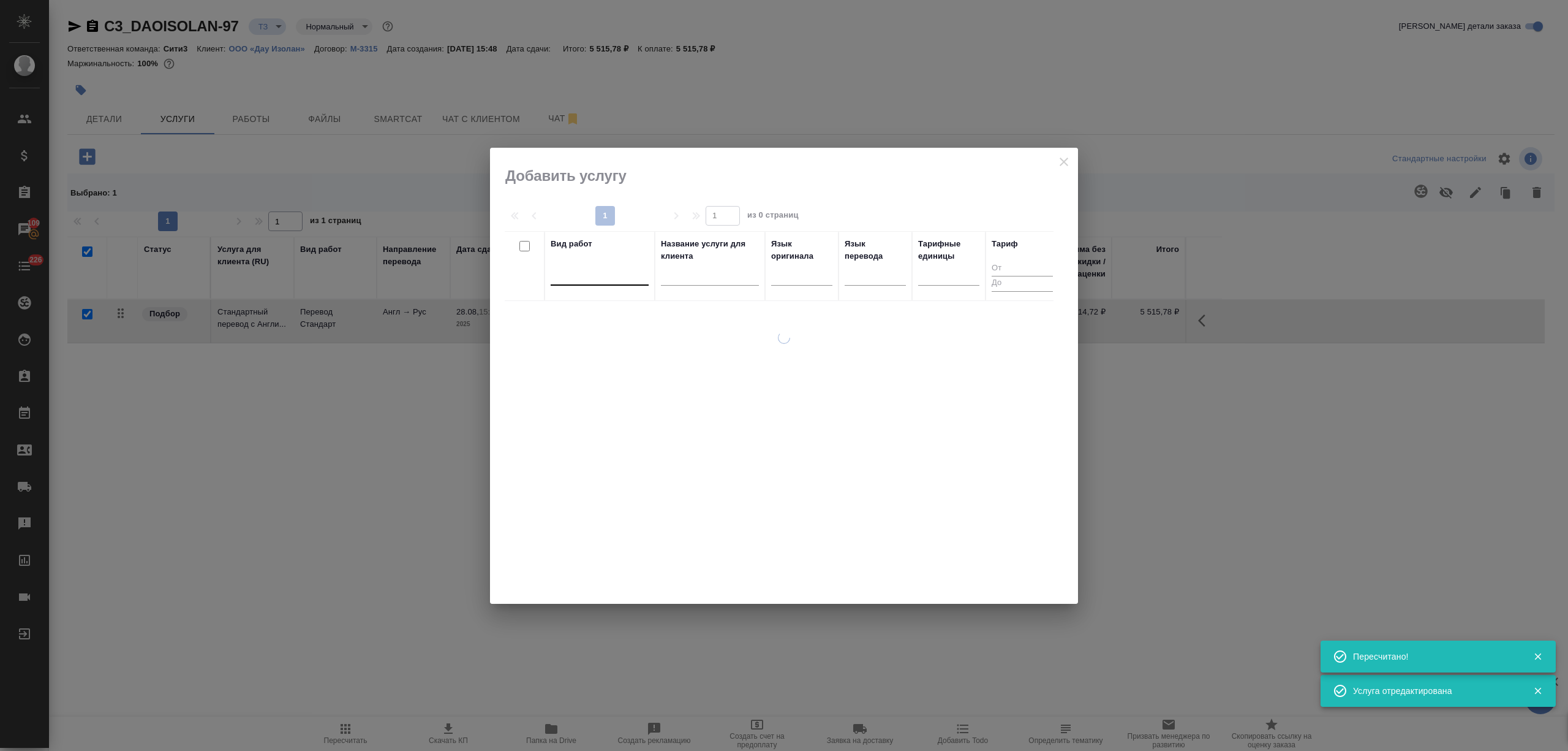
click at [589, 278] on div at bounding box center [600, 273] width 98 height 18
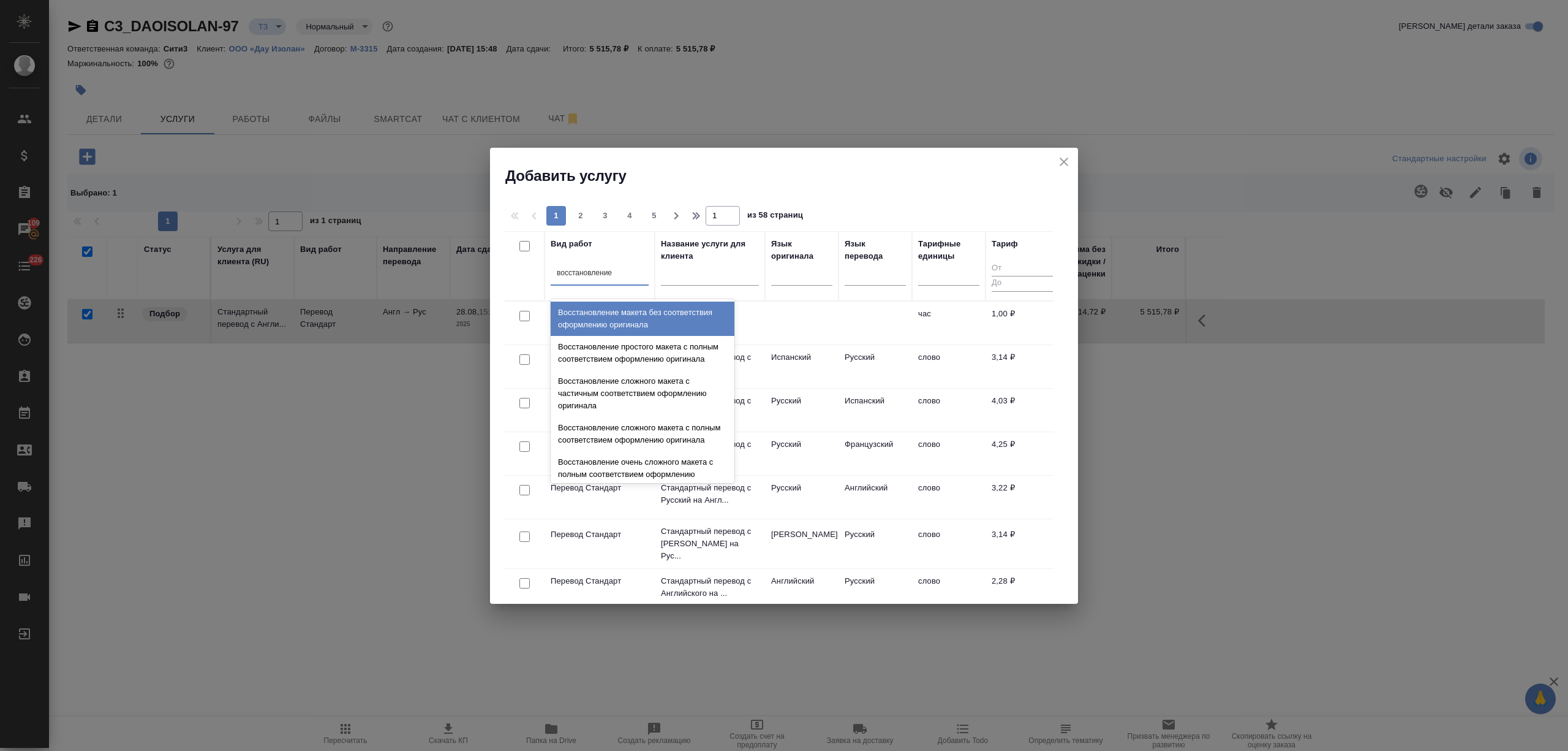
type input "восстановление м"
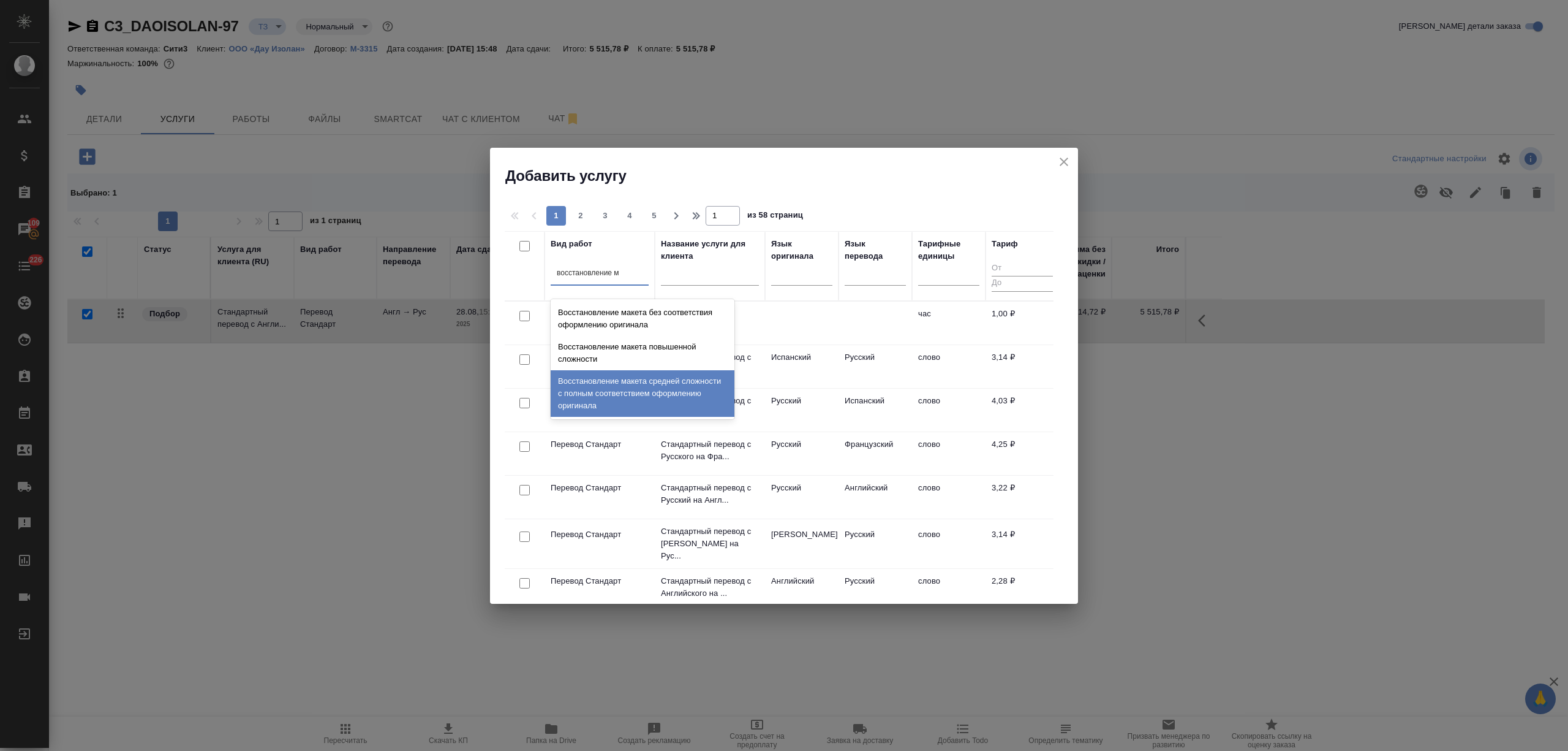
click at [630, 390] on div "Восстановление макета средней сложности с полным соответствием оформлению ориги…" at bounding box center [643, 393] width 184 height 47
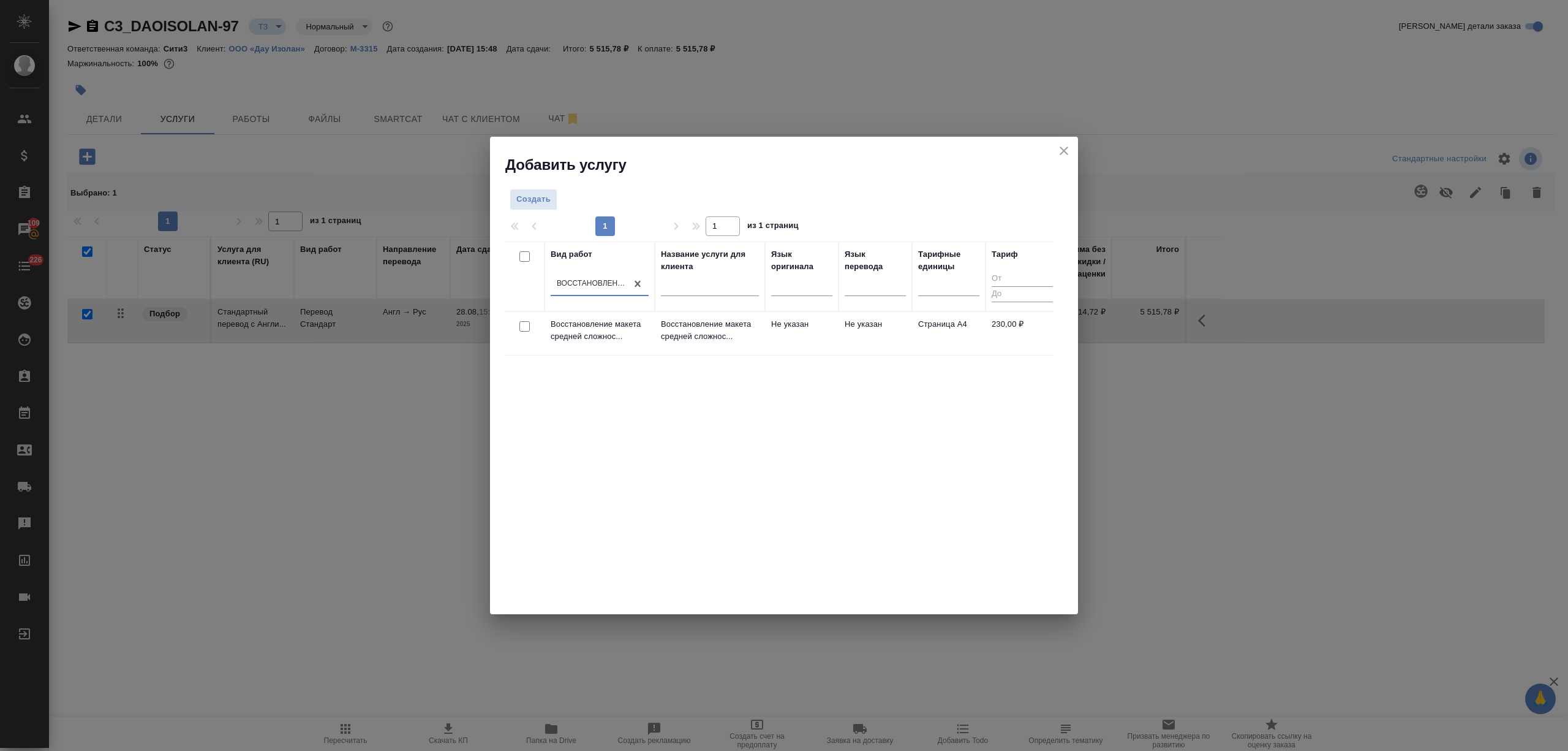
click at [689, 346] on td "Восстановление макета средней сложнос..." at bounding box center [710, 333] width 110 height 43
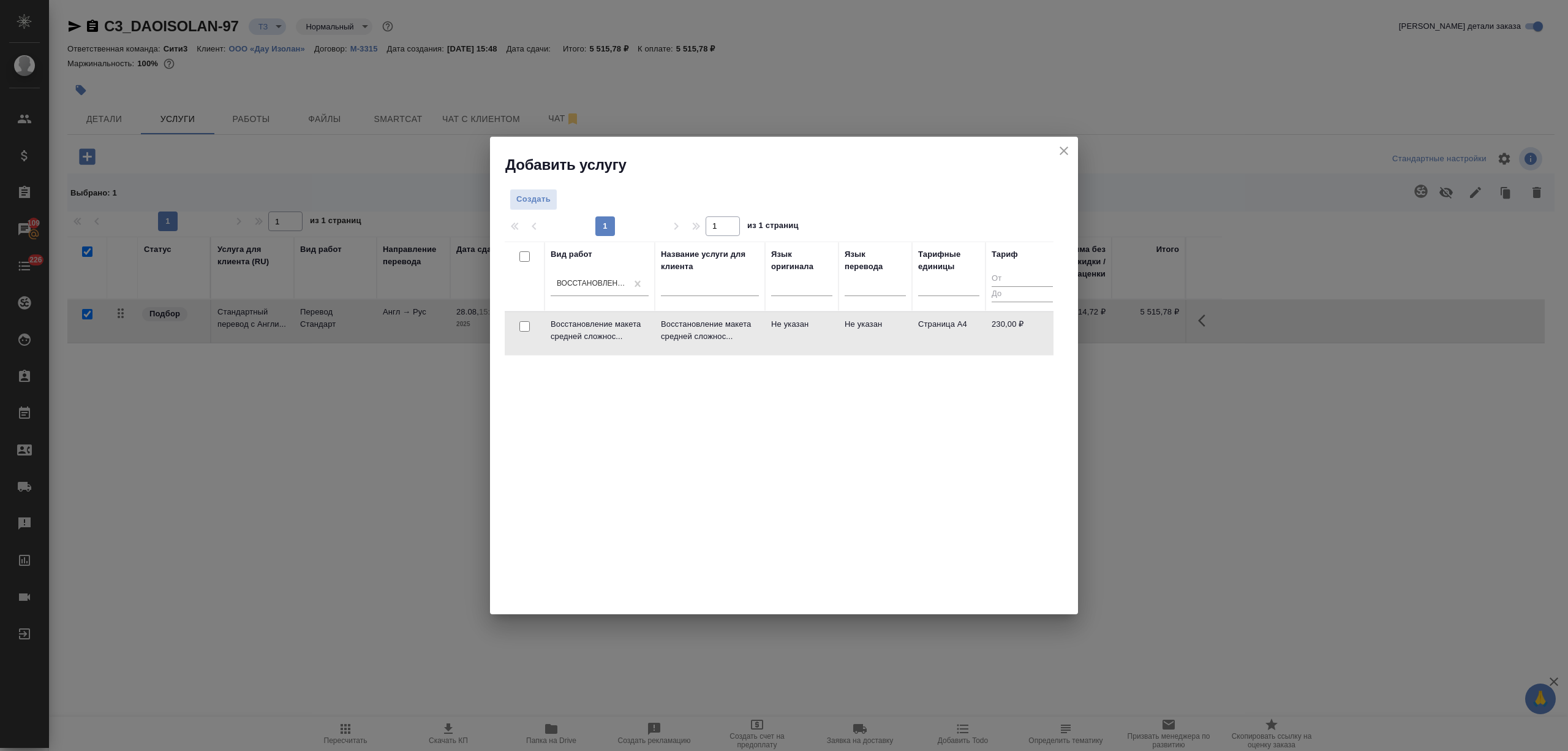
click at [689, 346] on td "Восстановление макета средней сложнос..." at bounding box center [710, 333] width 110 height 43
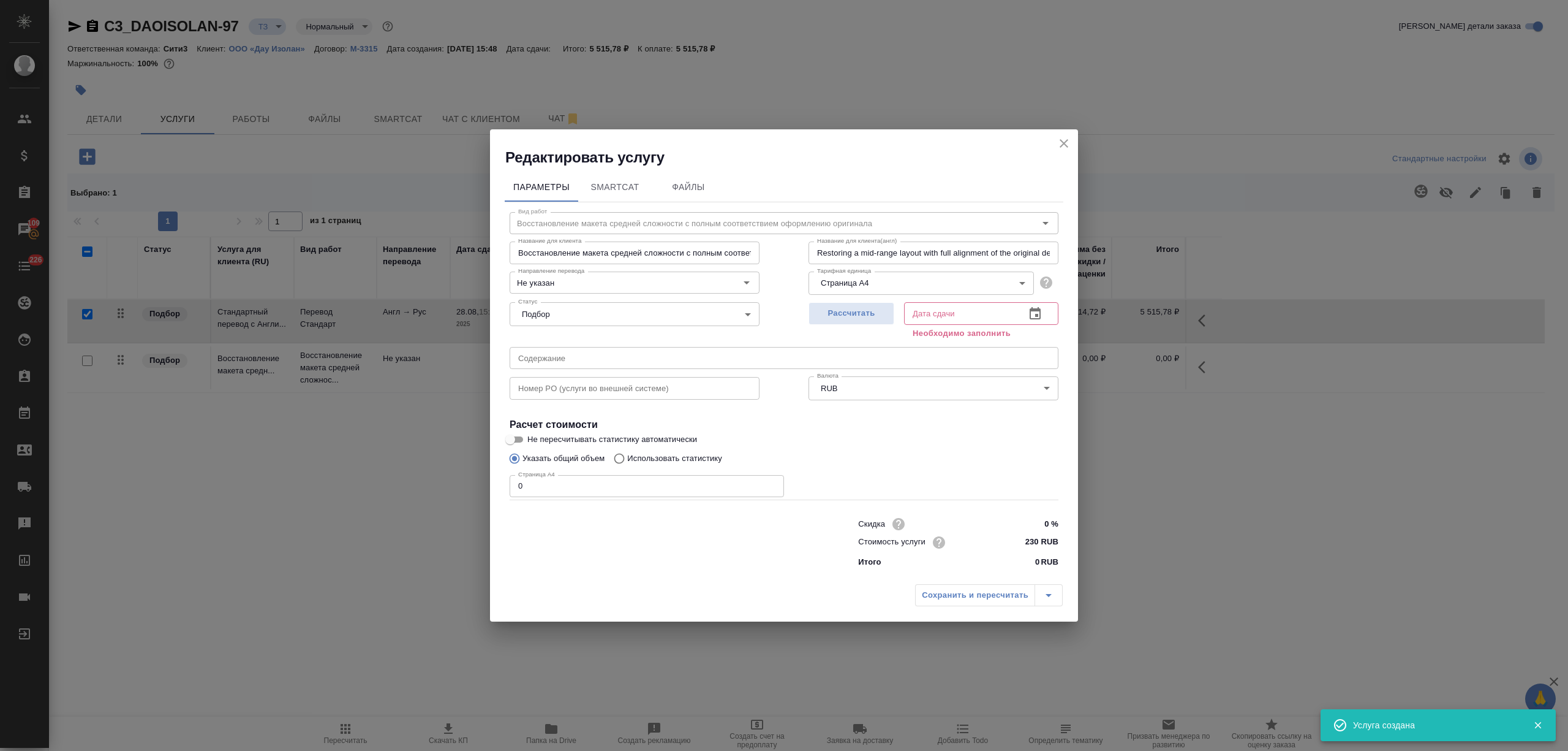
checkbox input "false"
click at [468, 488] on div "Редактировать услугу Параметры SmartCat Файлы Вид работ Восстановление макета с…" at bounding box center [784, 376] width 1568 height 751
type input "3"
click at [1039, 309] on icon "button" at bounding box center [1035, 313] width 11 height 12
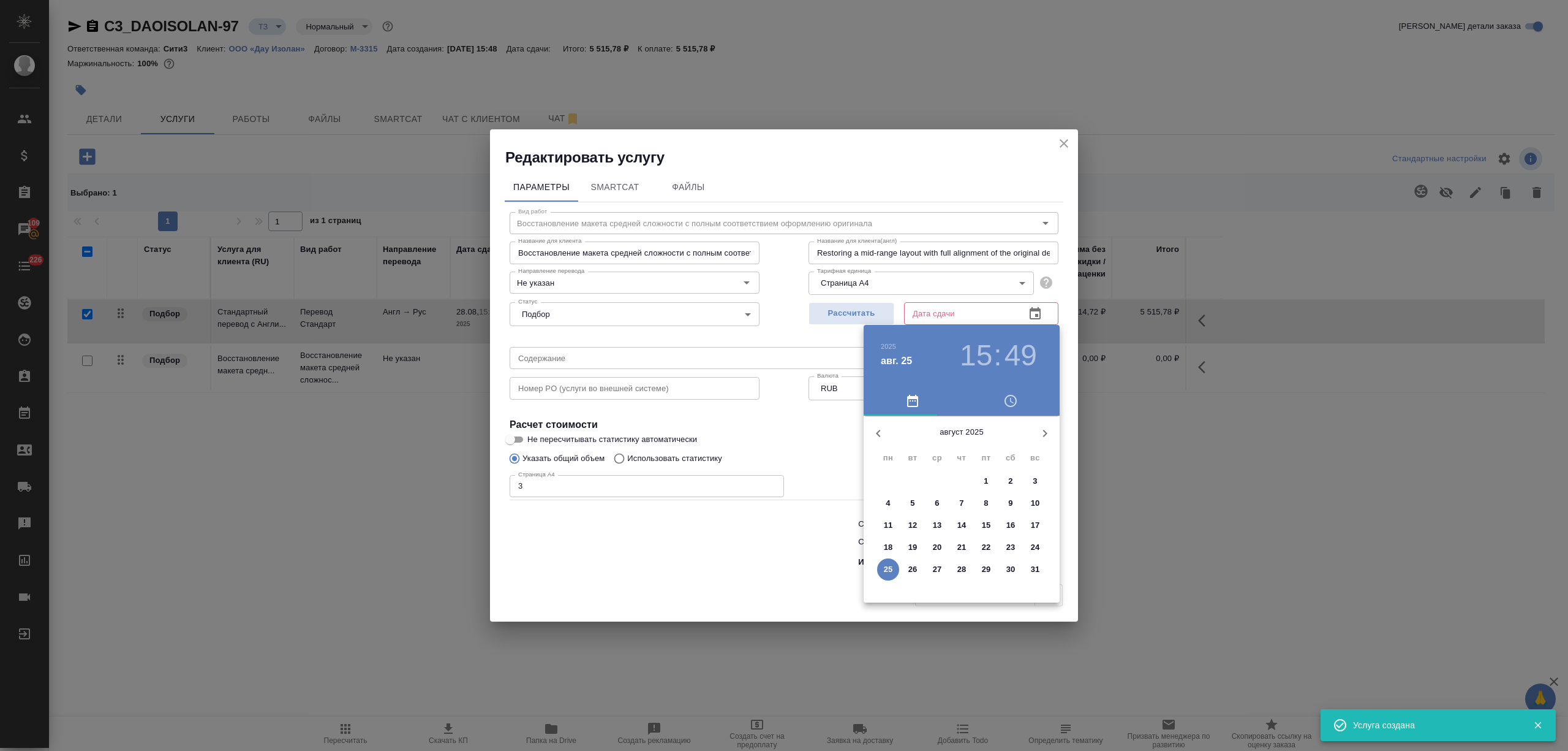
click at [934, 569] on p "27" at bounding box center [937, 569] width 9 height 12
type input "27.08.2025 15:49"
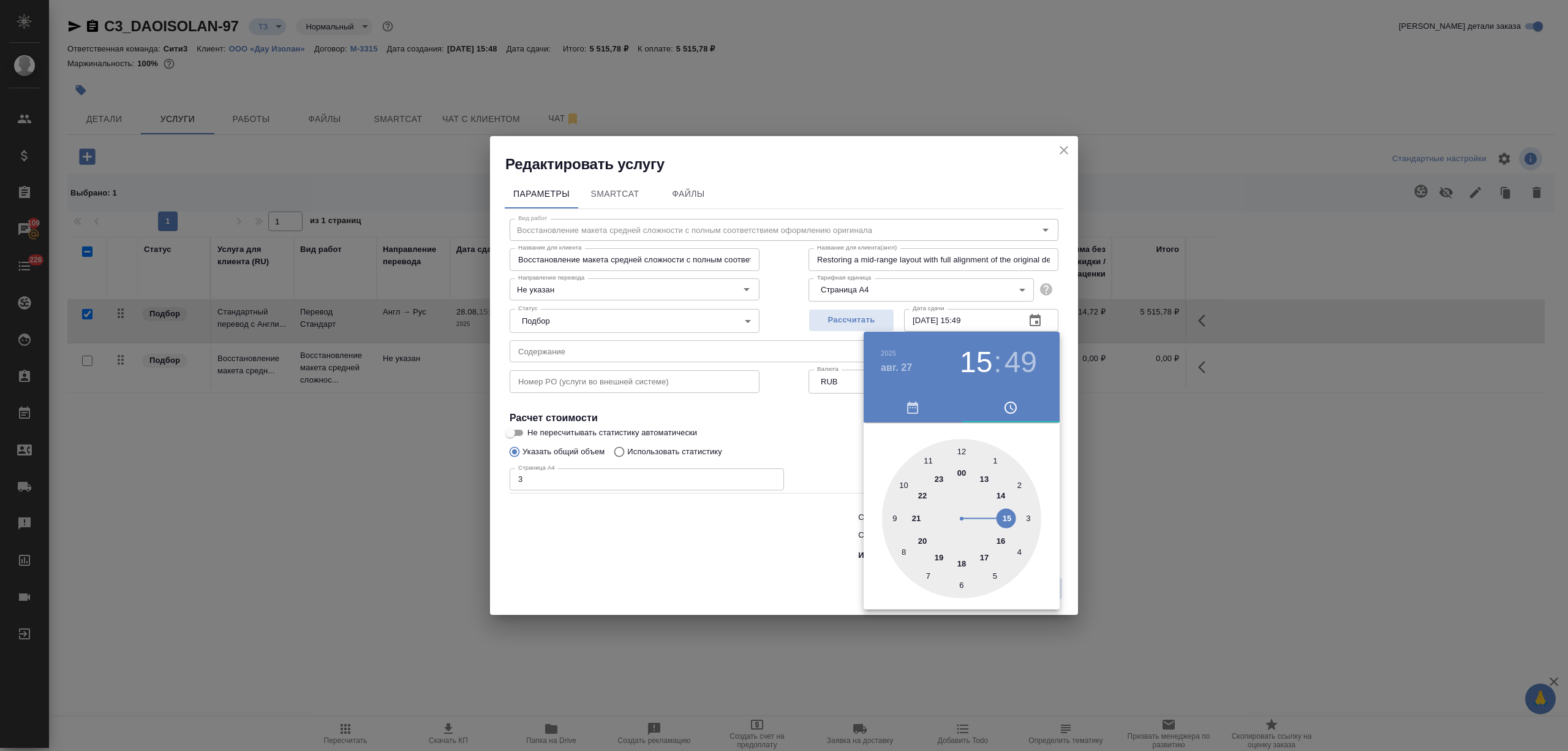
click at [792, 579] on div at bounding box center [784, 376] width 1568 height 751
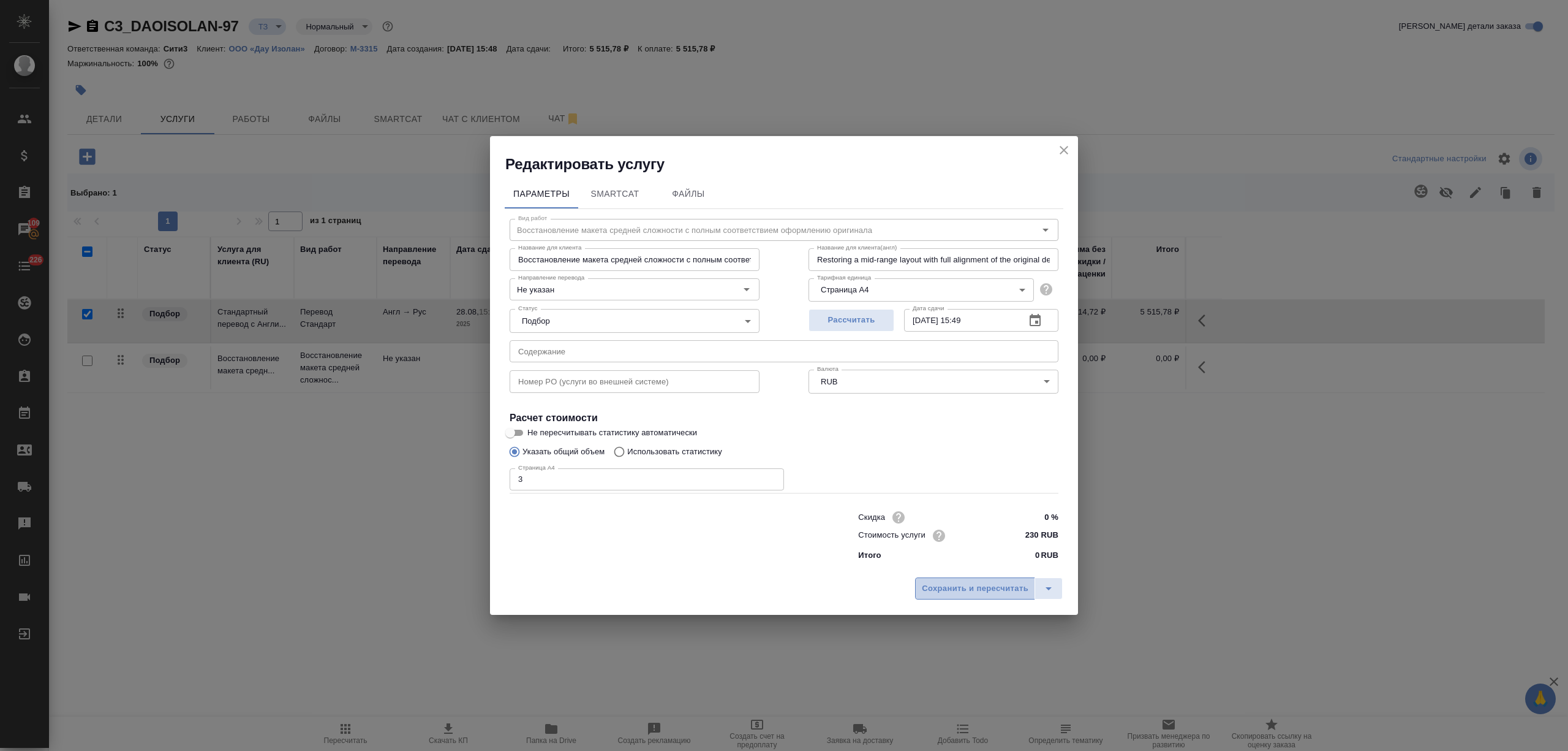
click at [992, 594] on span "Сохранить и пересчитать" at bounding box center [975, 588] width 107 height 14
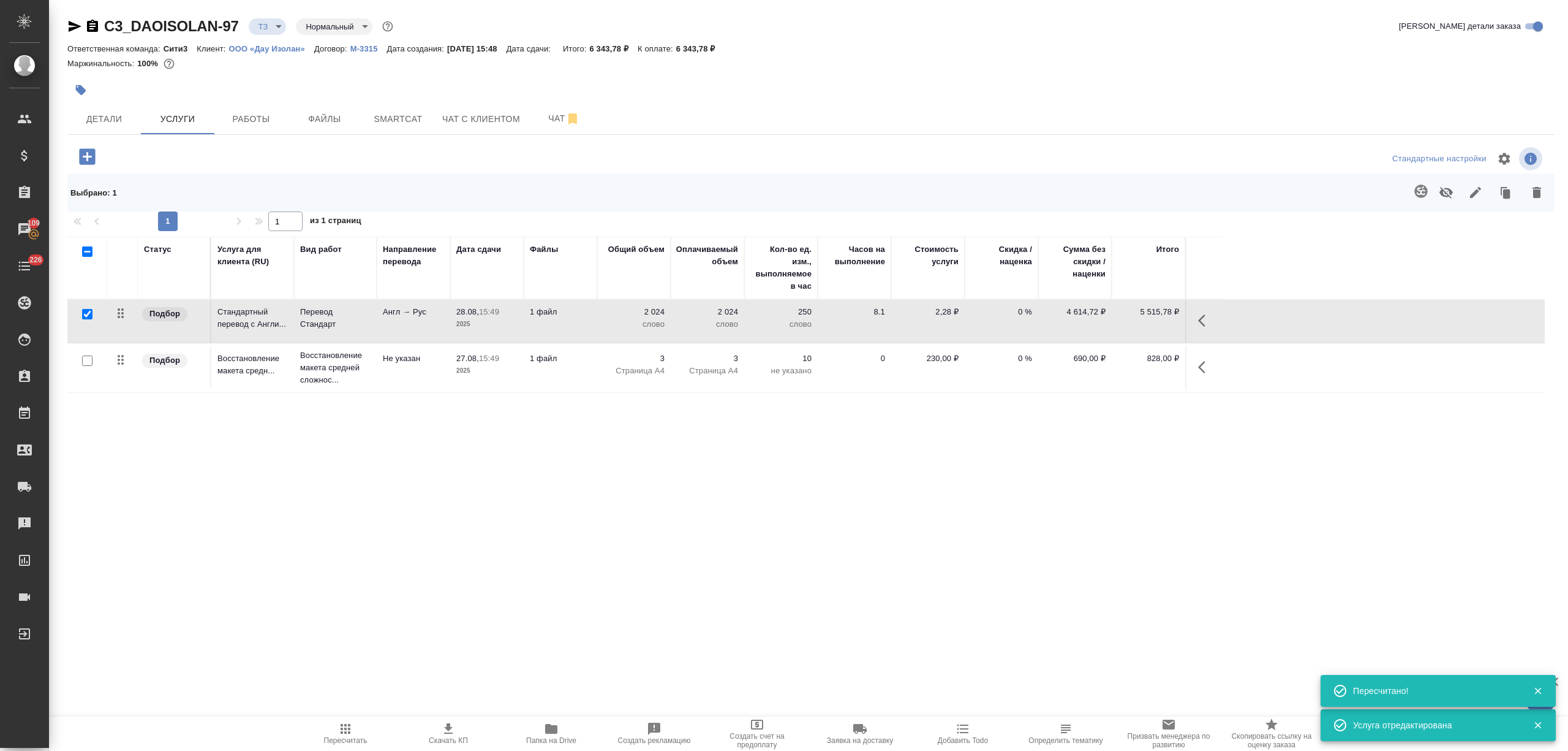
click at [457, 736] on span "Скачать КП" at bounding box center [448, 741] width 39 height 9
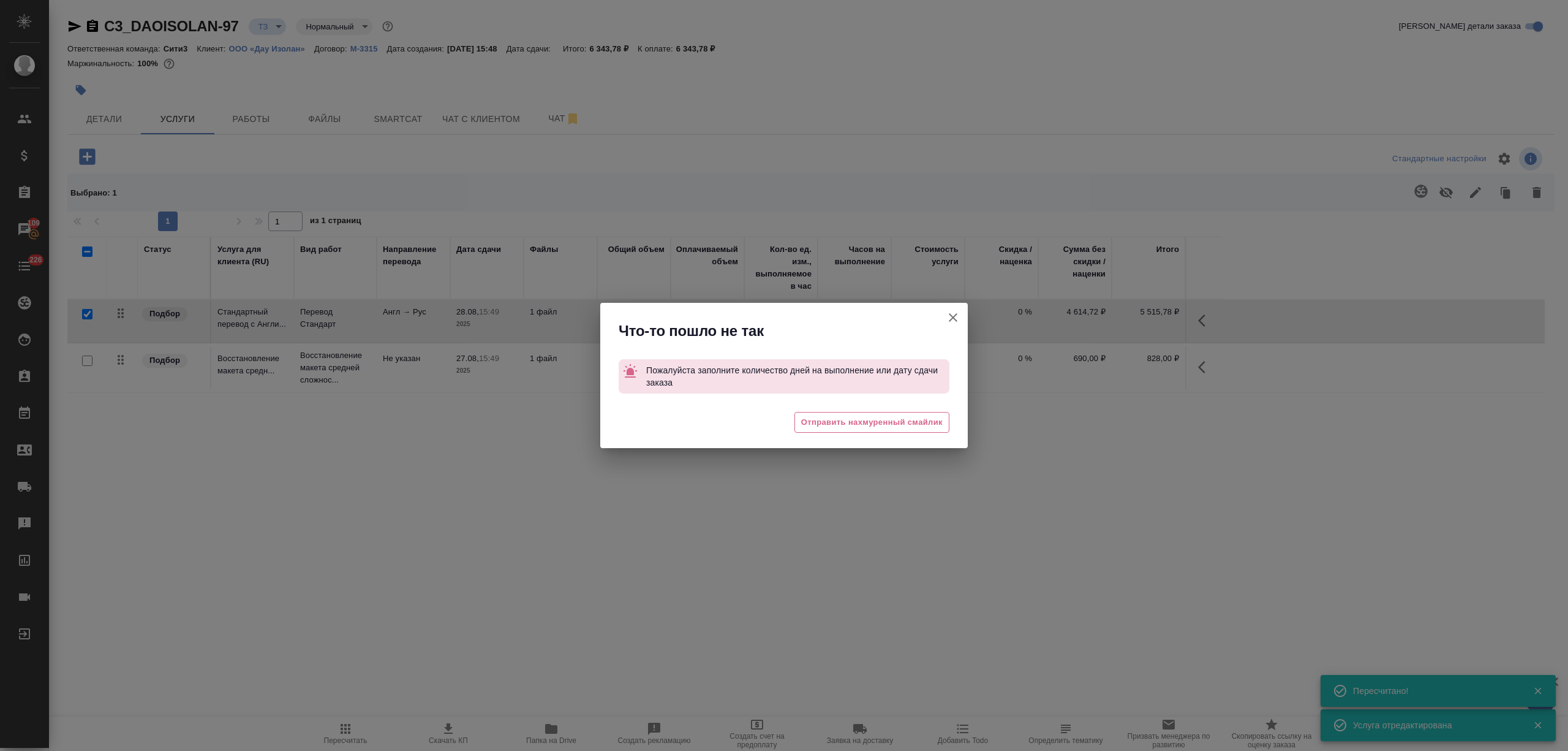
drag, startPoint x: 950, startPoint y: 309, endPoint x: 767, endPoint y: 312, distance: 183.0
click at [951, 310] on icon "button" at bounding box center [953, 317] width 15 height 15
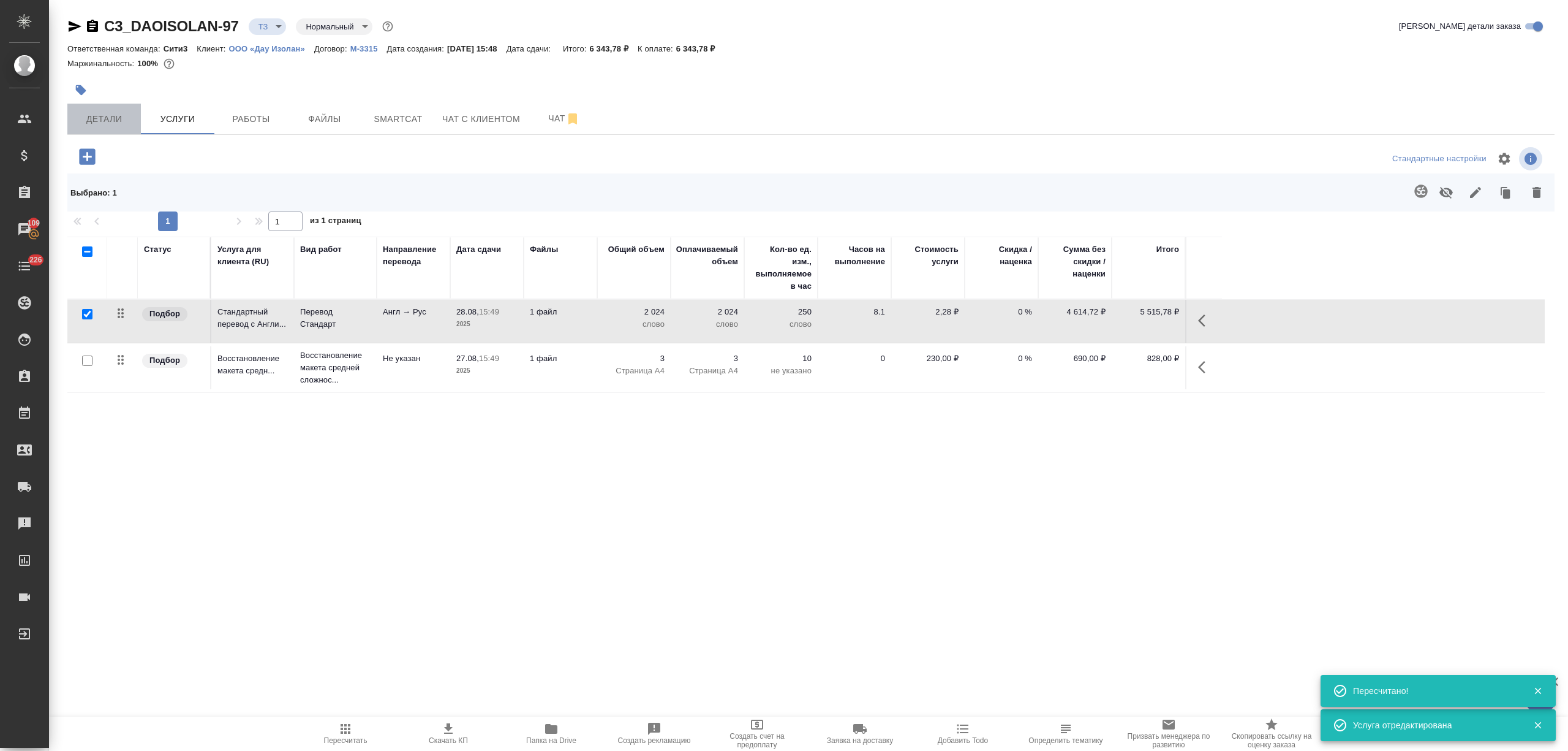
click at [108, 123] on span "Детали" at bounding box center [104, 119] width 59 height 15
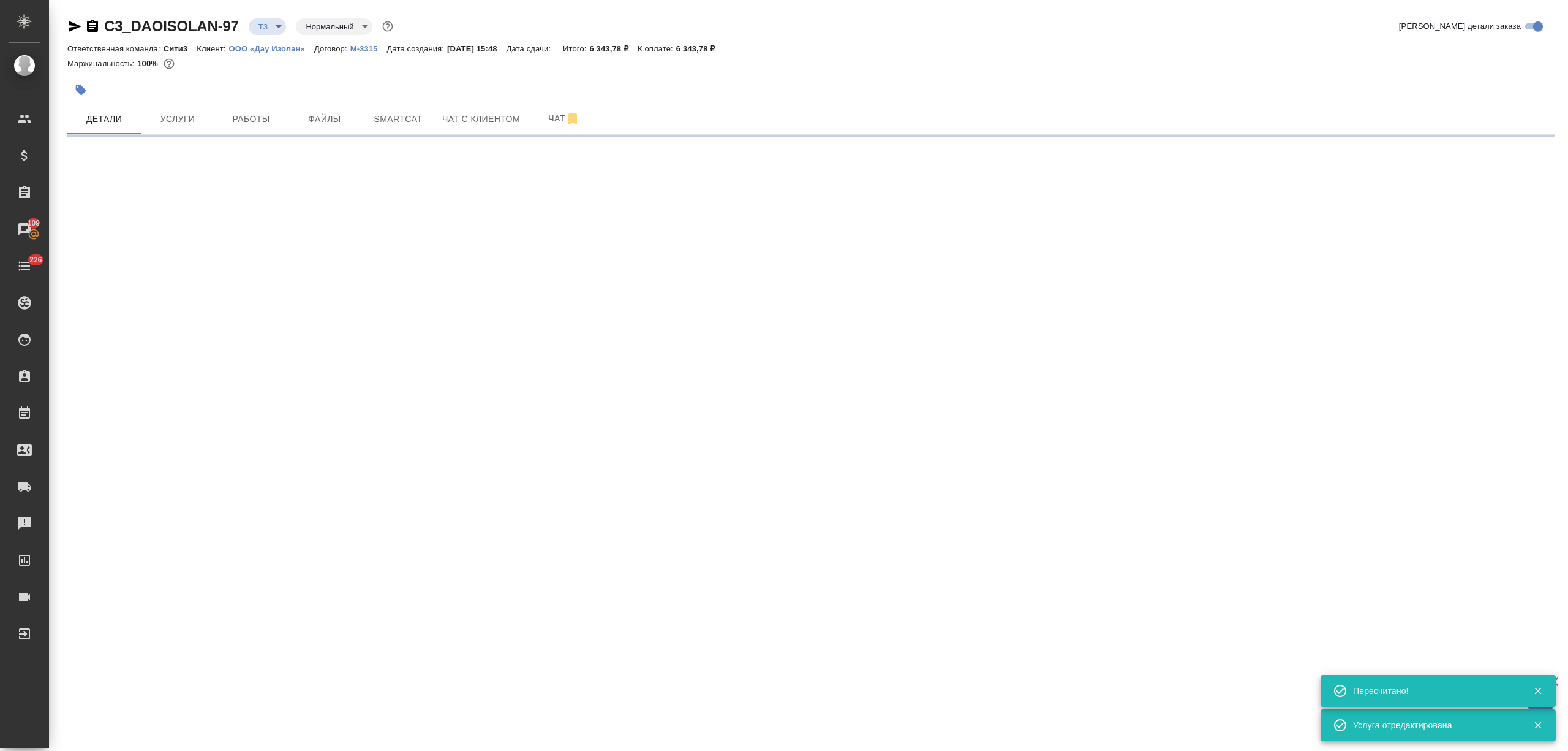
select select "RU"
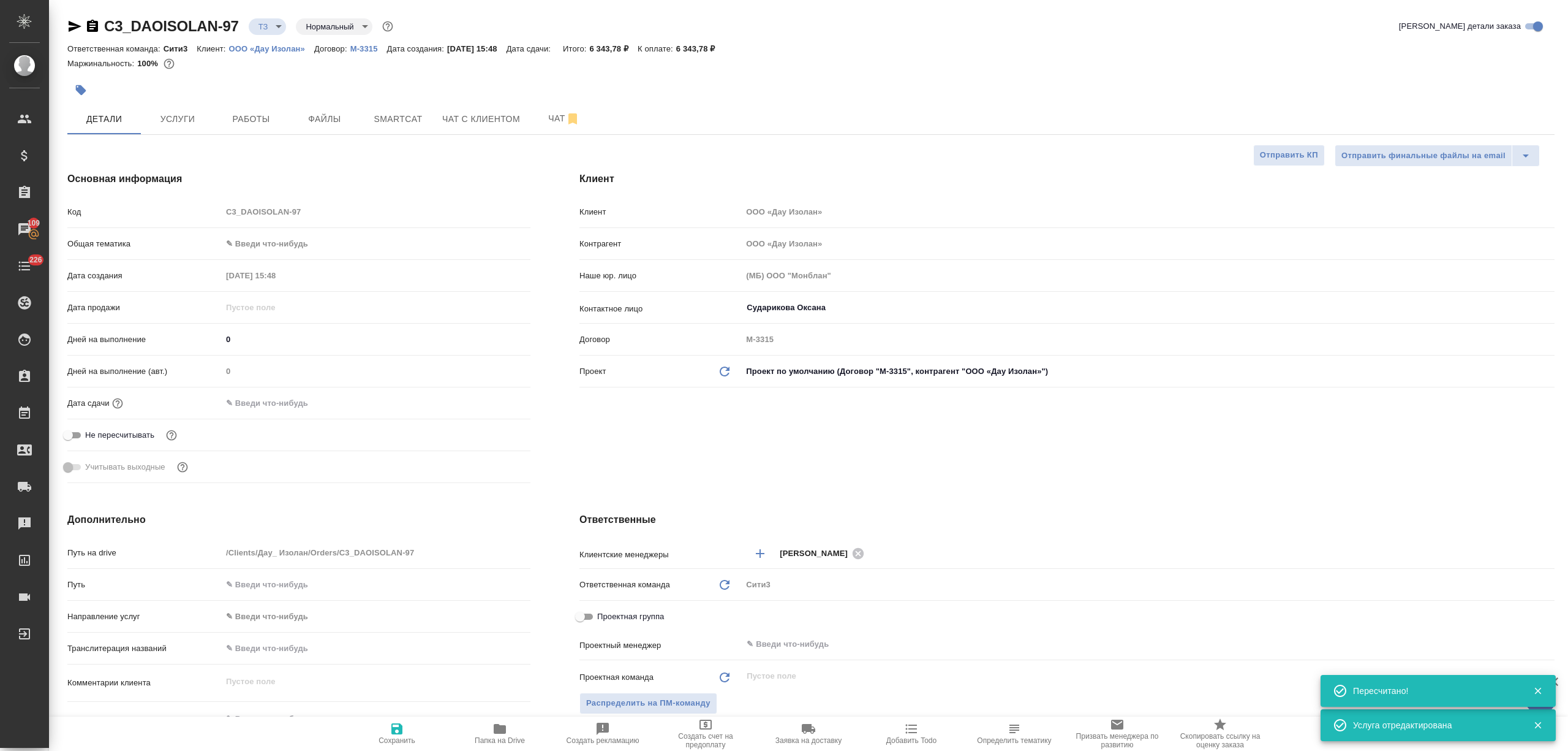
type textarea "x"
click at [261, 402] on input "text" at bounding box center [275, 402] width 107 height 18
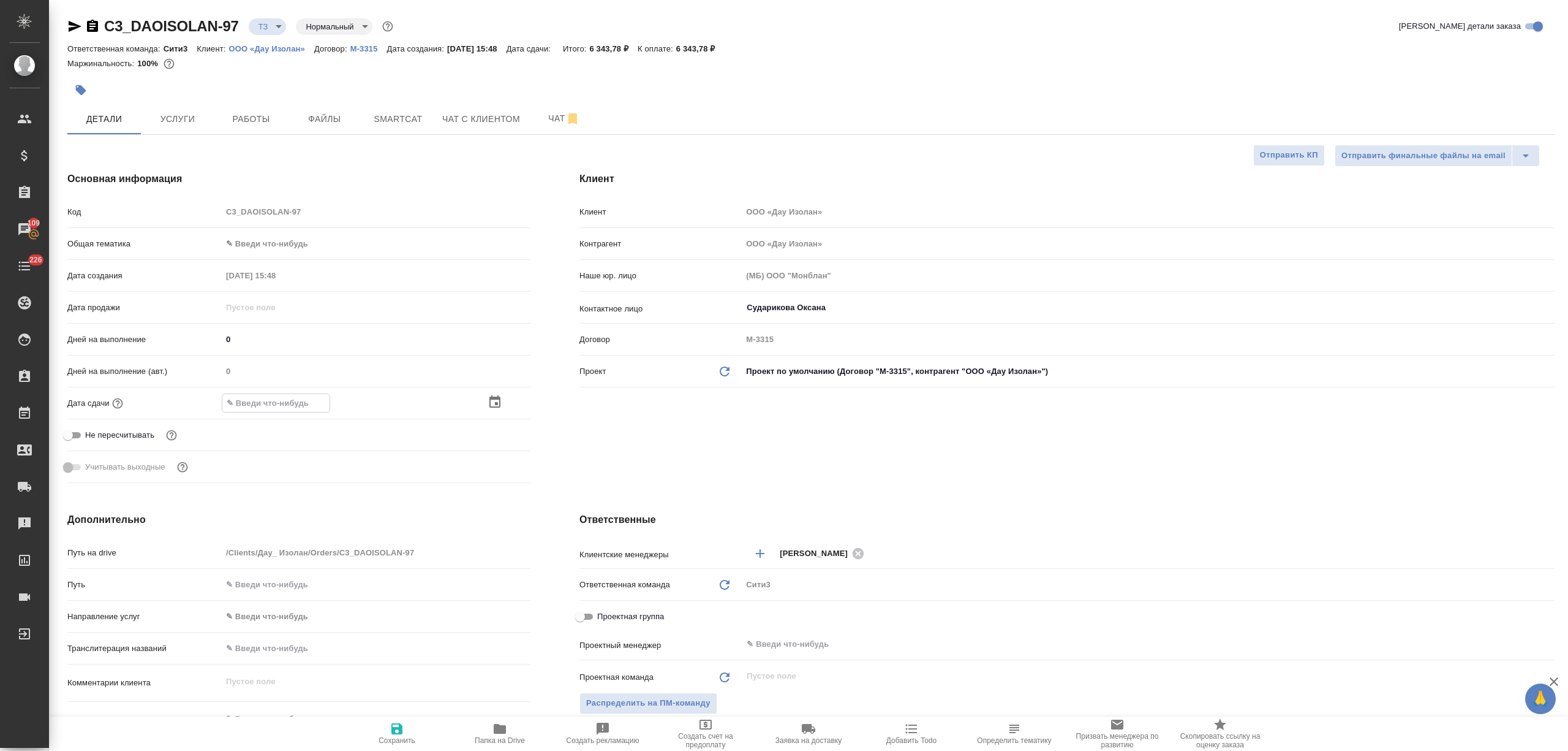
click at [492, 403] on icon "button" at bounding box center [495, 402] width 15 height 15
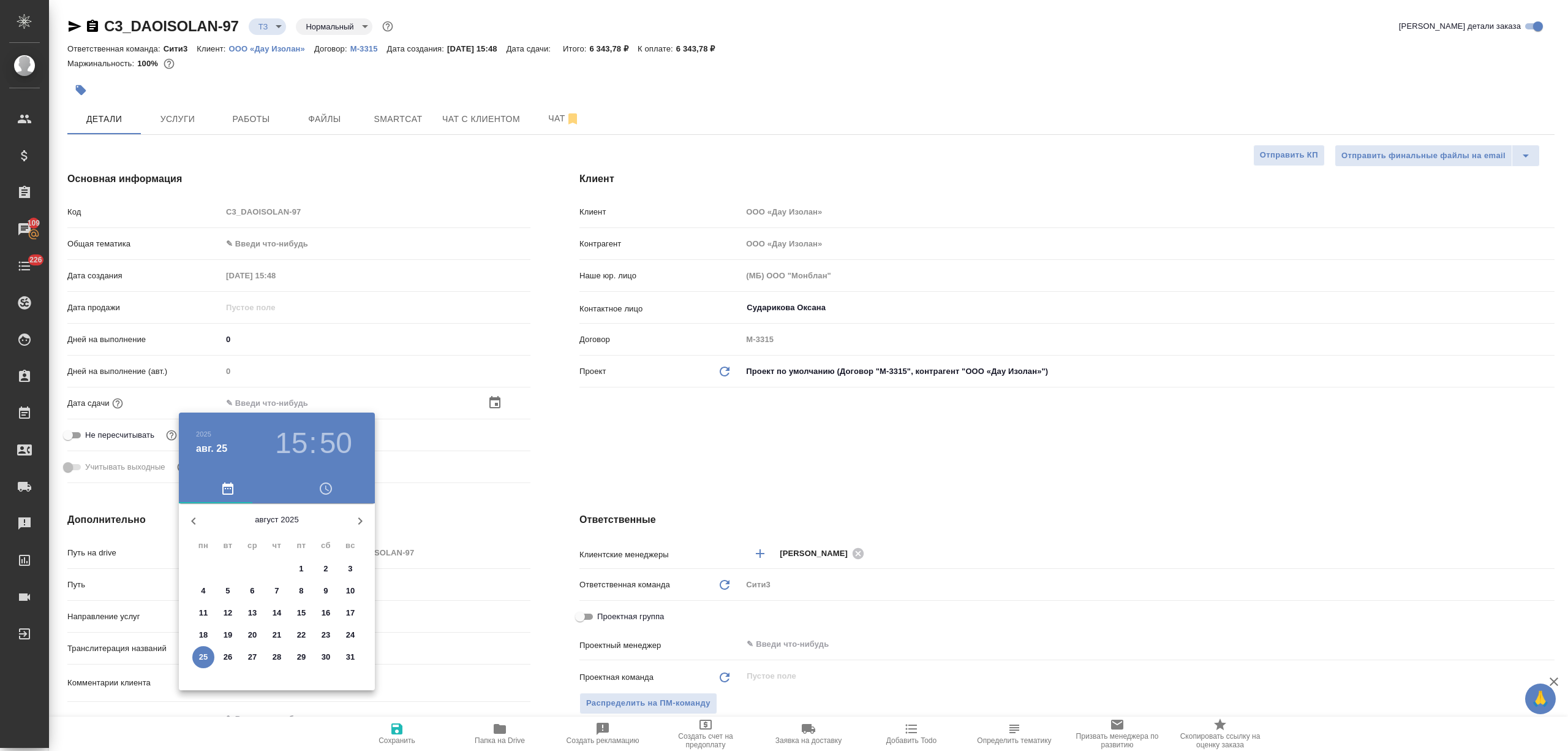
drag, startPoint x: 454, startPoint y: 429, endPoint x: 358, endPoint y: 359, distance: 118.8
click at [454, 429] on div at bounding box center [784, 376] width 1568 height 751
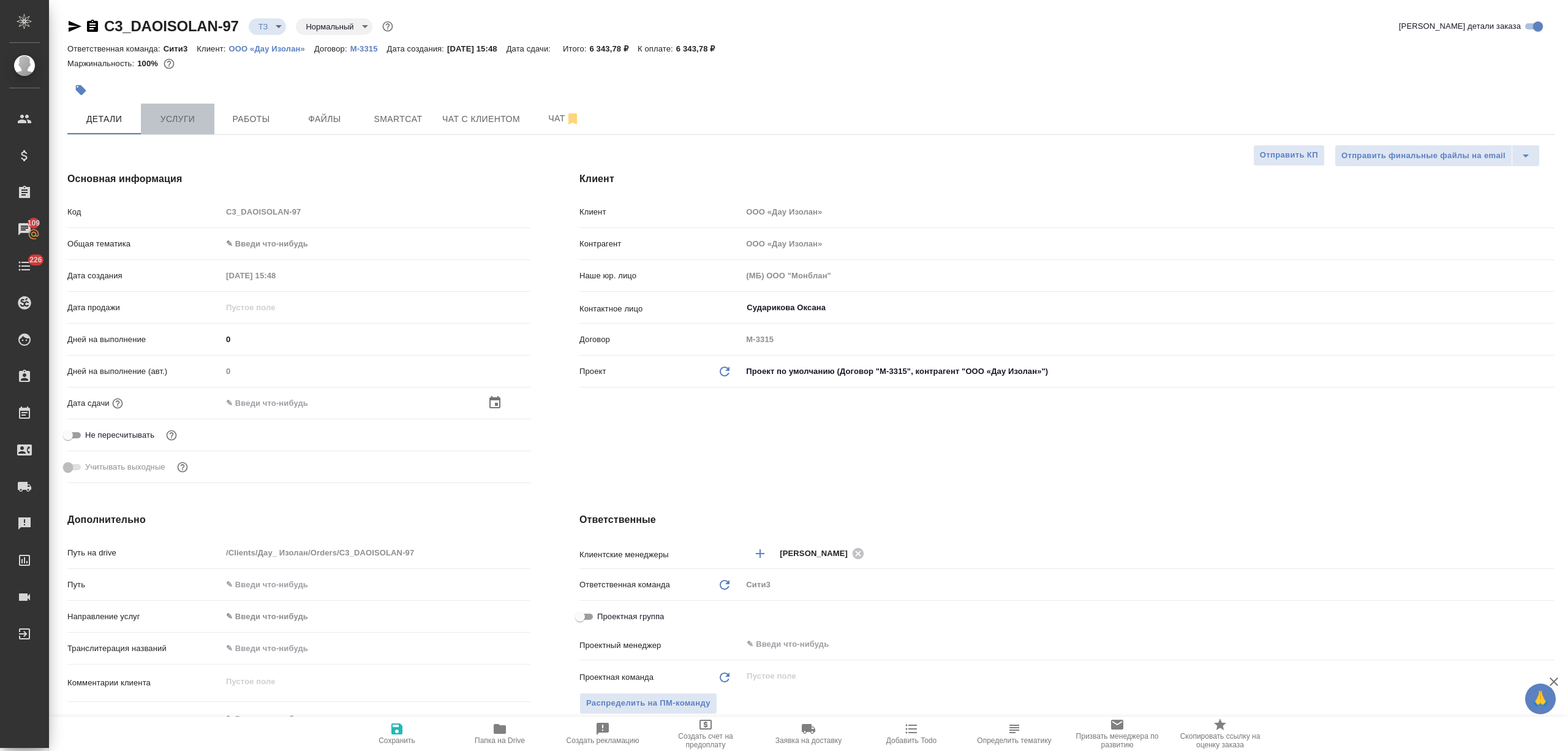
click at [170, 109] on button "Услуги" at bounding box center [178, 119] width 74 height 31
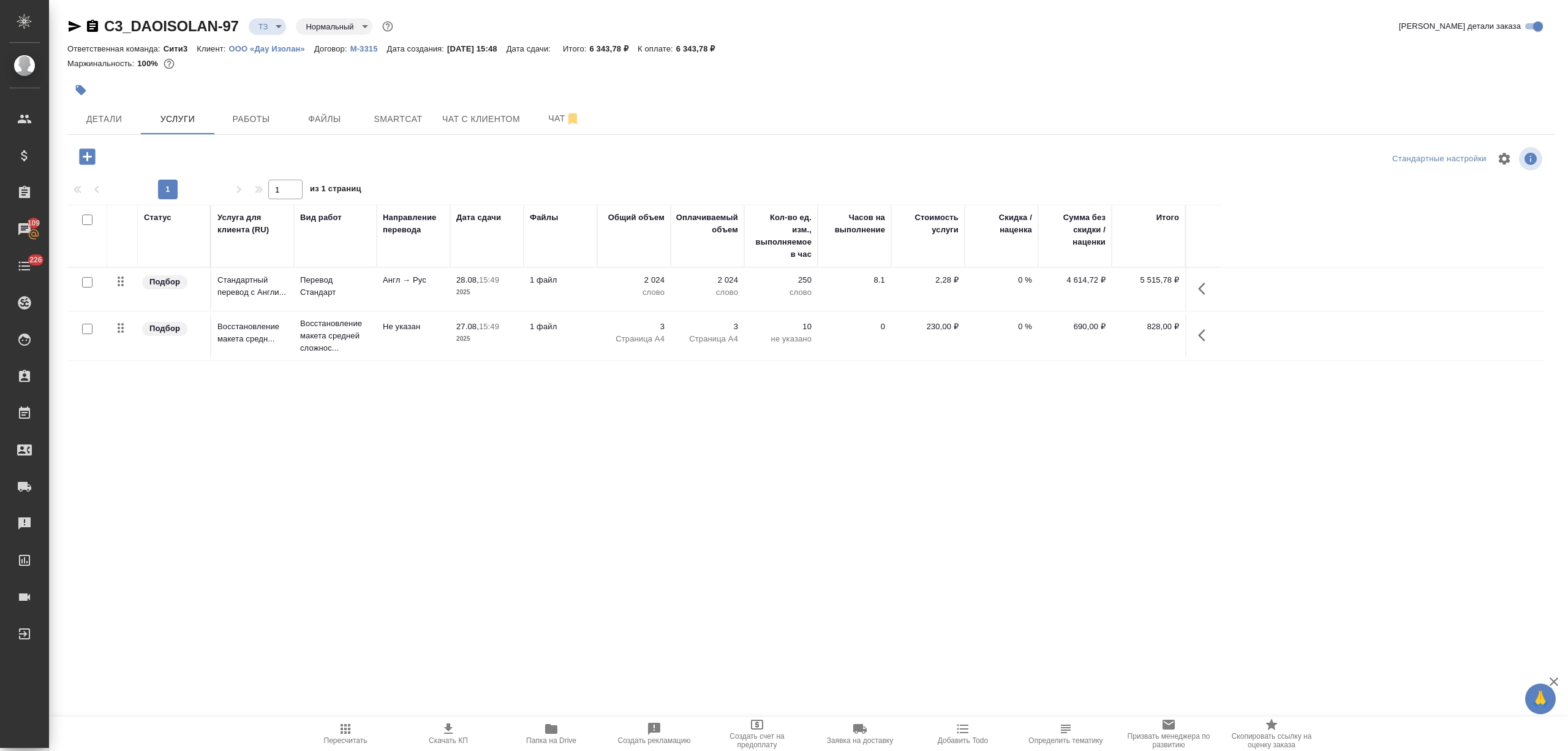
click at [589, 285] on p "1 файл" at bounding box center [560, 280] width 61 height 12
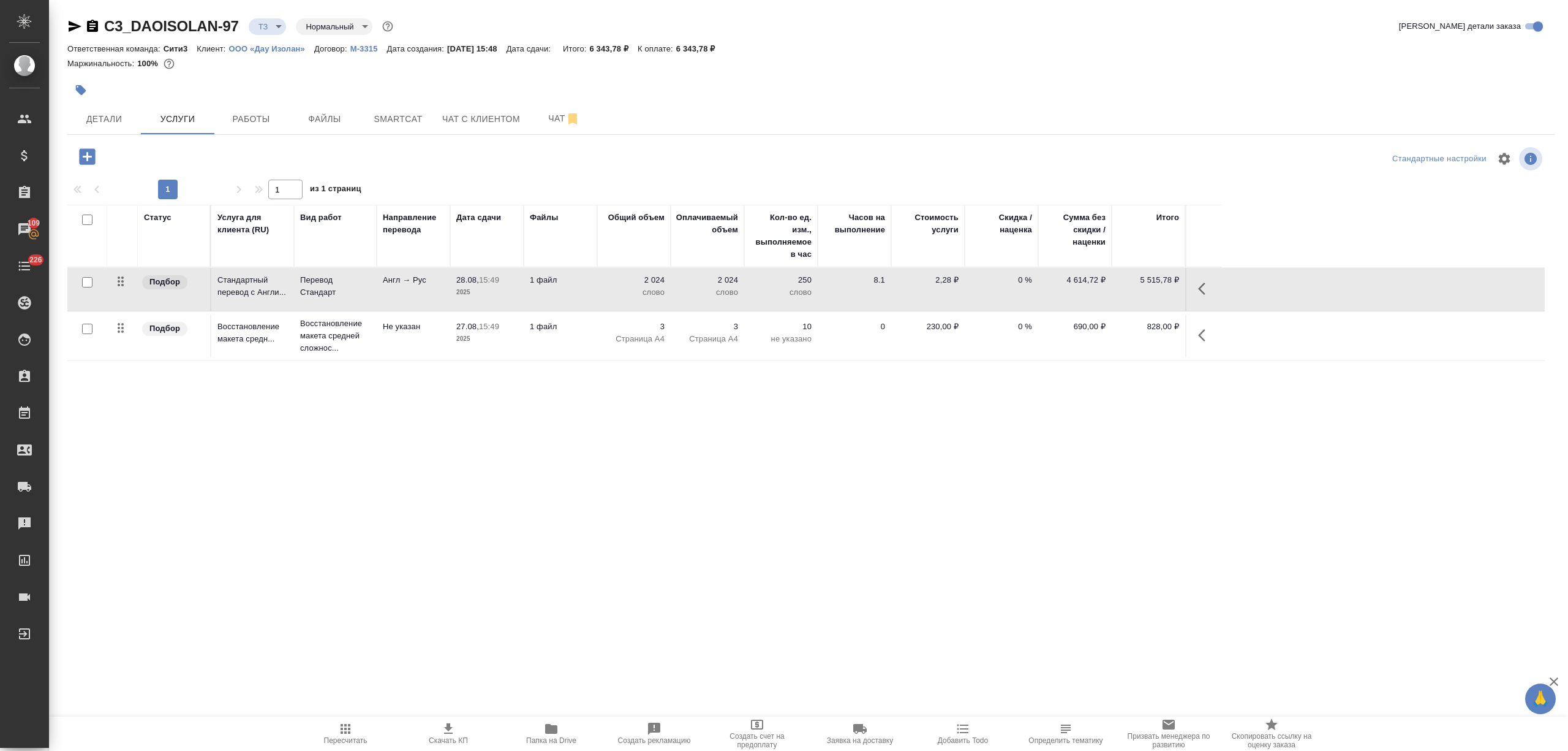
click at [589, 285] on p "1 файл" at bounding box center [560, 280] width 61 height 12
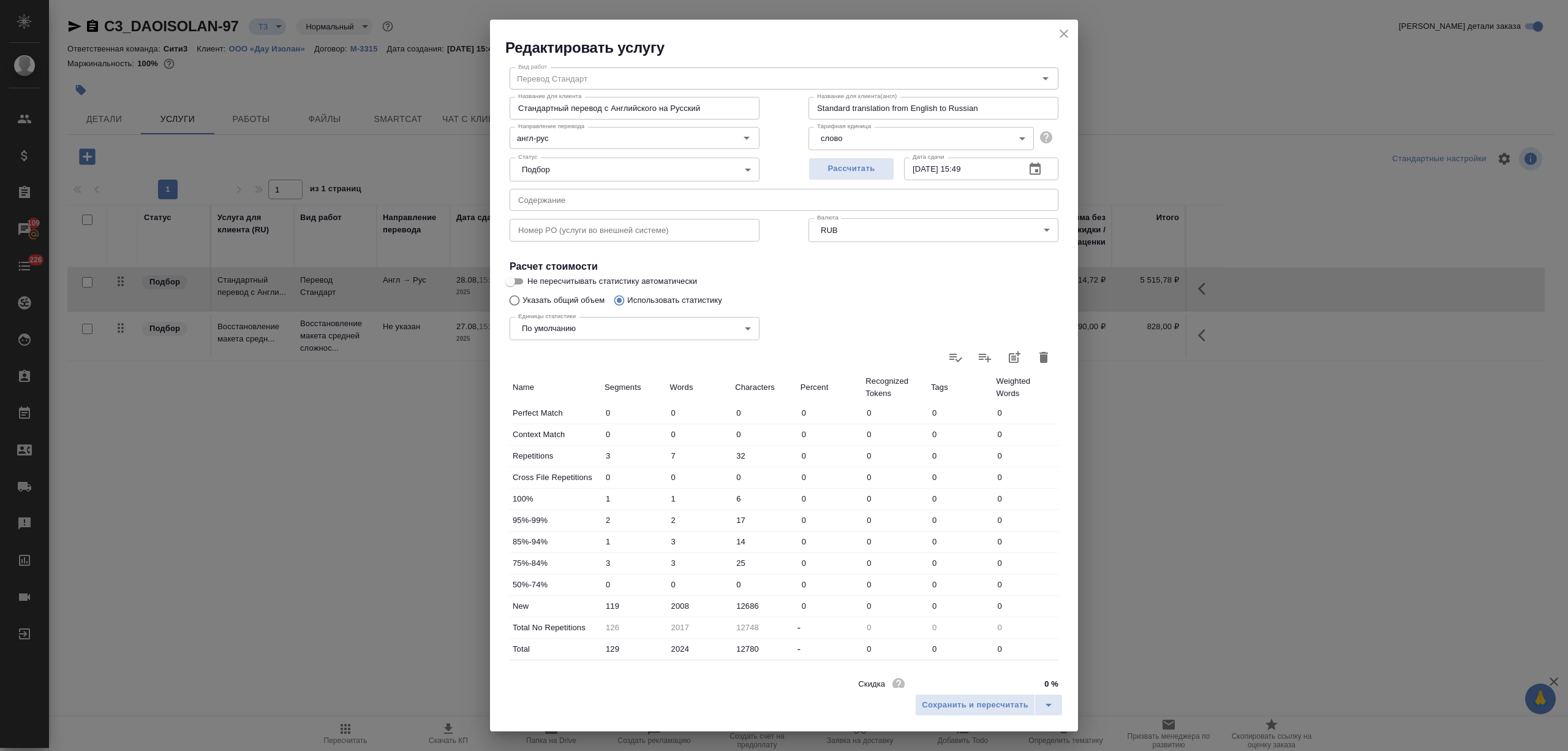
scroll to position [87, 0]
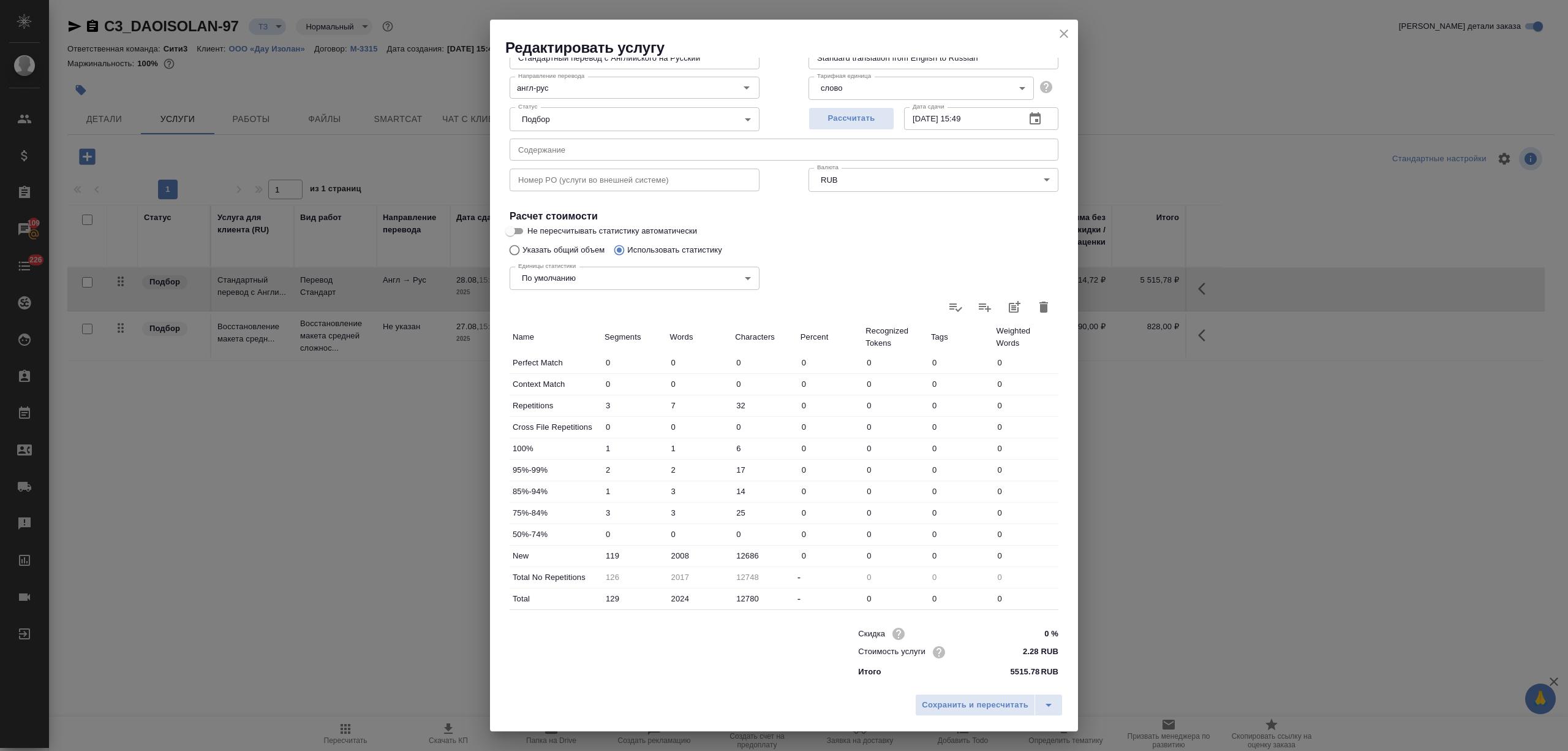
click at [1024, 631] on input "0 %" at bounding box center [1035, 633] width 46 height 18
type input "-30 %"
click at [1000, 717] on div "Сохранить и пересчитать" at bounding box center [784, 709] width 588 height 44
click at [998, 709] on span "Сохранить и пересчитать" at bounding box center [975, 705] width 107 height 14
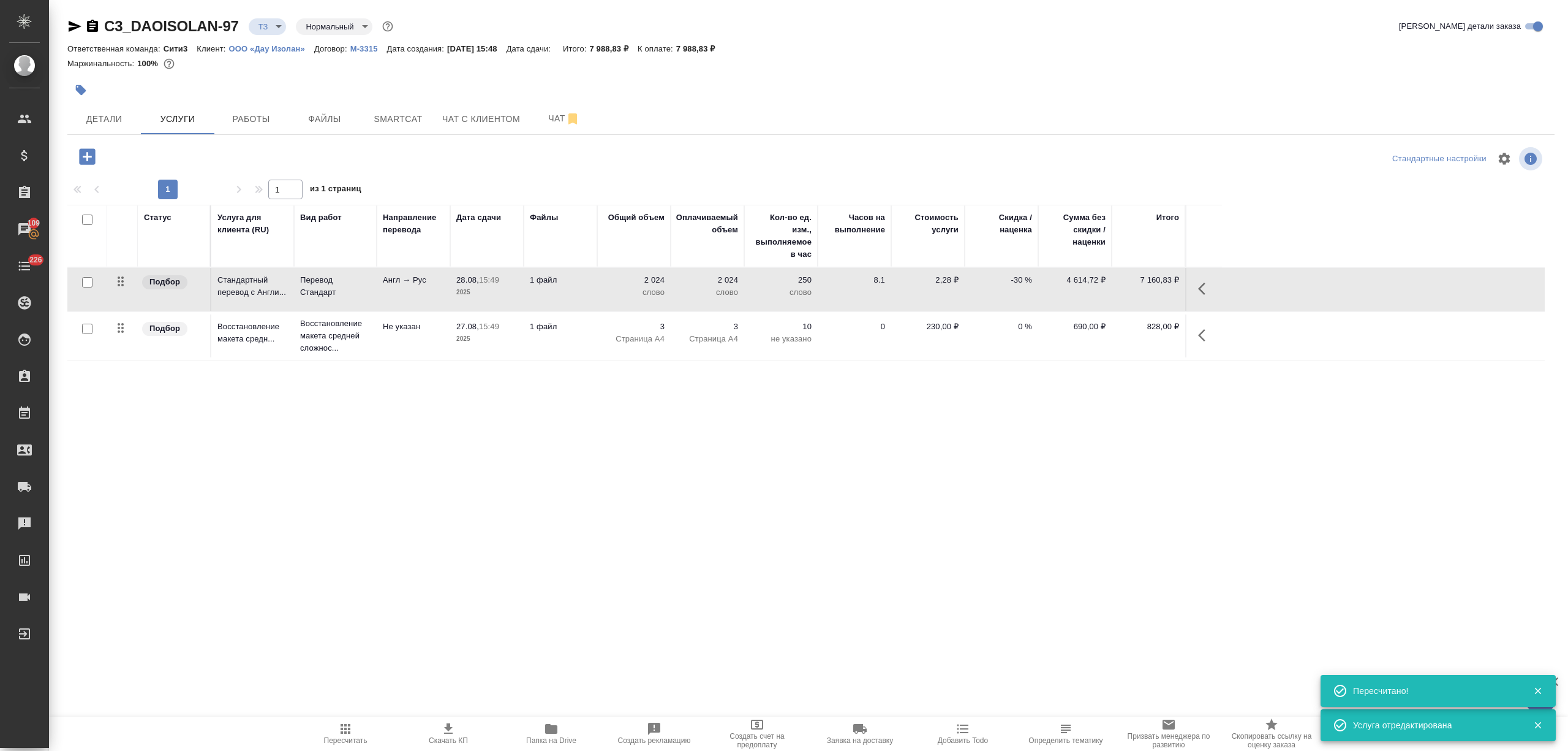
click at [447, 728] on icon "button" at bounding box center [448, 728] width 9 height 10
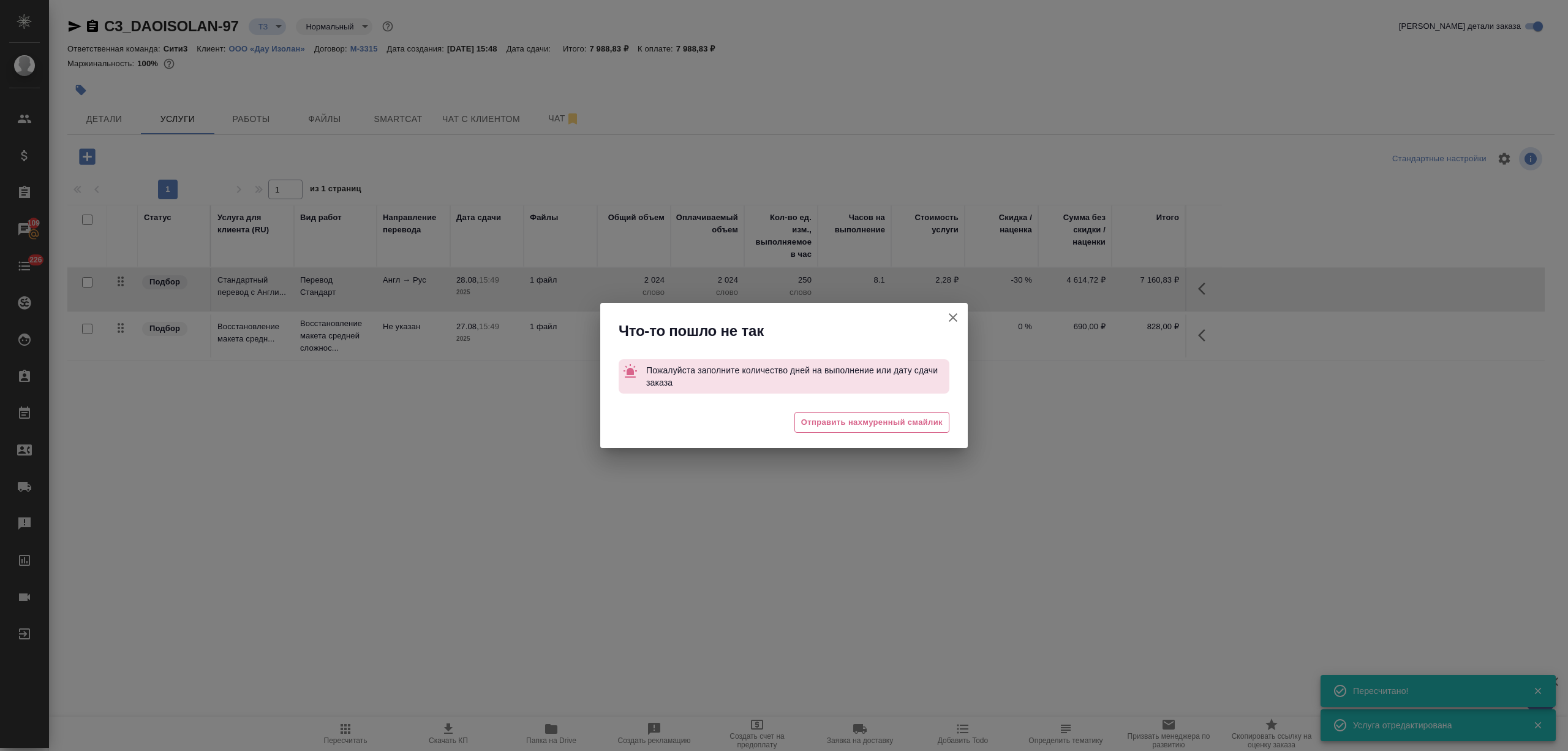
click at [954, 312] on icon "button" at bounding box center [953, 317] width 15 height 15
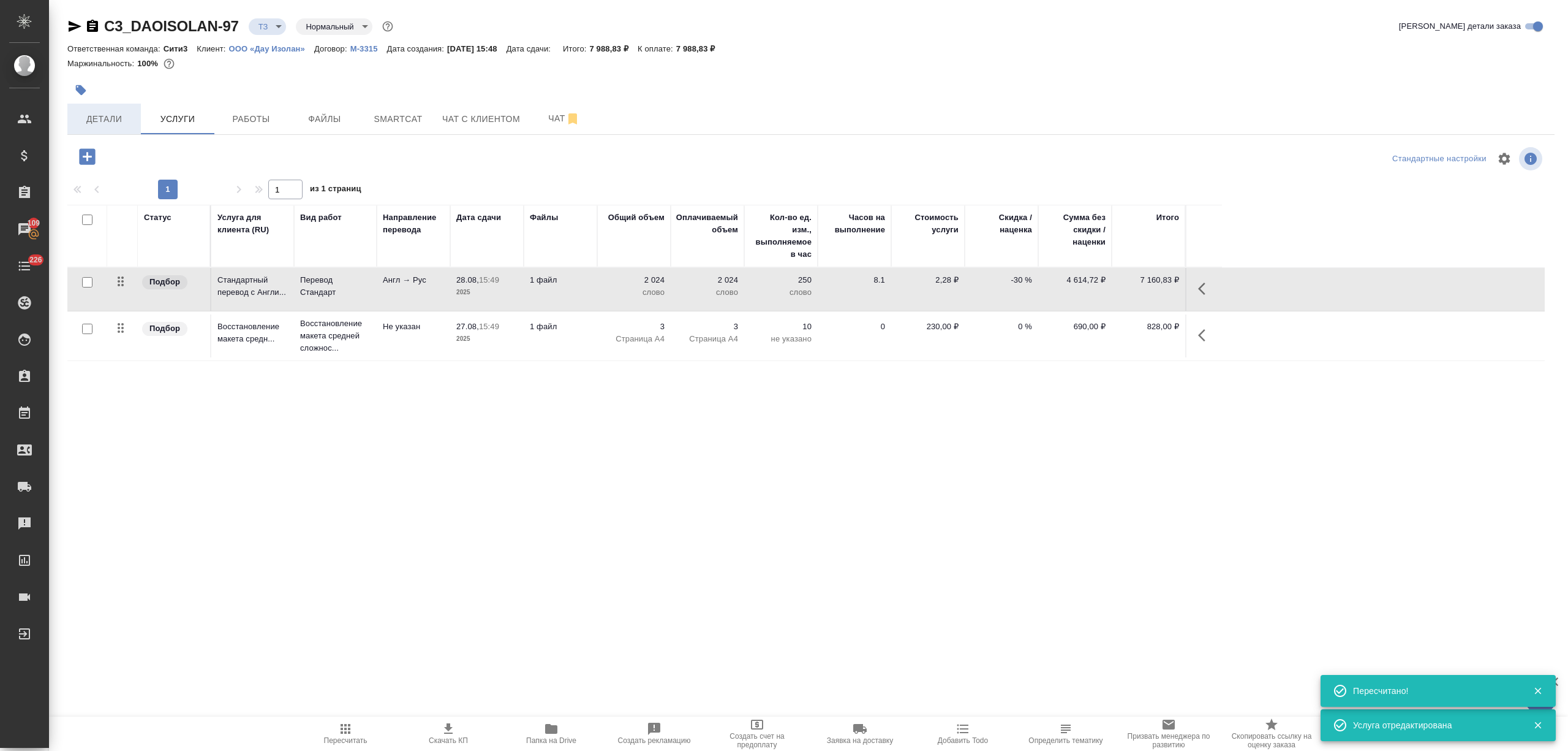
click at [114, 118] on span "Детали" at bounding box center [104, 119] width 59 height 15
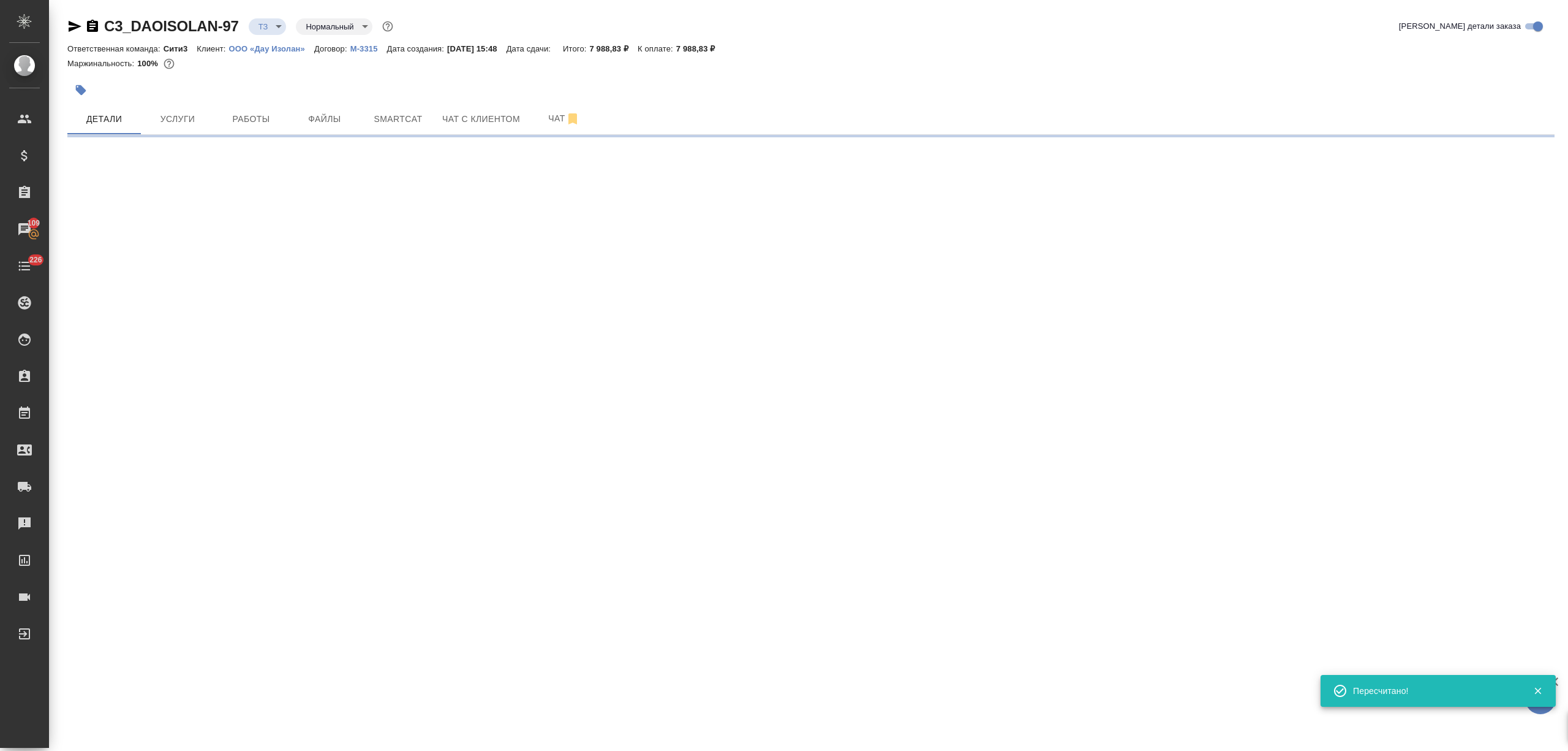
select select "RU"
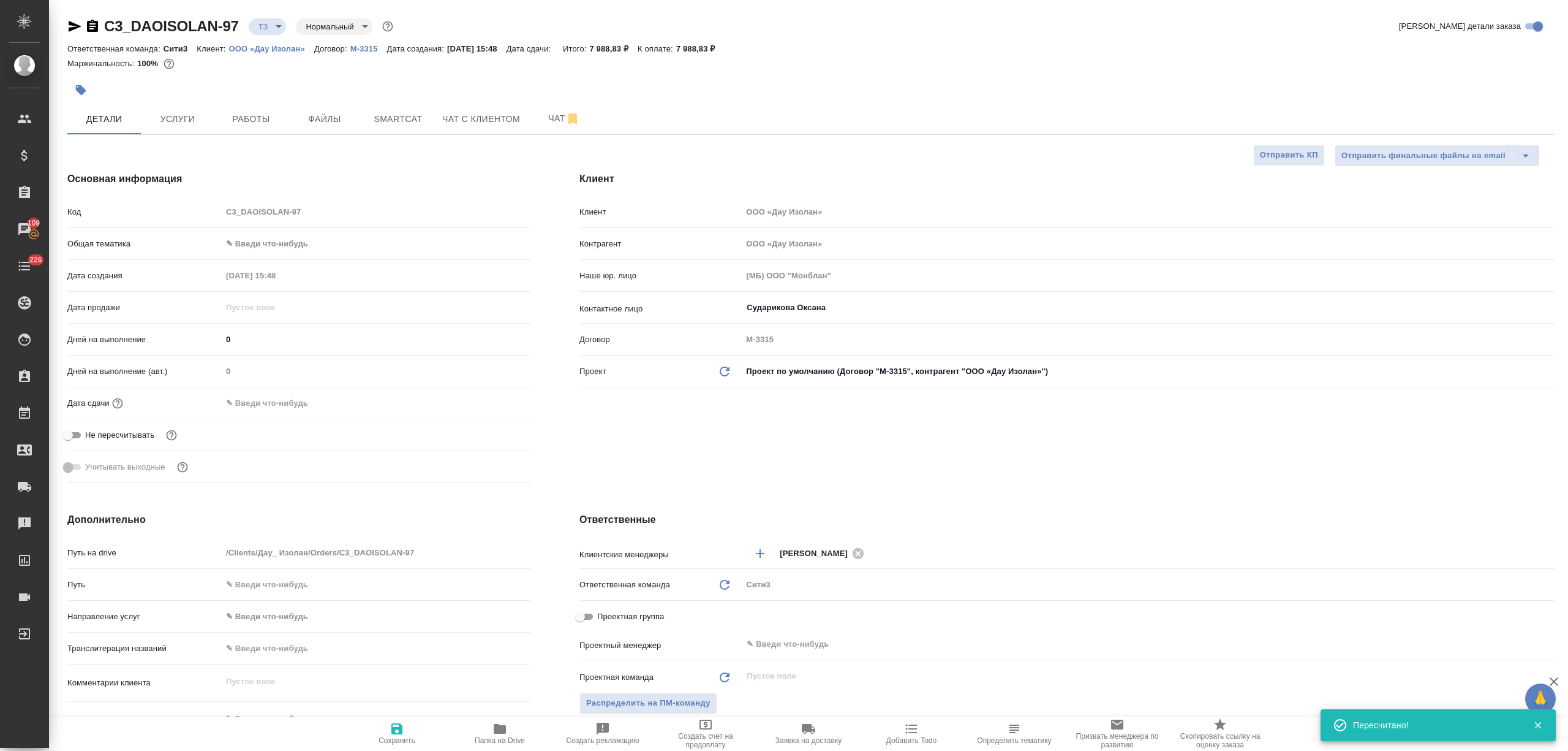
click at [301, 407] on input "text" at bounding box center [275, 402] width 107 height 18
click at [493, 400] on icon "button" at bounding box center [495, 402] width 15 height 15
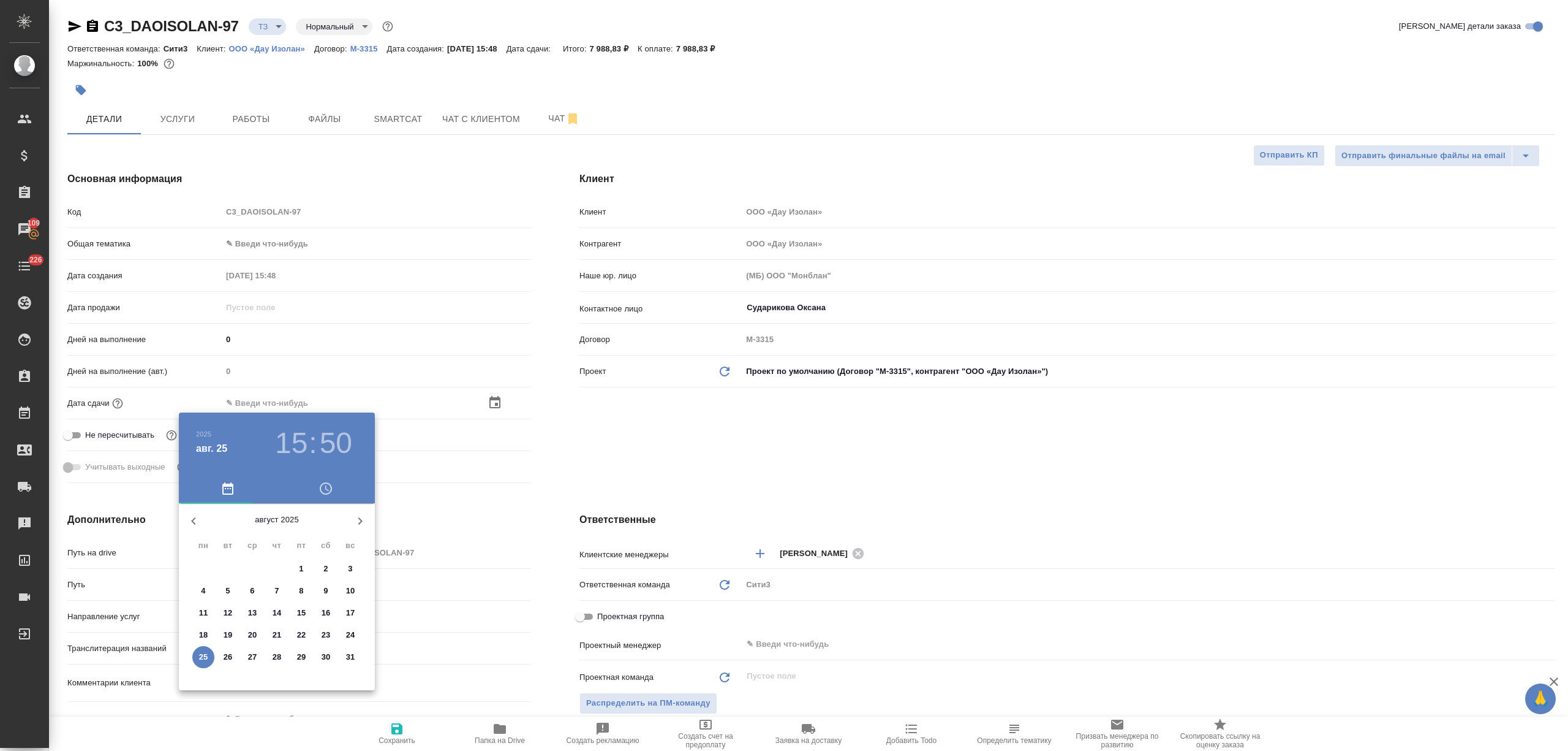
click at [251, 658] on p "27" at bounding box center [253, 657] width 9 height 12
type input "27.08.2025 15:50"
type textarea "x"
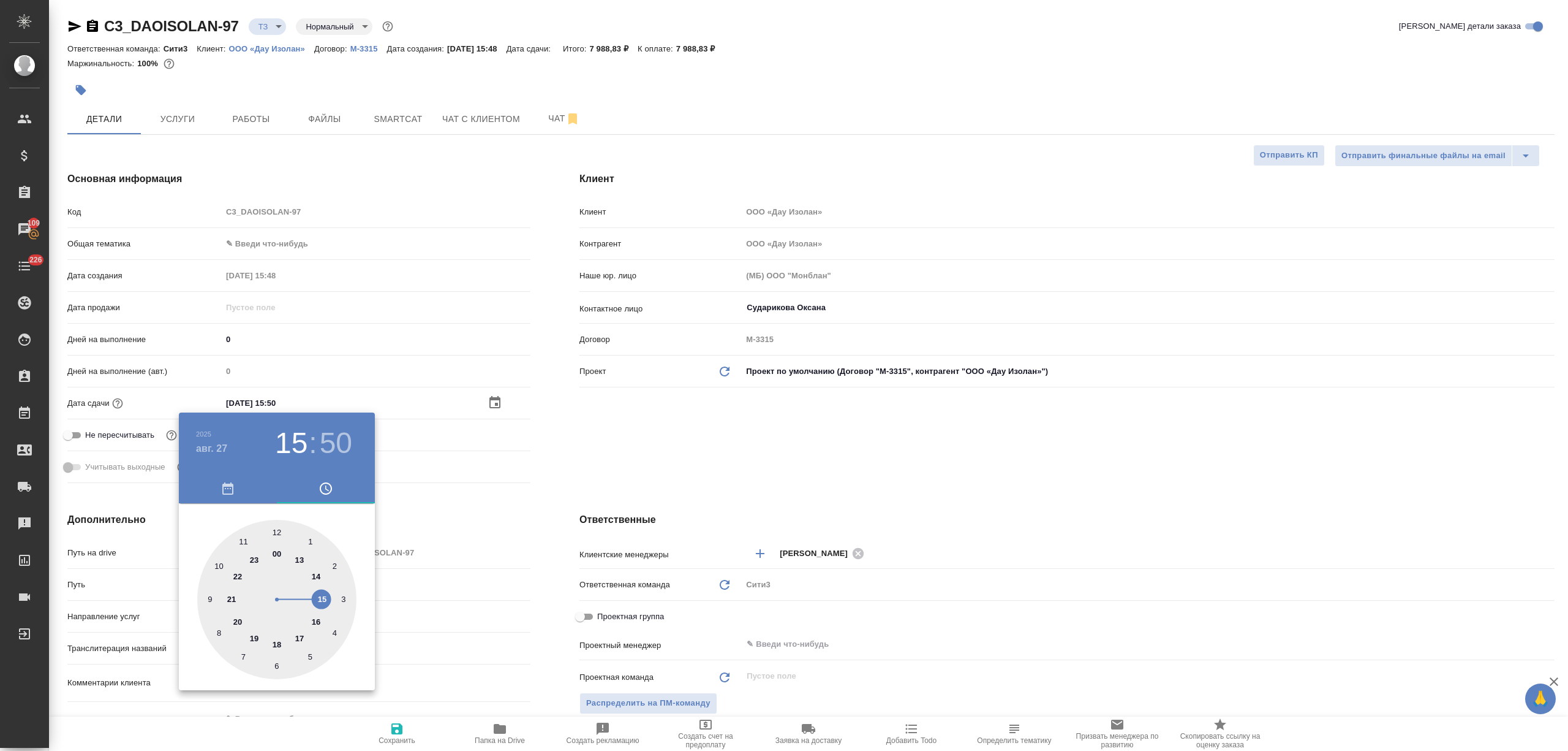
click at [461, 658] on div at bounding box center [784, 376] width 1568 height 751
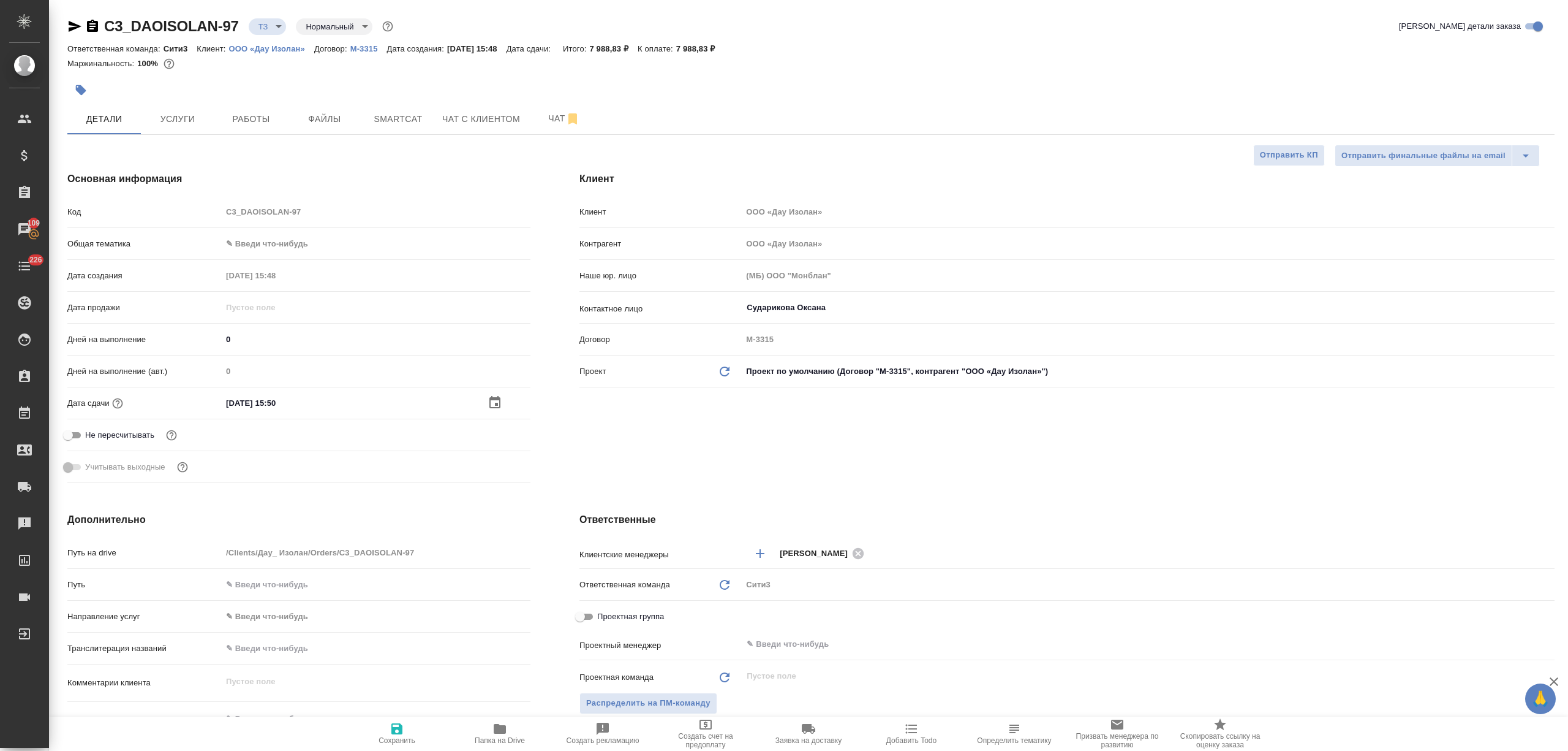
click at [417, 733] on span "Сохранить" at bounding box center [397, 733] width 88 height 23
type textarea "x"
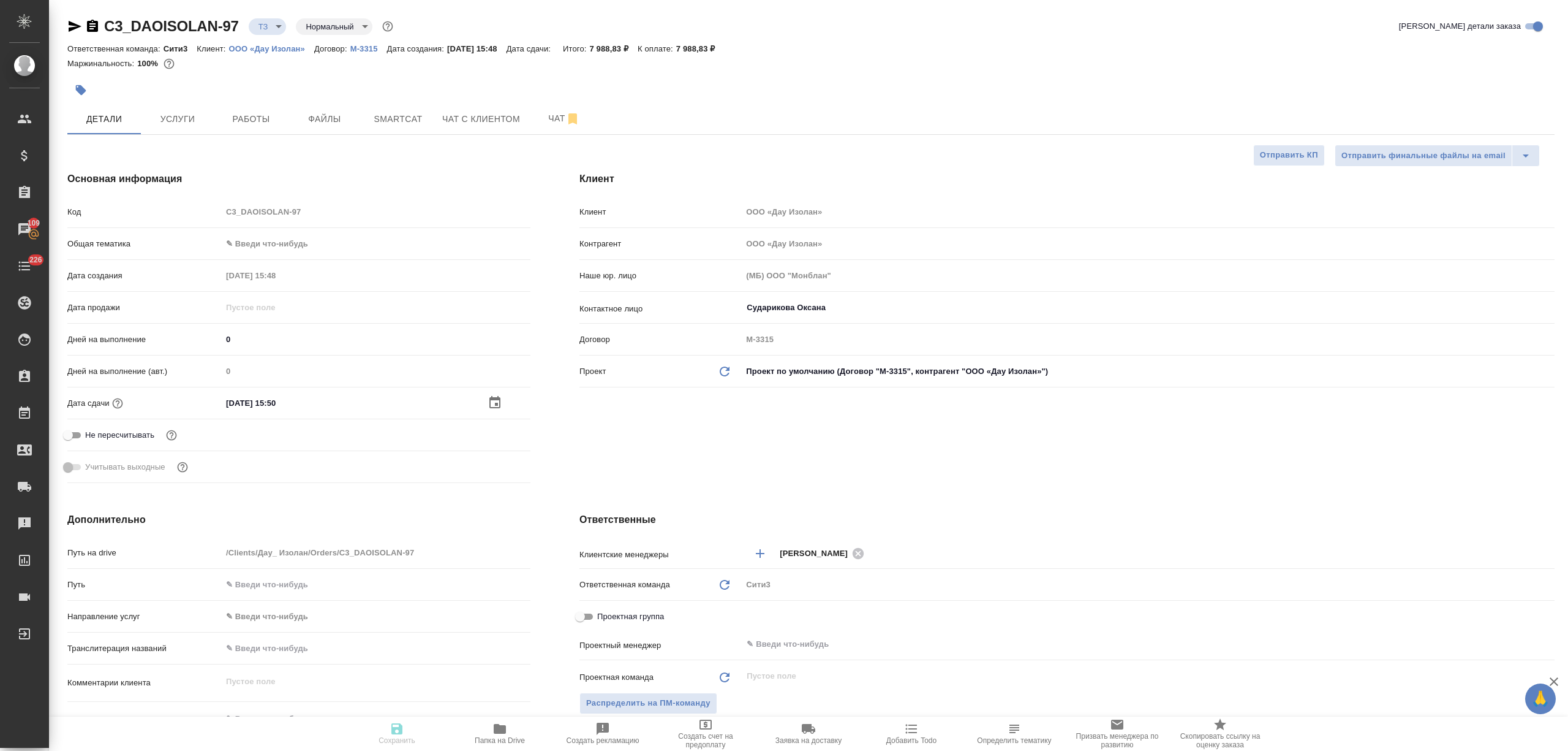
type textarea "x"
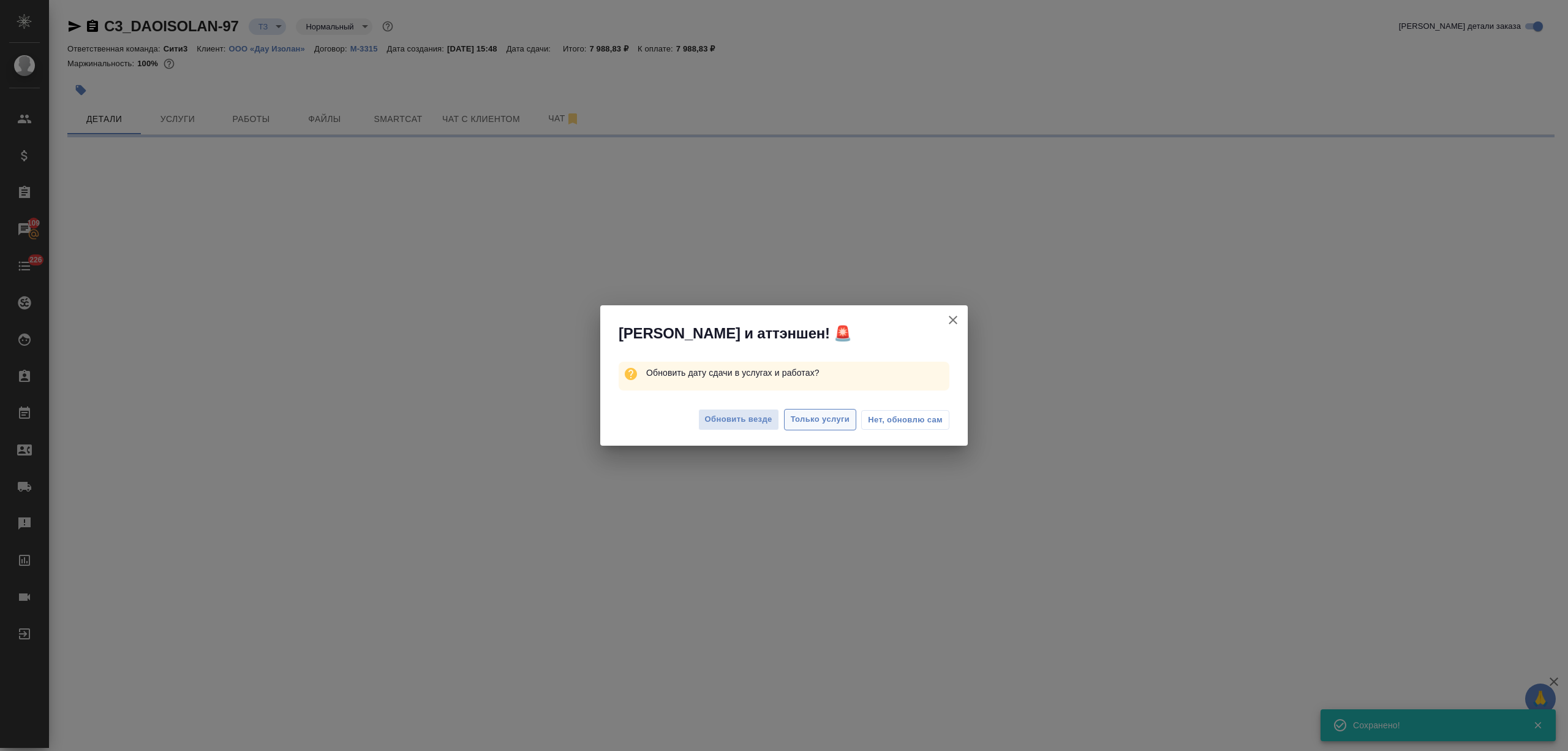
select select "RU"
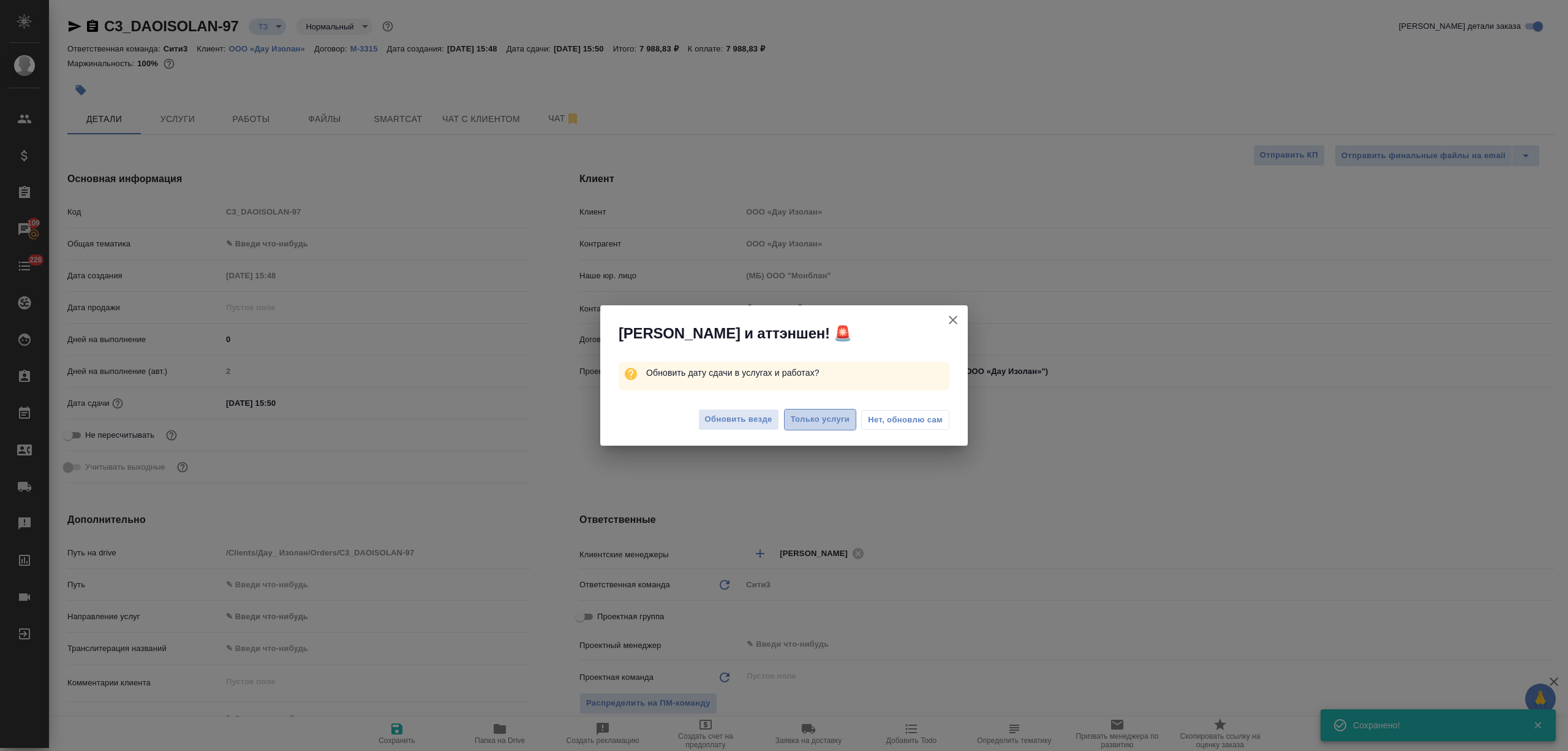
click at [793, 415] on span "Только услуги" at bounding box center [820, 419] width 59 height 14
type textarea "x"
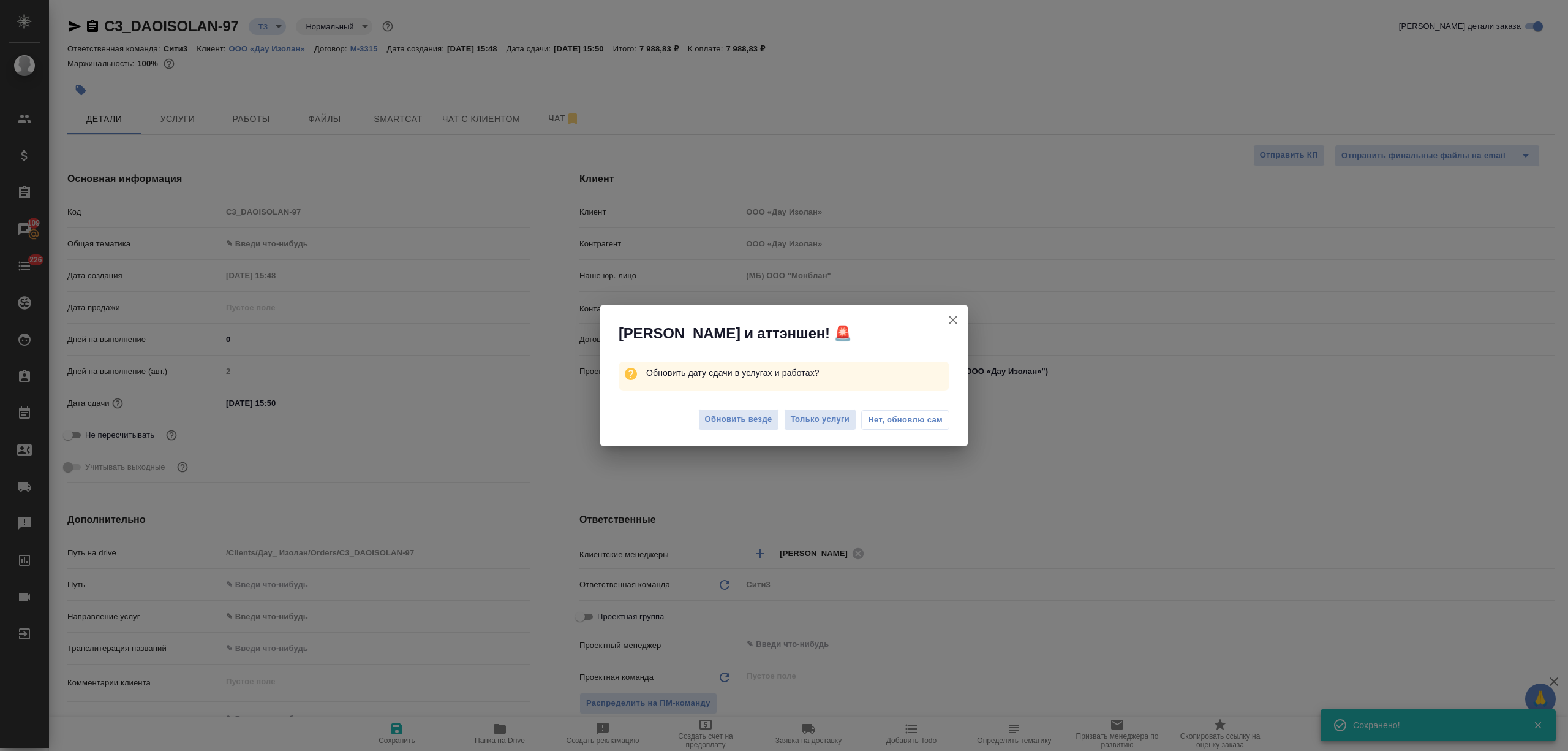
type textarea "x"
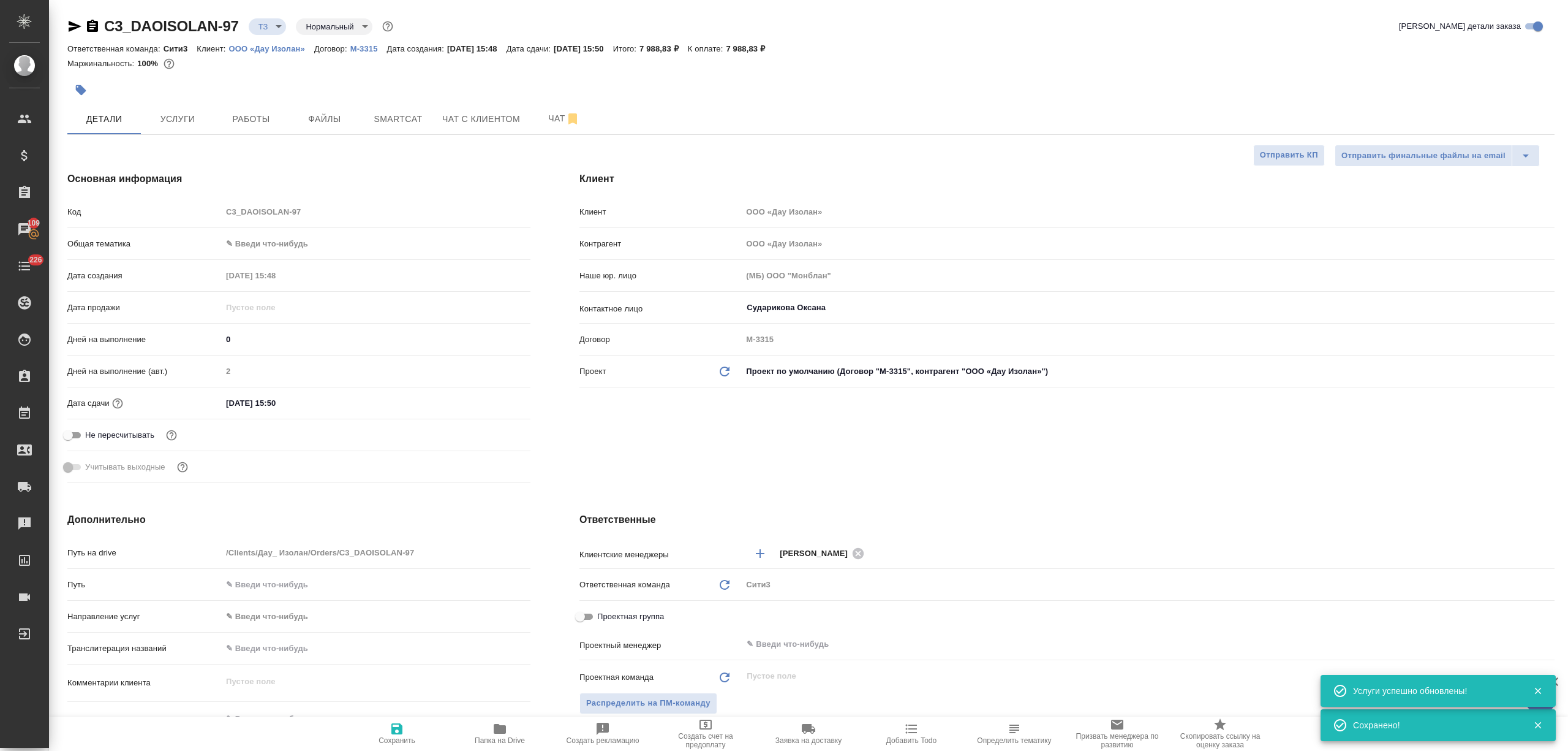
type textarea "x"
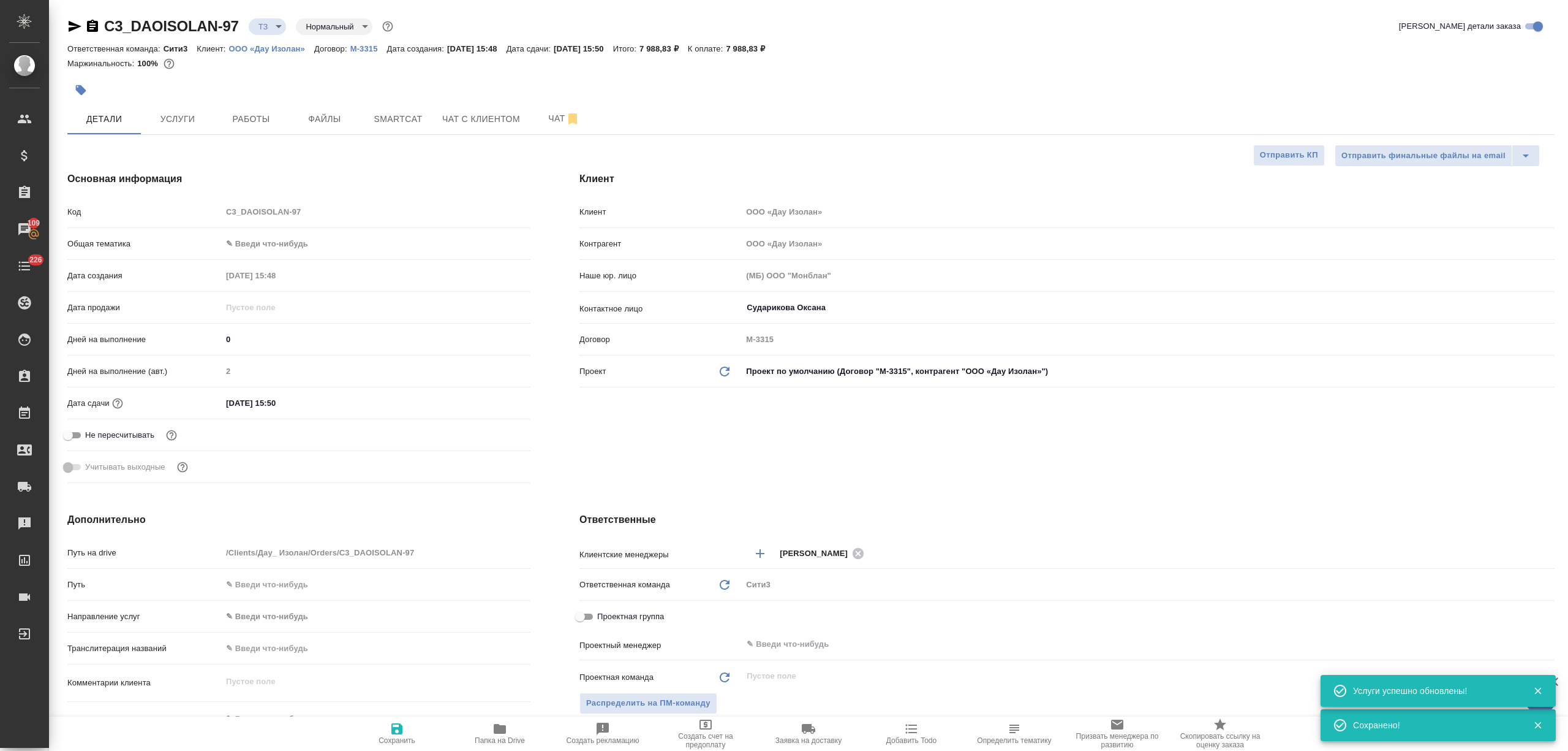
type textarea "x"
click at [188, 121] on span "Услуги" at bounding box center [178, 119] width 59 height 15
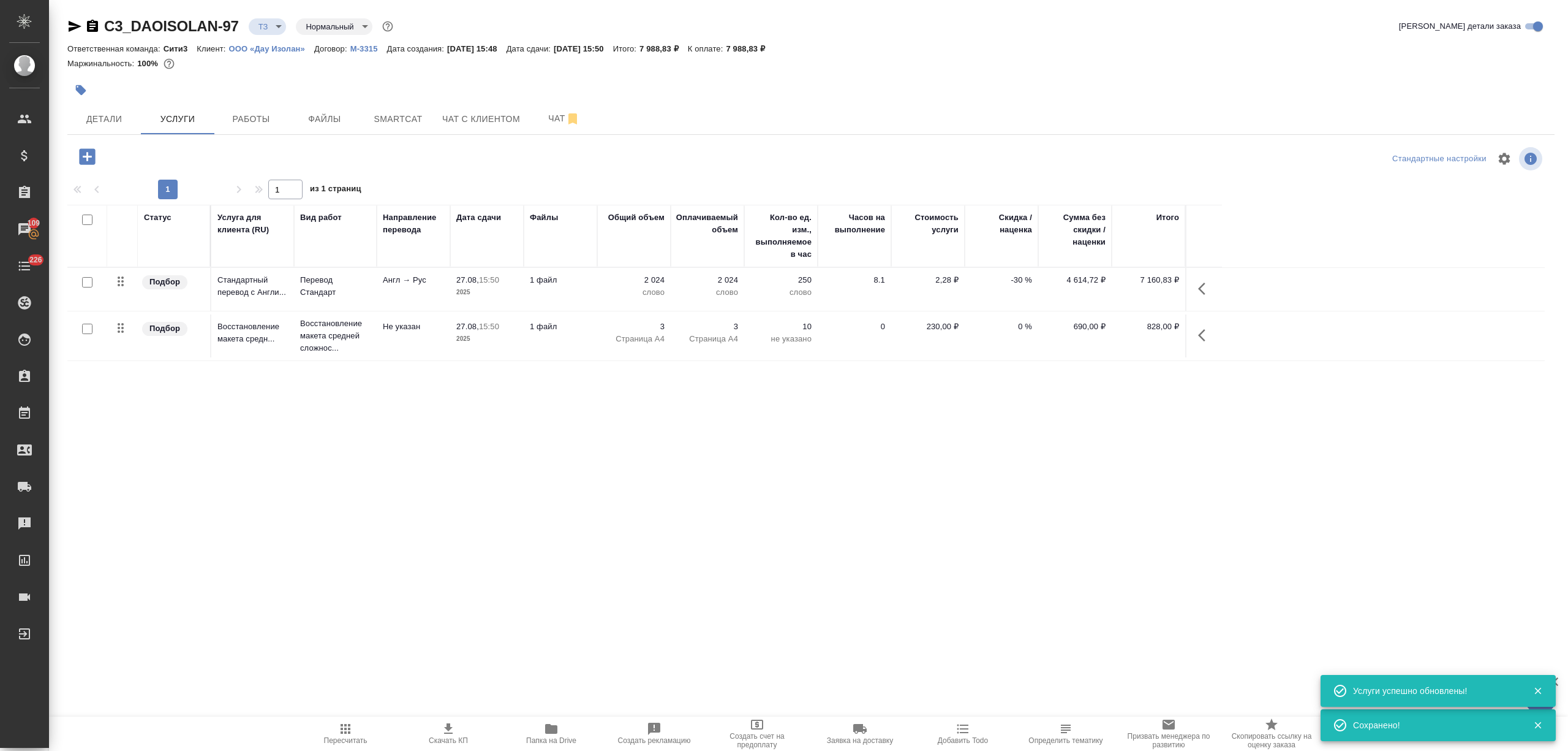
click at [653, 587] on div ".cls-1 fill:#fff; AWATERA Nikitina Tatiana Клиенты Спецификации Заказы 109 Чаты…" at bounding box center [784, 376] width 1568 height 751
click at [446, 744] on span "Скачать КП" at bounding box center [448, 741] width 39 height 9
click at [489, 574] on div ".cls-1 fill:#fff; AWATERA Nikitina Tatiana Клиенты Спецификации Заказы 109 Чаты…" at bounding box center [784, 376] width 1568 height 751
click at [1199, 280] on button "button" at bounding box center [1206, 289] width 29 height 29
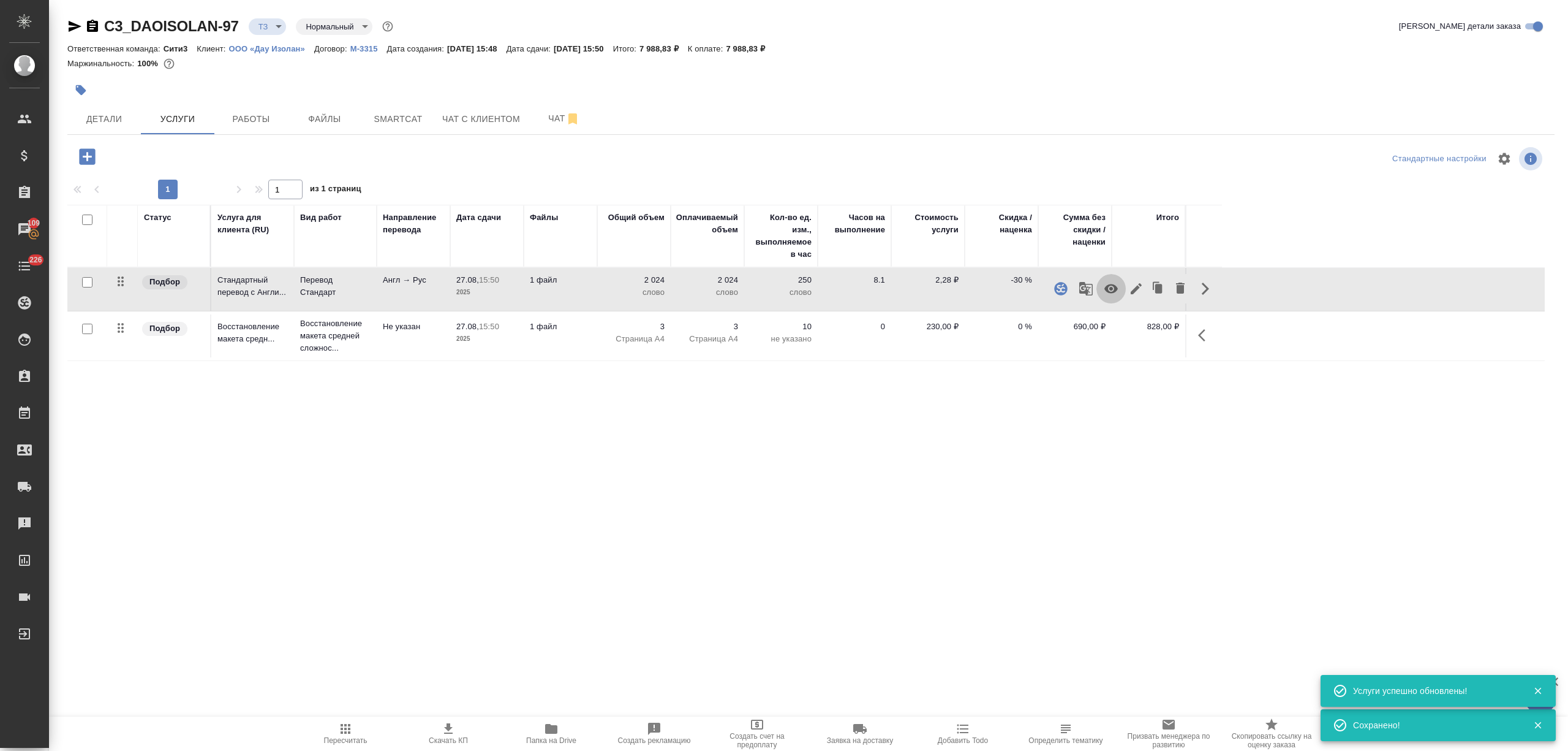
click at [1118, 285] on icon "button" at bounding box center [1111, 289] width 15 height 15
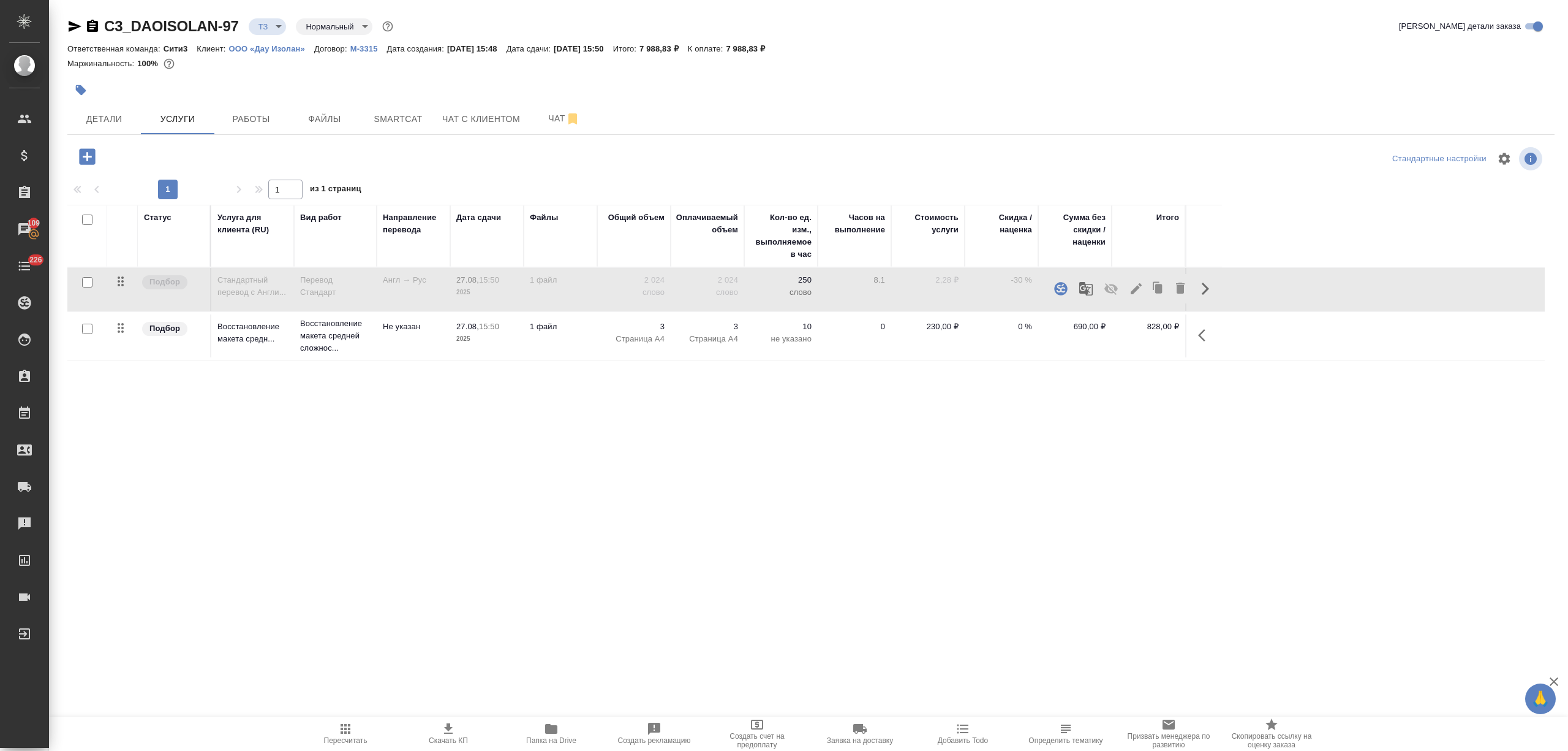
click at [99, 153] on button "button" at bounding box center [87, 156] width 34 height 25
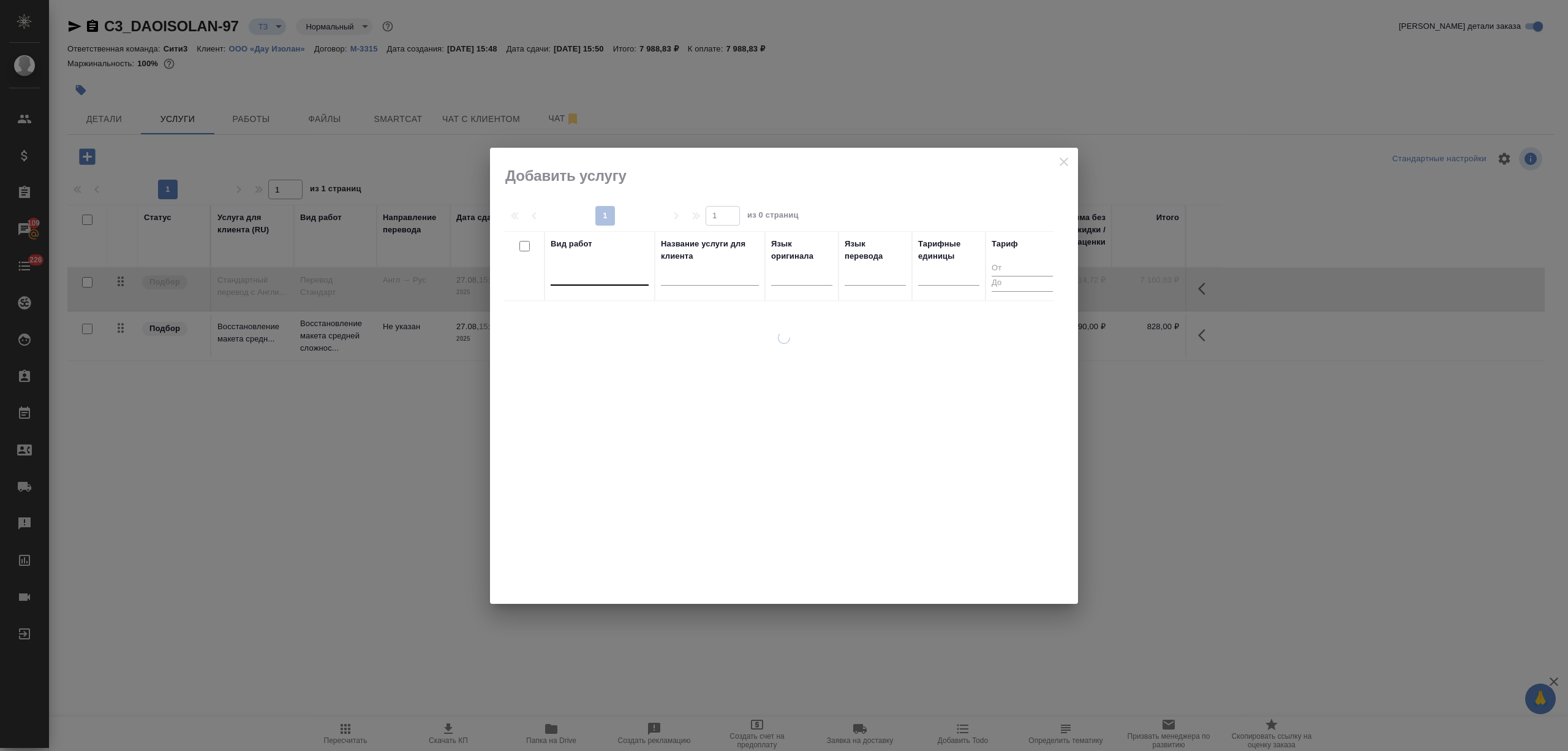
click at [608, 279] on div at bounding box center [600, 273] width 98 height 18
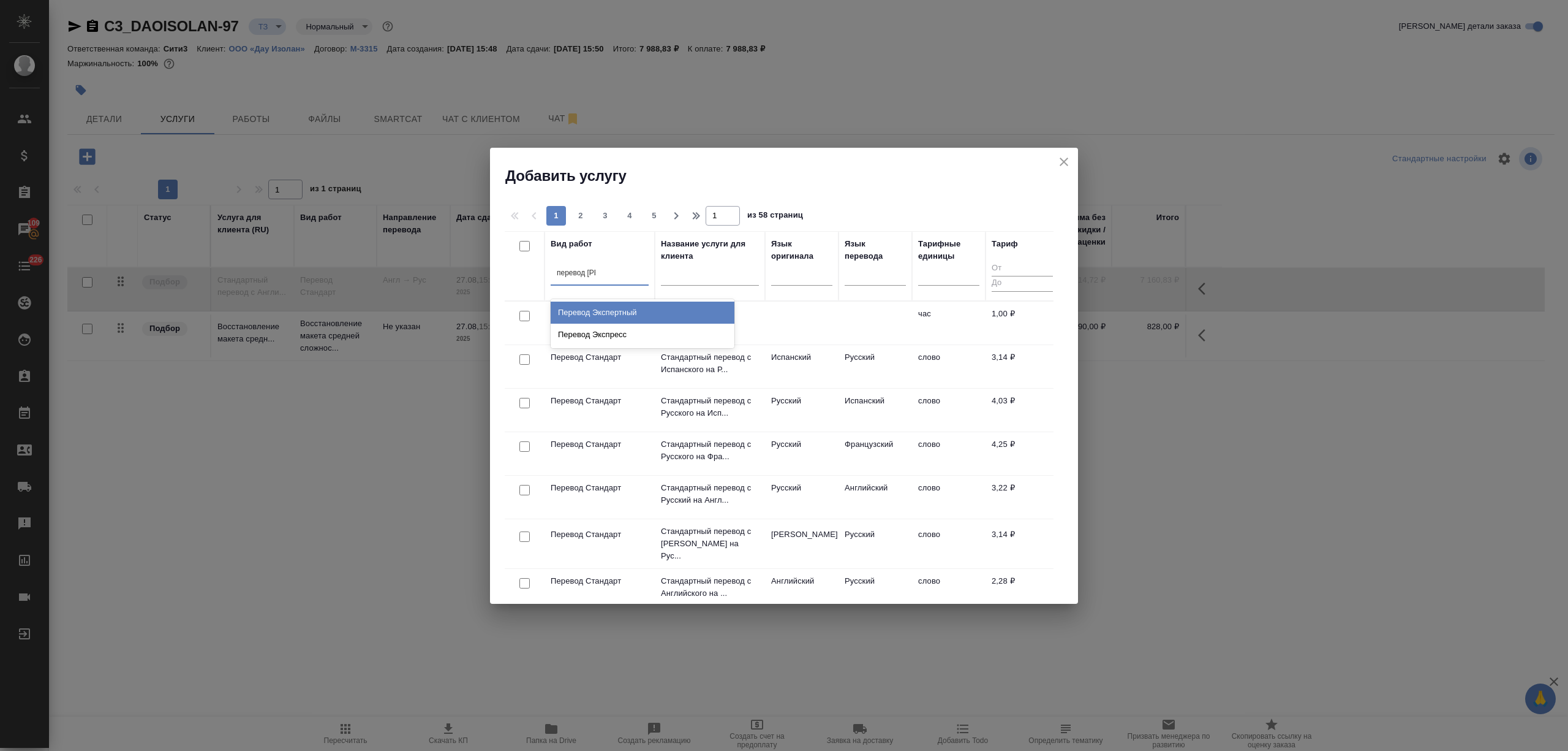
type input "перевод экс"
click at [643, 338] on div "Перевод Экспресс" at bounding box center [643, 334] width 184 height 22
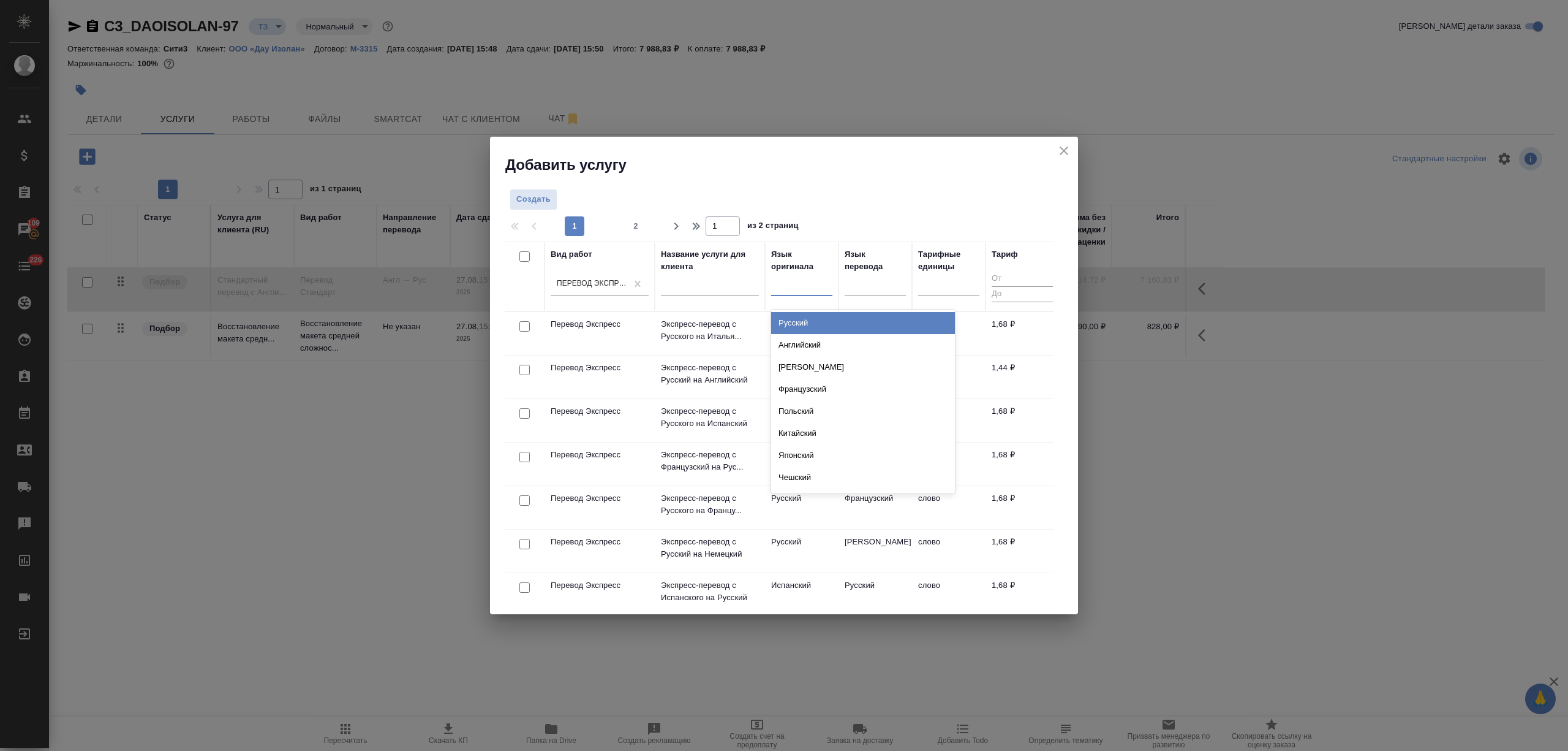
click at [800, 284] on div at bounding box center [802, 283] width 61 height 18
type input "англ"
click at [825, 317] on div "Английский" at bounding box center [863, 323] width 184 height 22
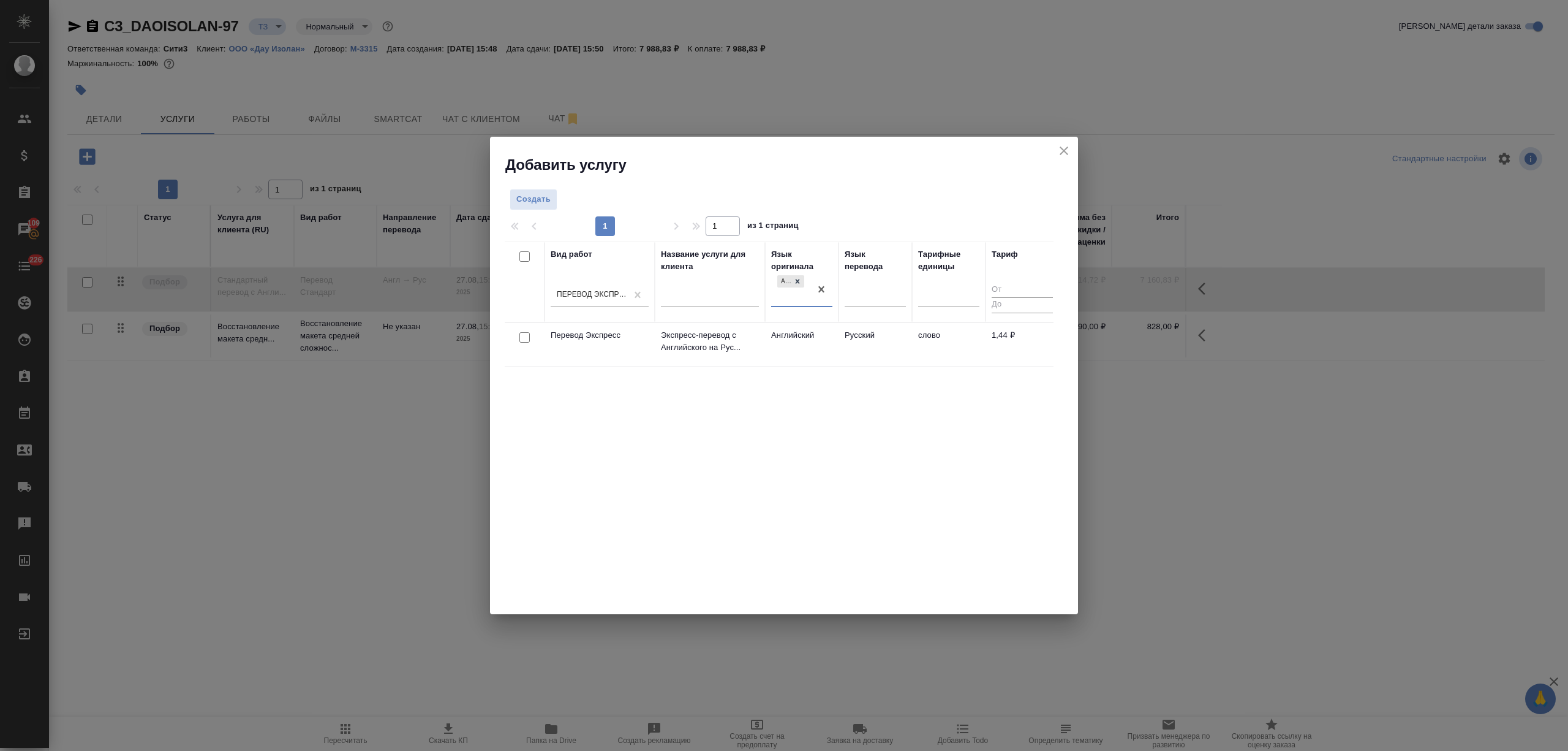
click at [872, 383] on div "Вид работ Перевод Экспресс Название услуги для клиента Язык оригинала option Ан…" at bounding box center [779, 425] width 549 height 368
click at [872, 346] on td "Русский" at bounding box center [876, 344] width 74 height 43
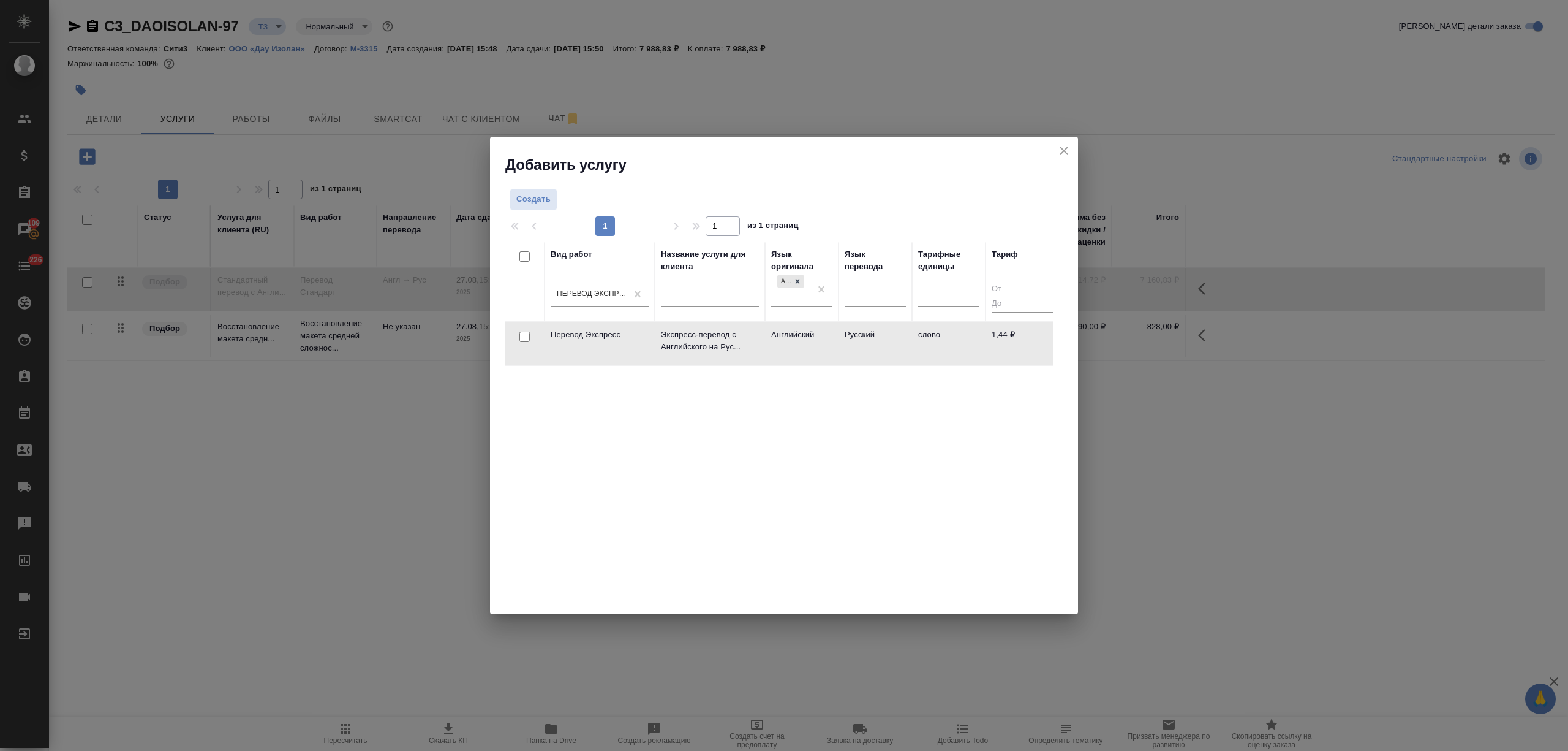
click at [872, 345] on td "Русский" at bounding box center [876, 344] width 74 height 43
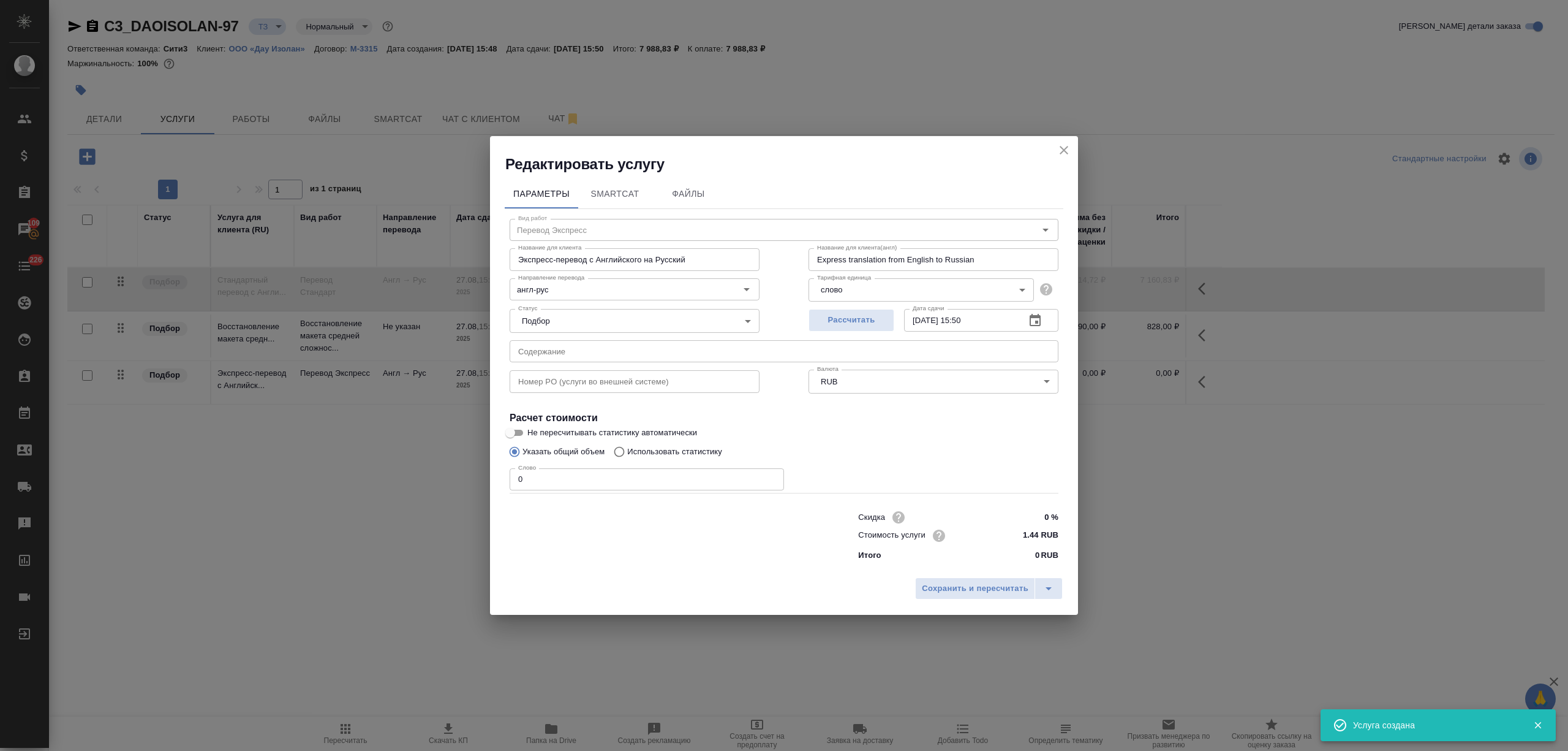
click at [606, 451] on div "Указать общий объем Использовать статистику" at bounding box center [784, 452] width 549 height 23
click at [703, 449] on p "Использовать статистику" at bounding box center [675, 452] width 95 height 12
click at [627, 449] on input "Использовать статистику" at bounding box center [618, 452] width 20 height 23
radio input "true"
radio input "false"
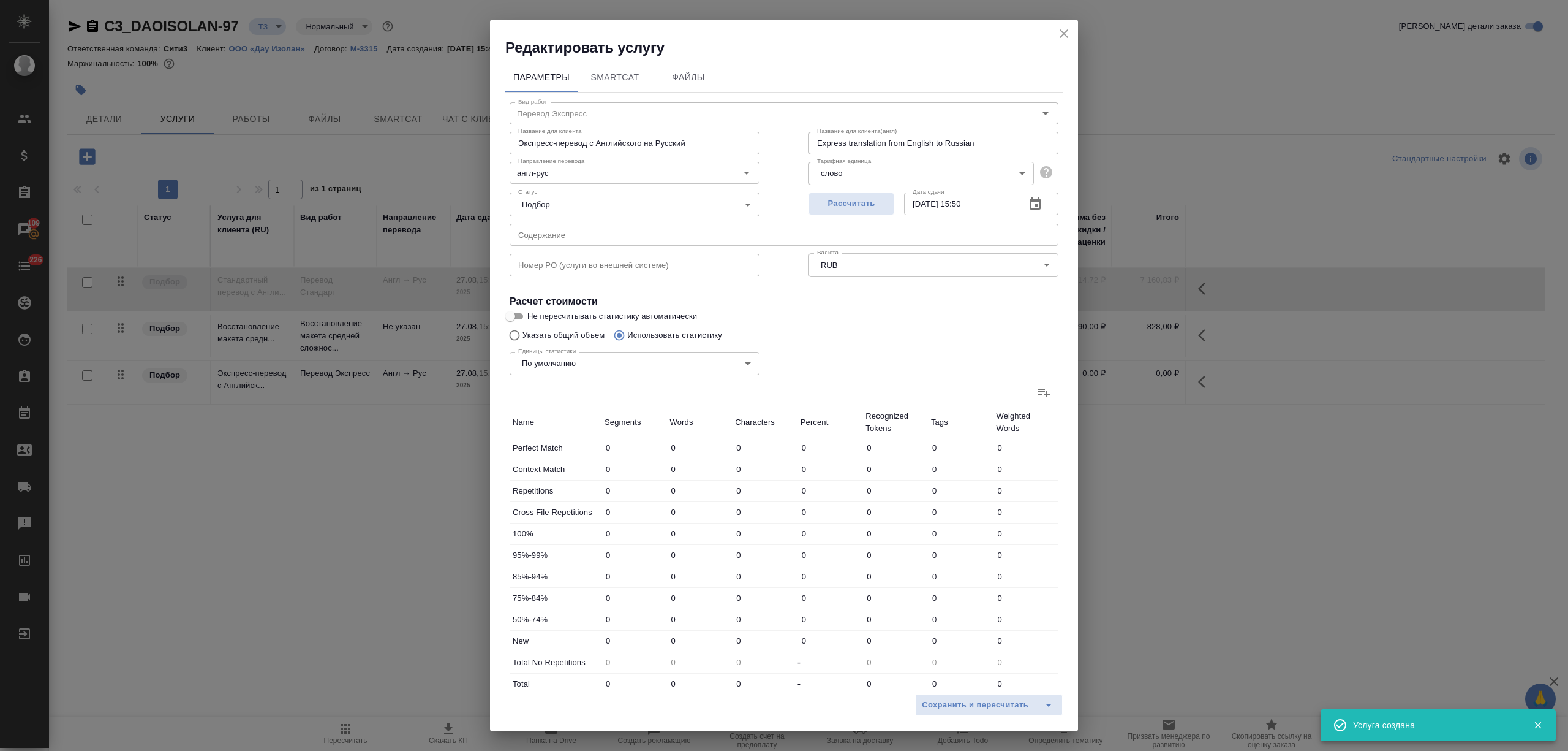
click at [1040, 400] on label at bounding box center [1044, 392] width 29 height 29
click at [0, 0] on input "file" at bounding box center [0, 0] width 0 height 0
type input "3"
type input "7"
type input "32"
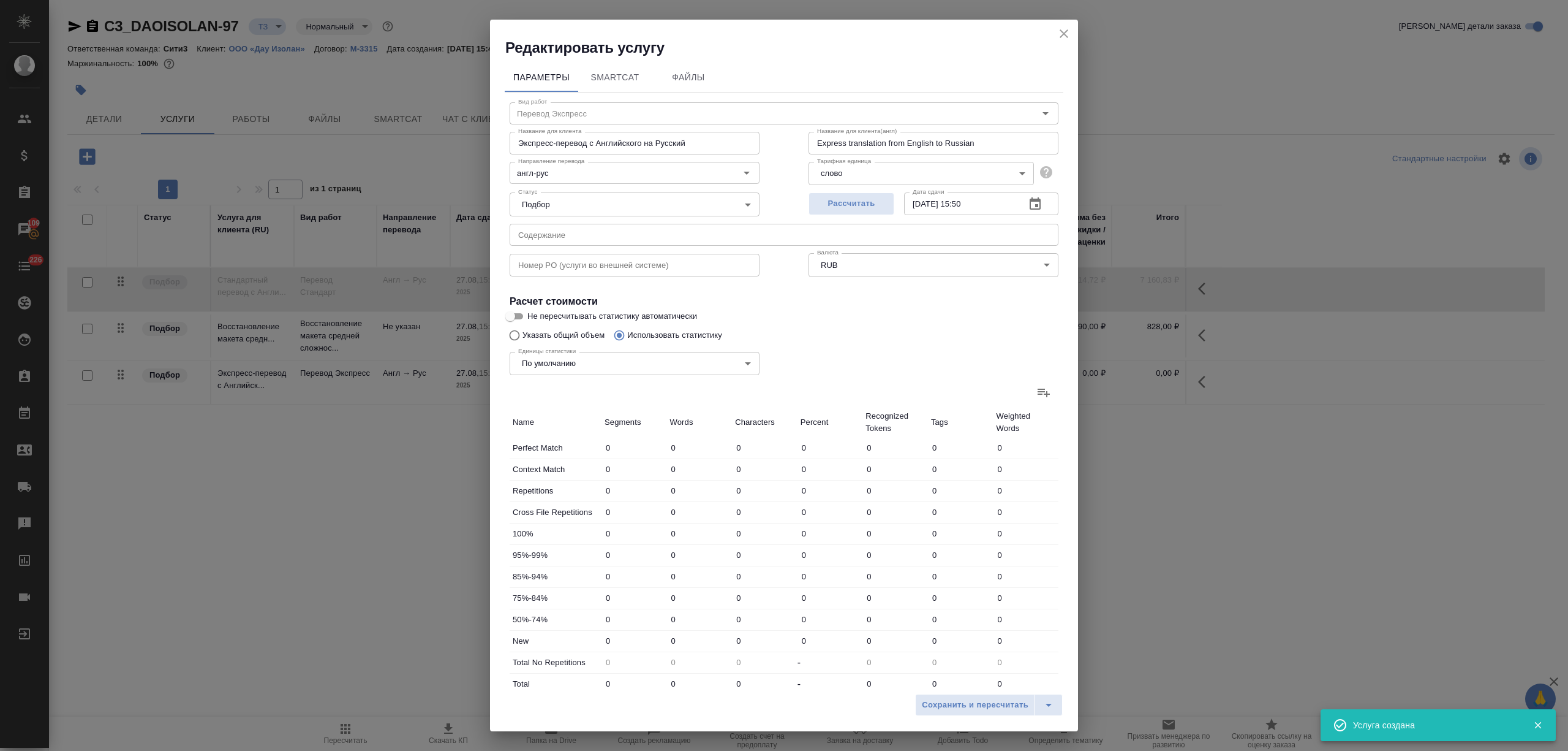
type input "1"
type input "6"
type input "2"
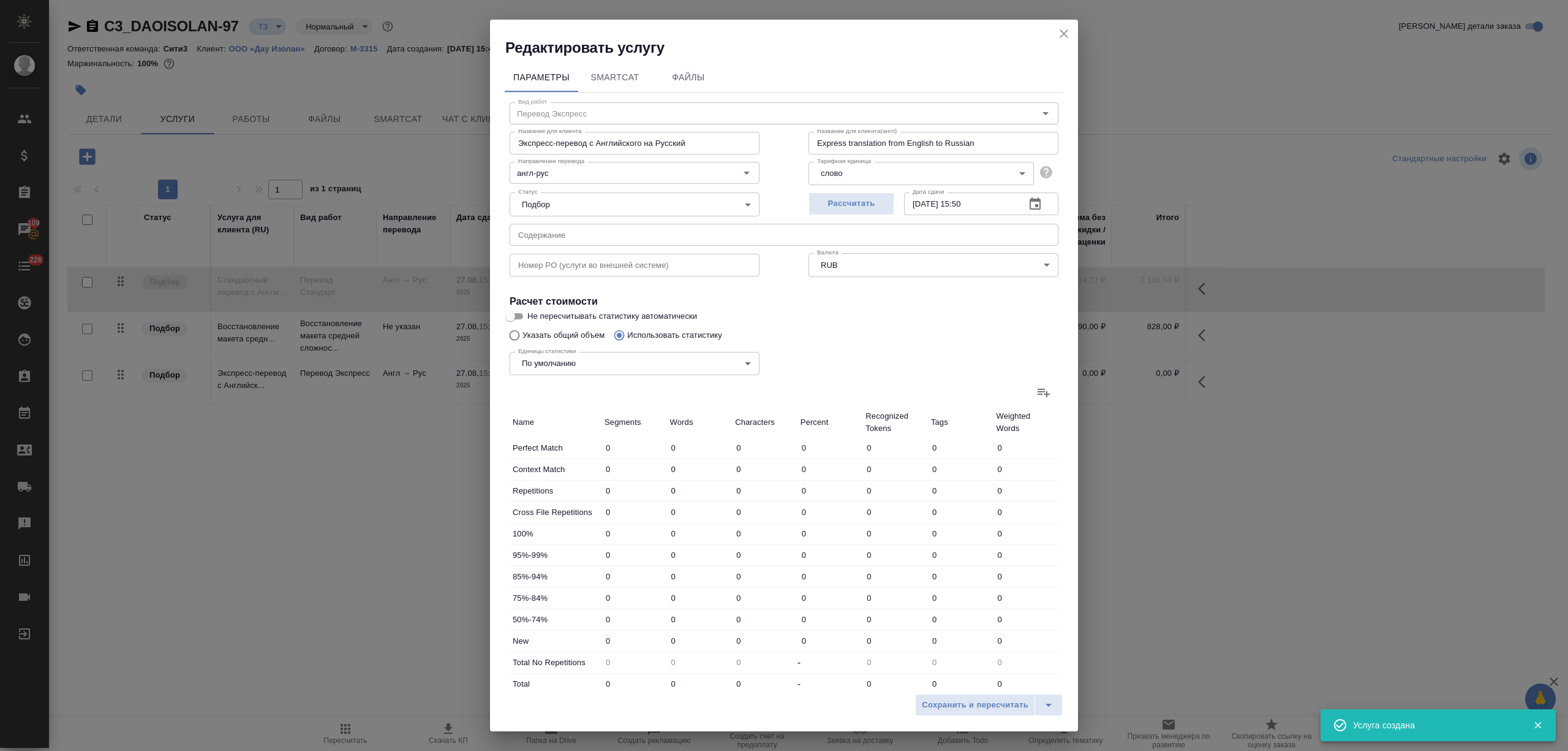
type input "17"
type input "1"
type input "3"
type input "14"
type input "3"
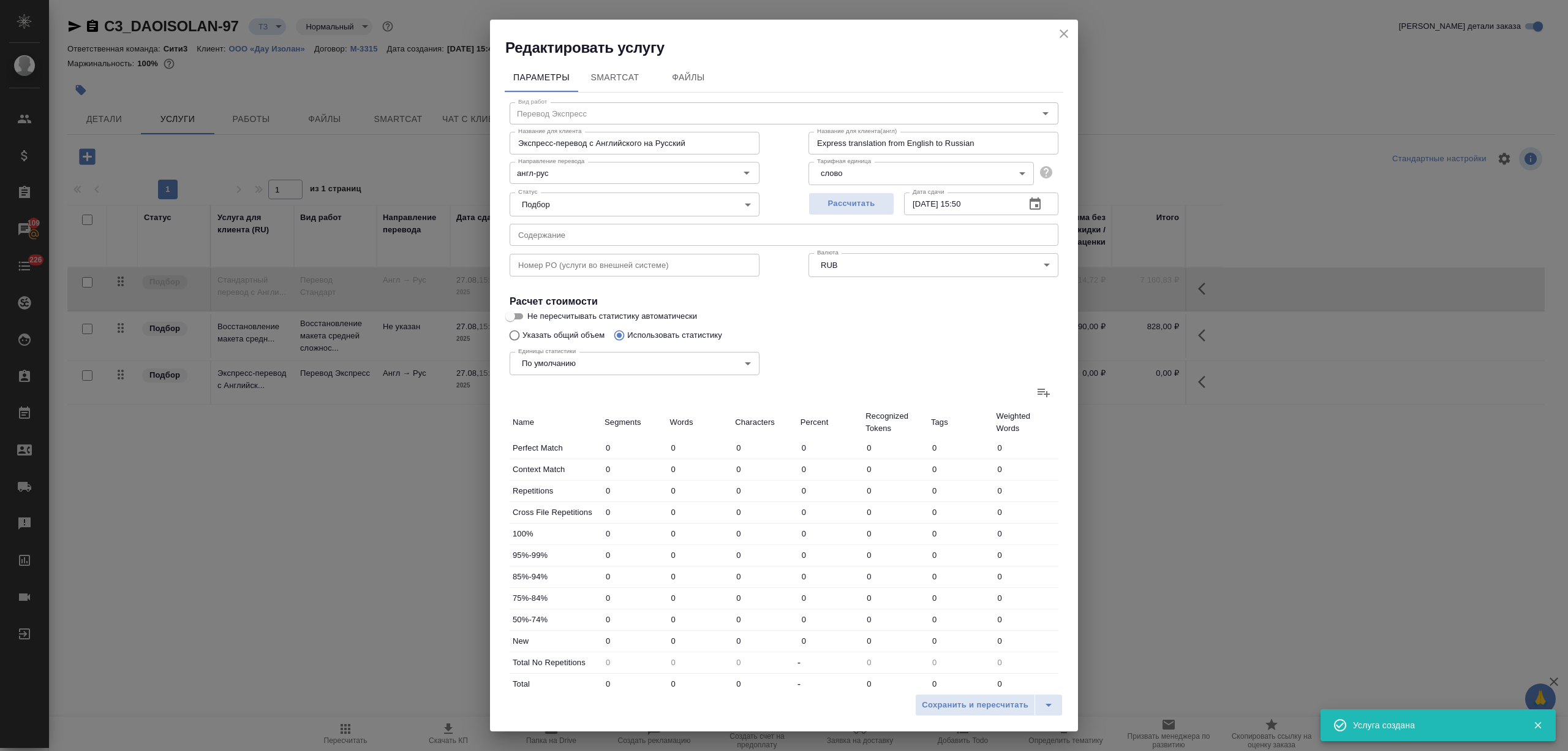
type input "3"
type input "25"
type input "119"
type input "2008"
type input "12686"
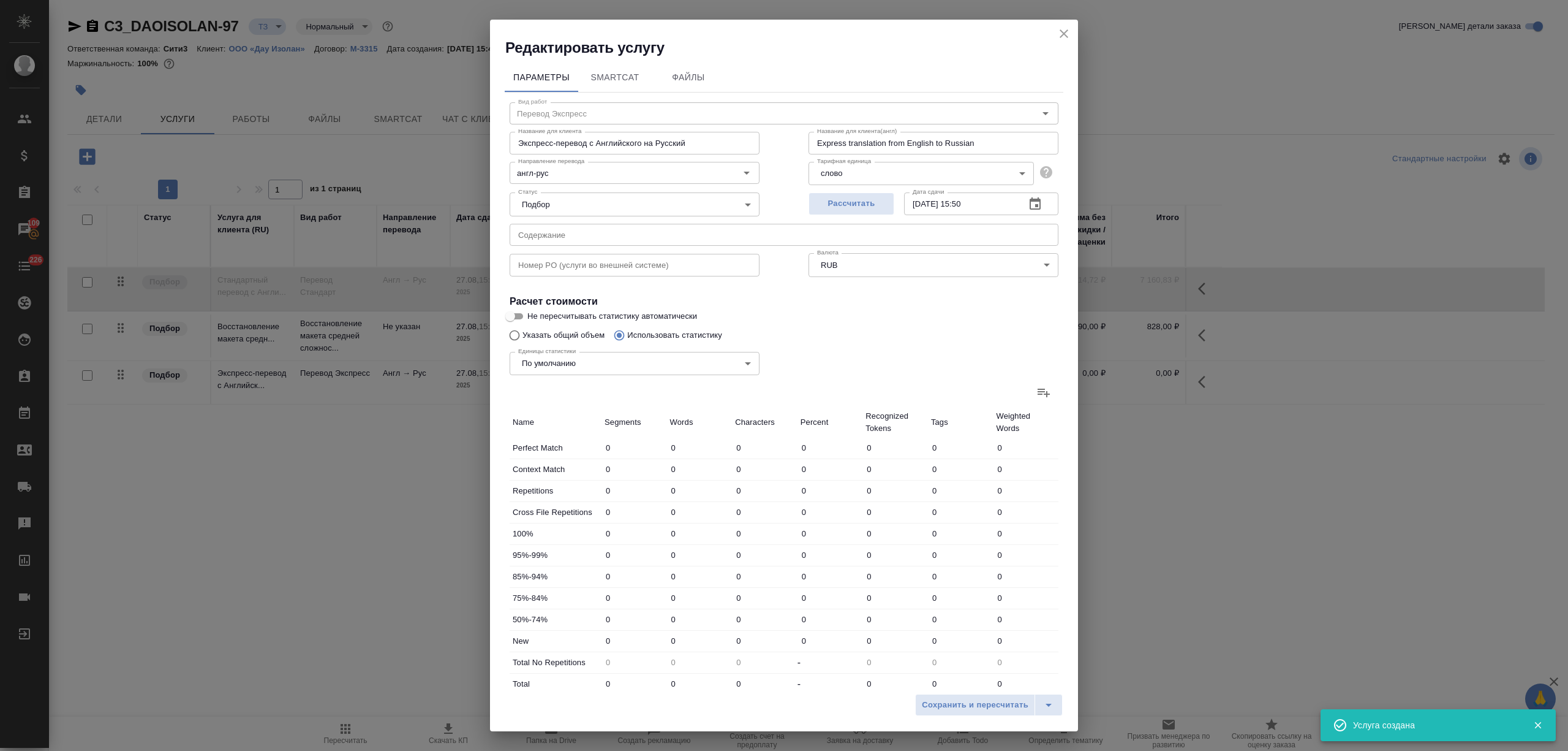
type input "126"
type input "2017"
type input "12748"
type input "129"
type input "2024"
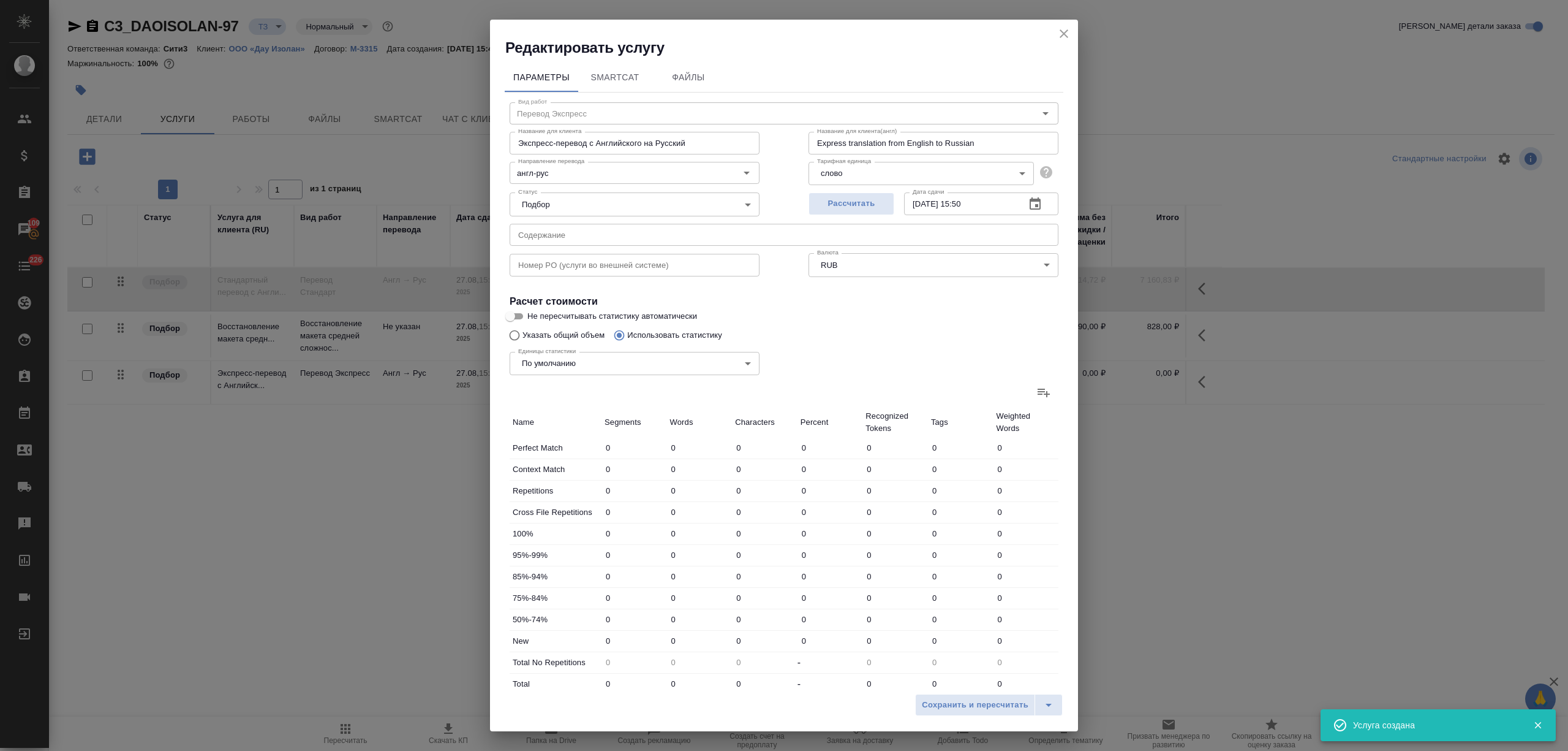
type input "12780"
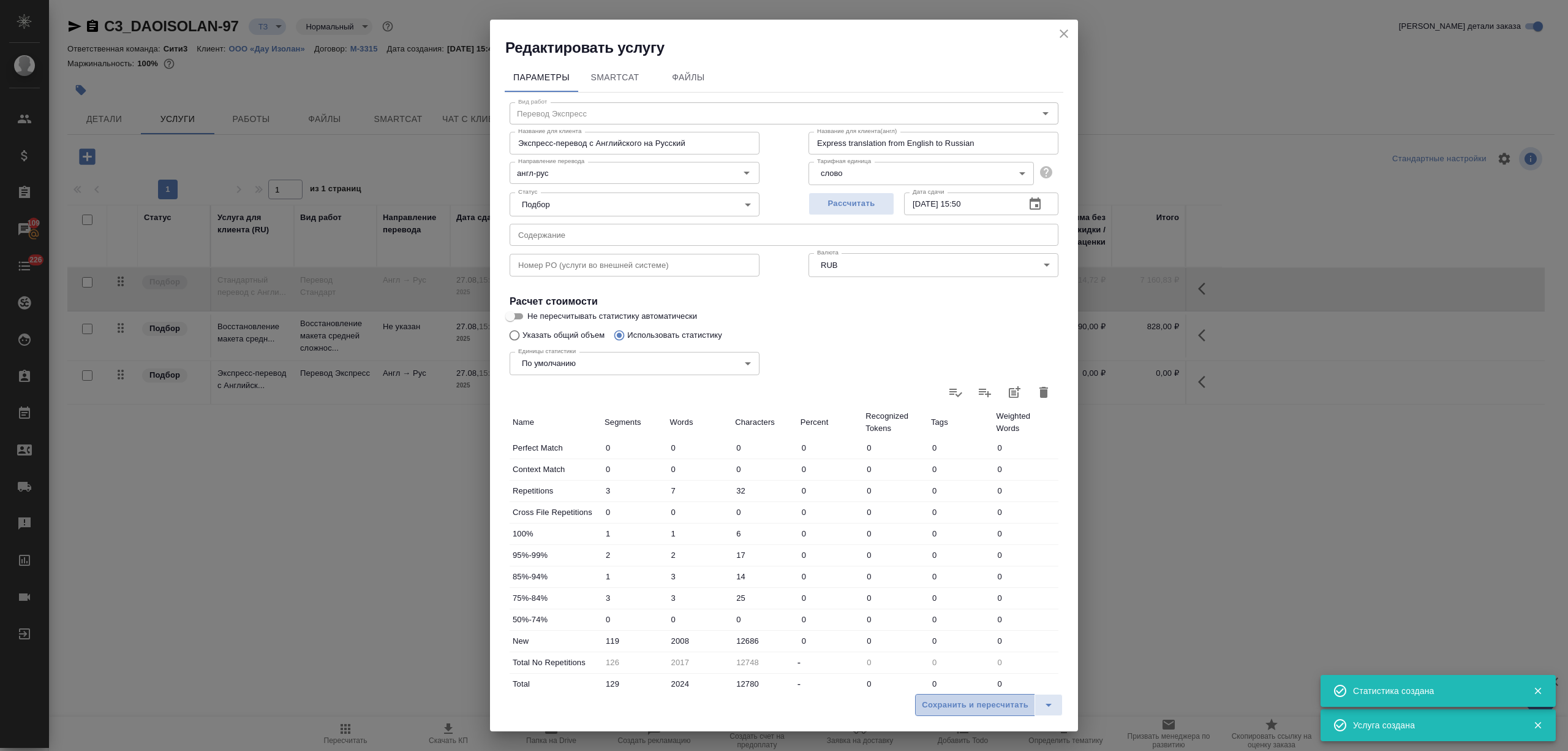
click at [971, 714] on button "Сохранить и пересчитать" at bounding box center [975, 705] width 120 height 22
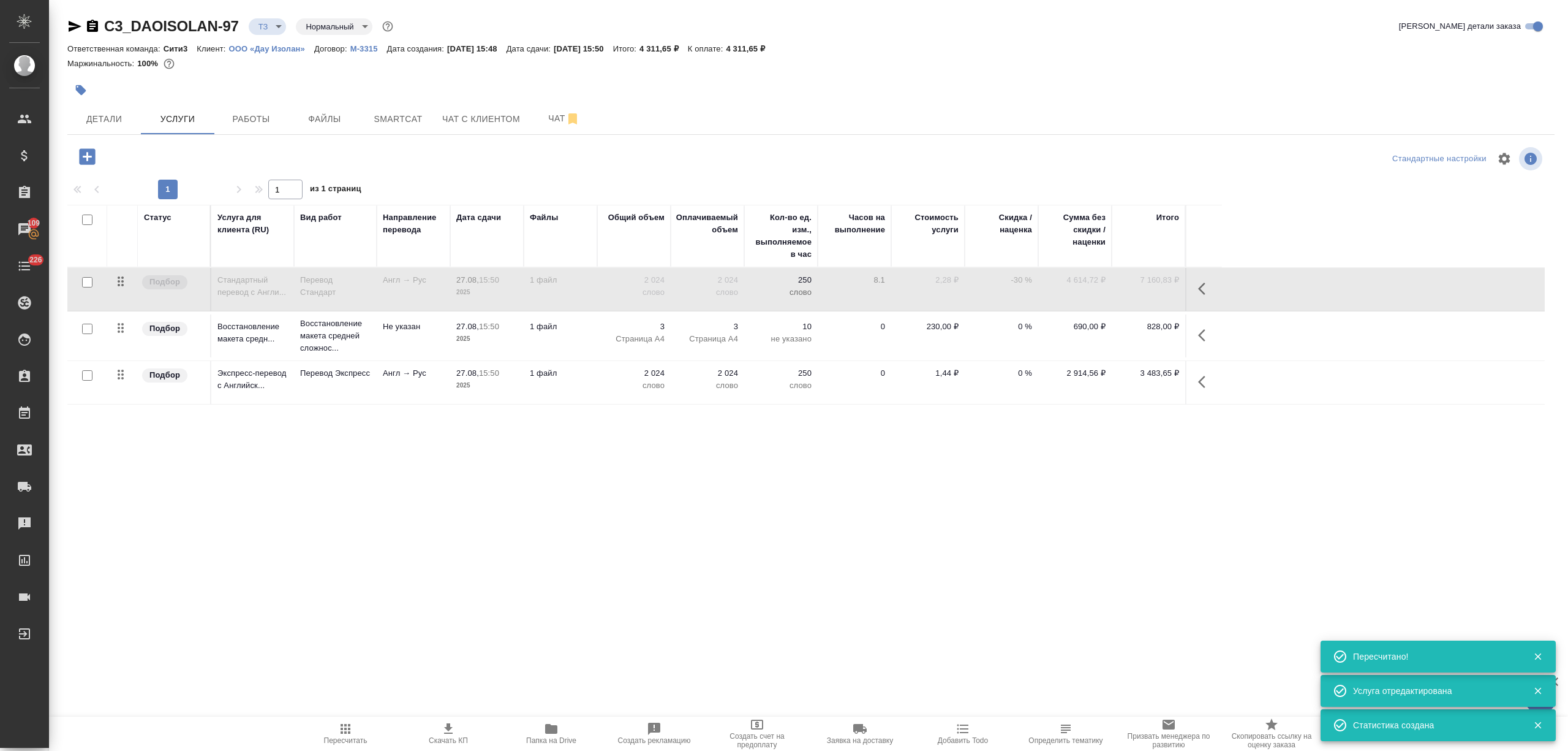
click at [584, 391] on td "1 файл" at bounding box center [560, 382] width 74 height 43
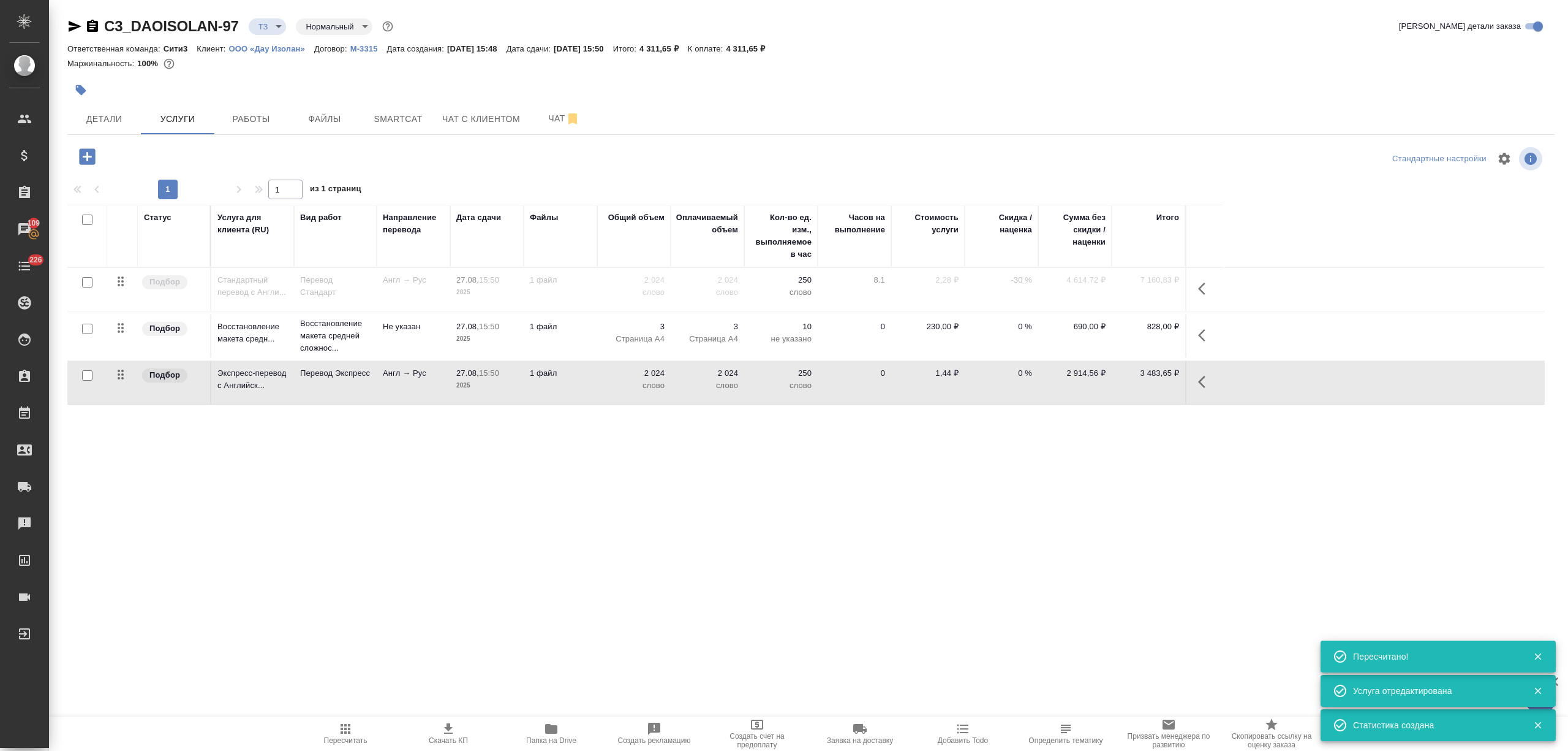
click at [584, 391] on td "1 файл" at bounding box center [560, 382] width 74 height 43
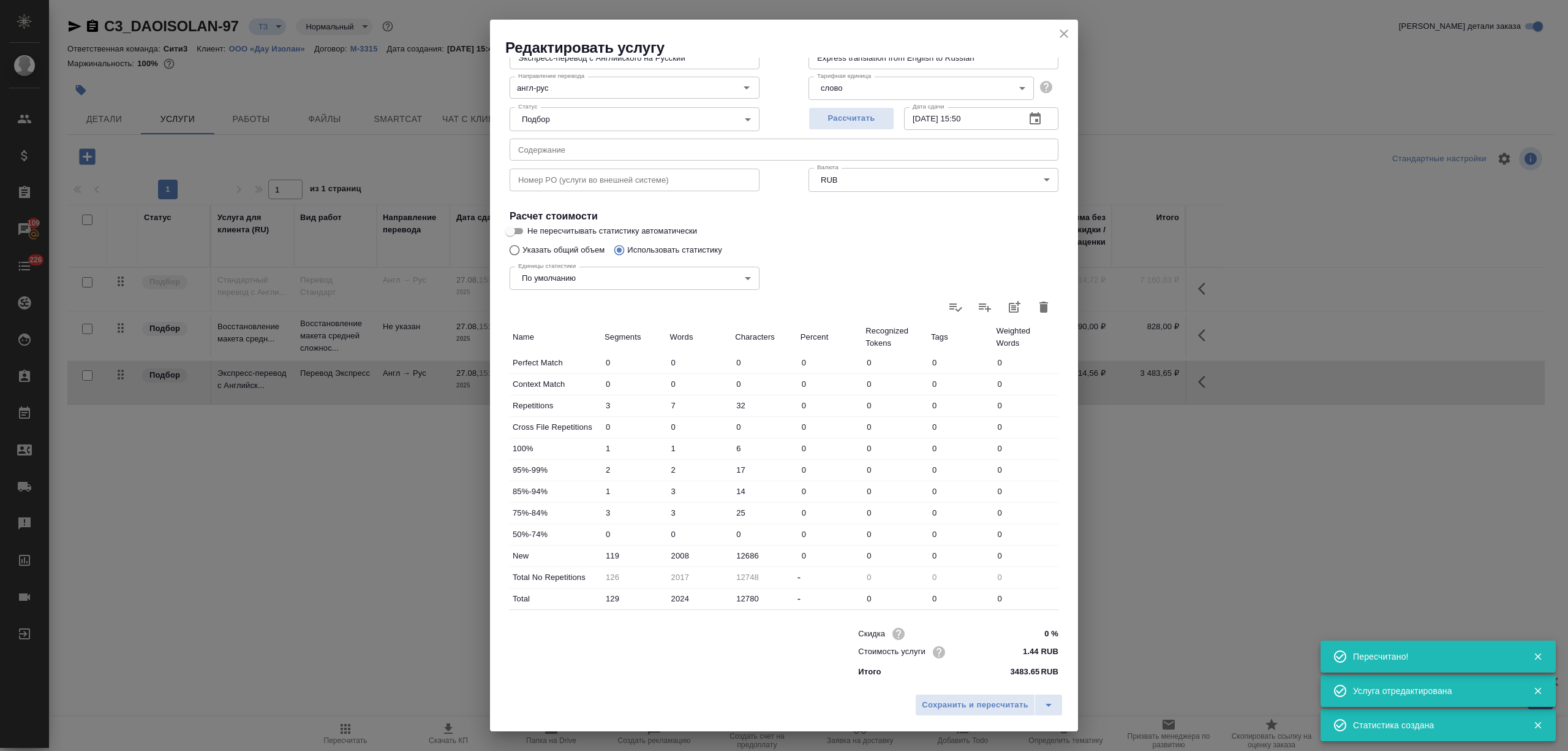
scroll to position [87, 0]
click at [1025, 626] on input "0 %" at bounding box center [1035, 633] width 45 height 18
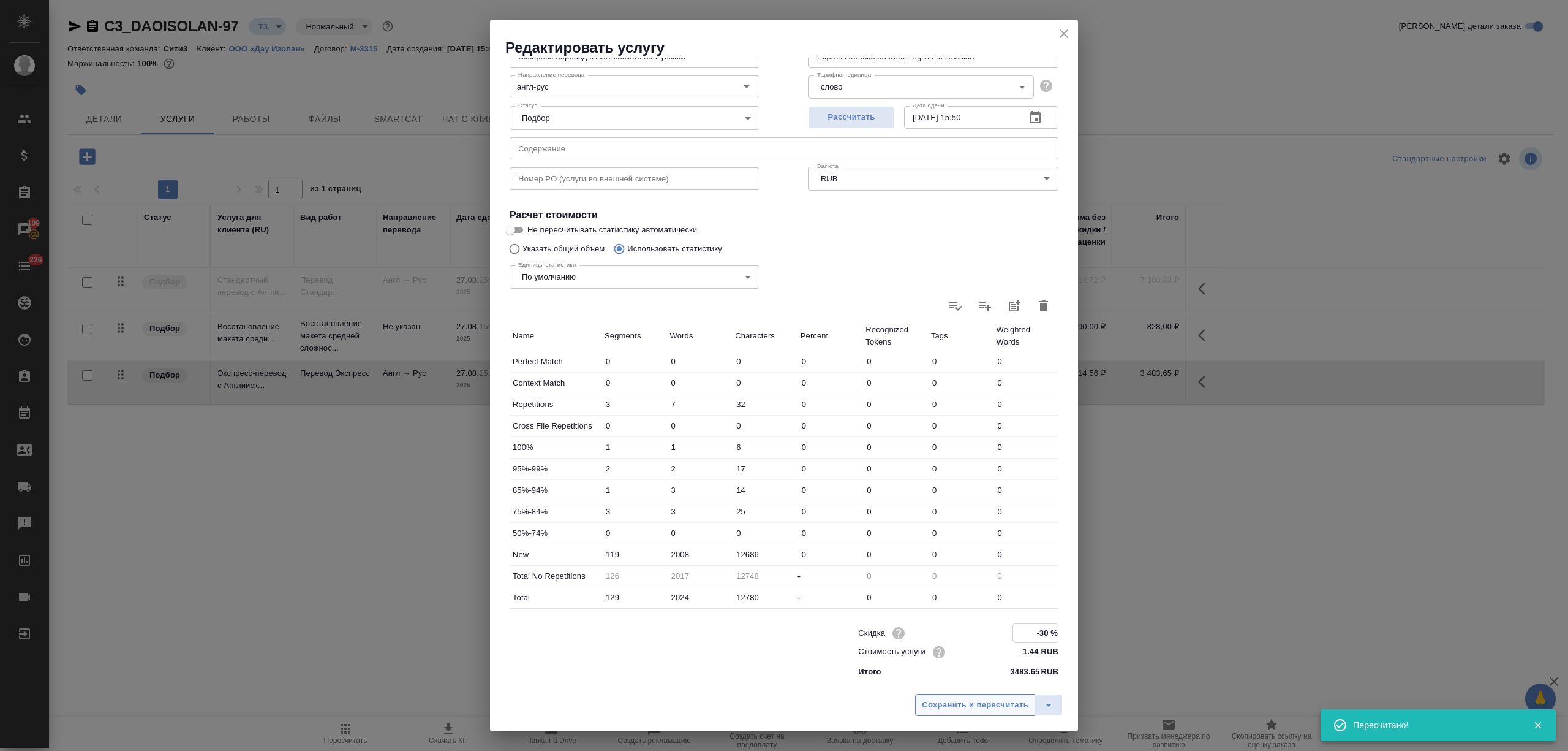
type input "-30 %"
click at [983, 716] on button "Сохранить и пересчитать" at bounding box center [975, 705] width 120 height 22
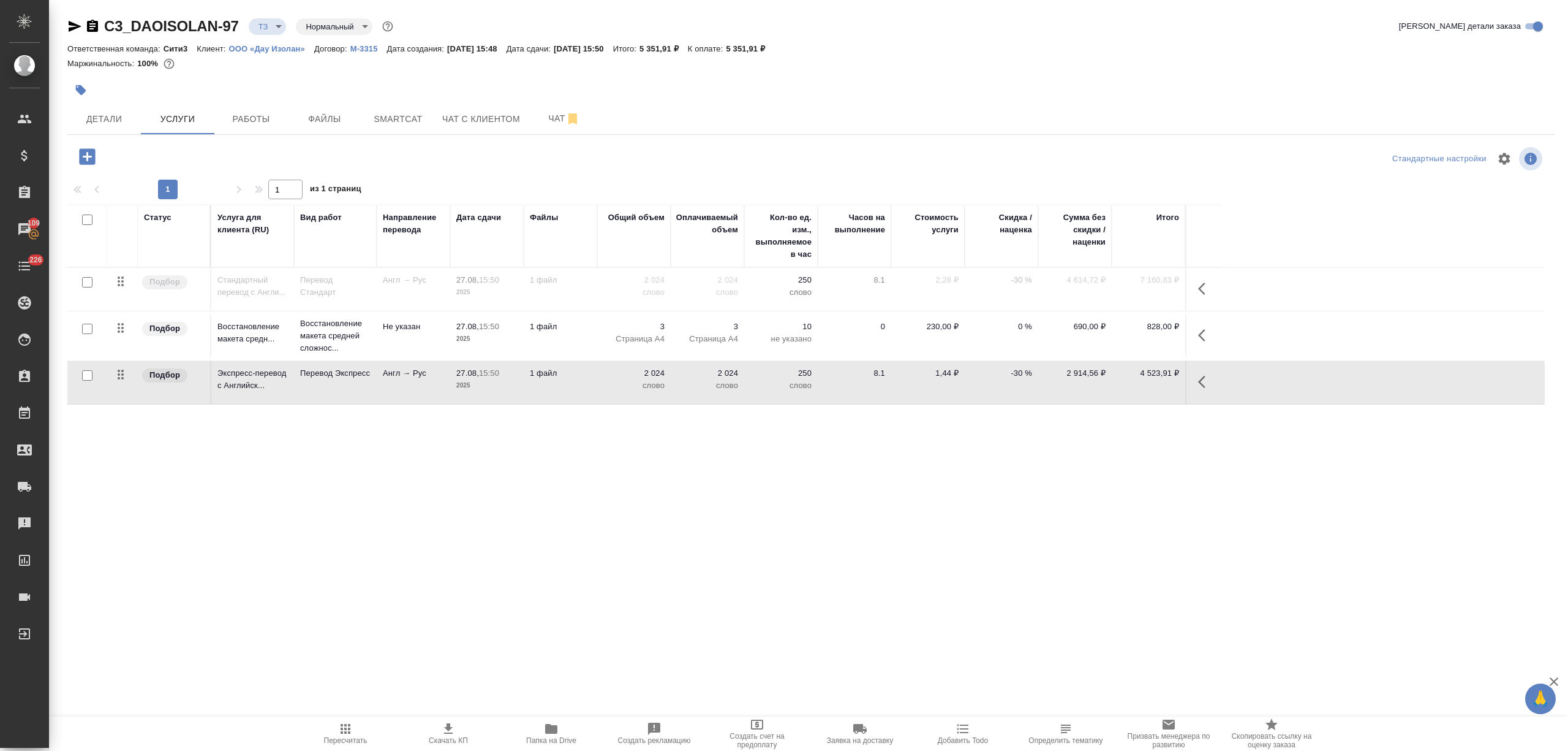
click at [581, 388] on td "1 файл" at bounding box center [560, 382] width 74 height 43
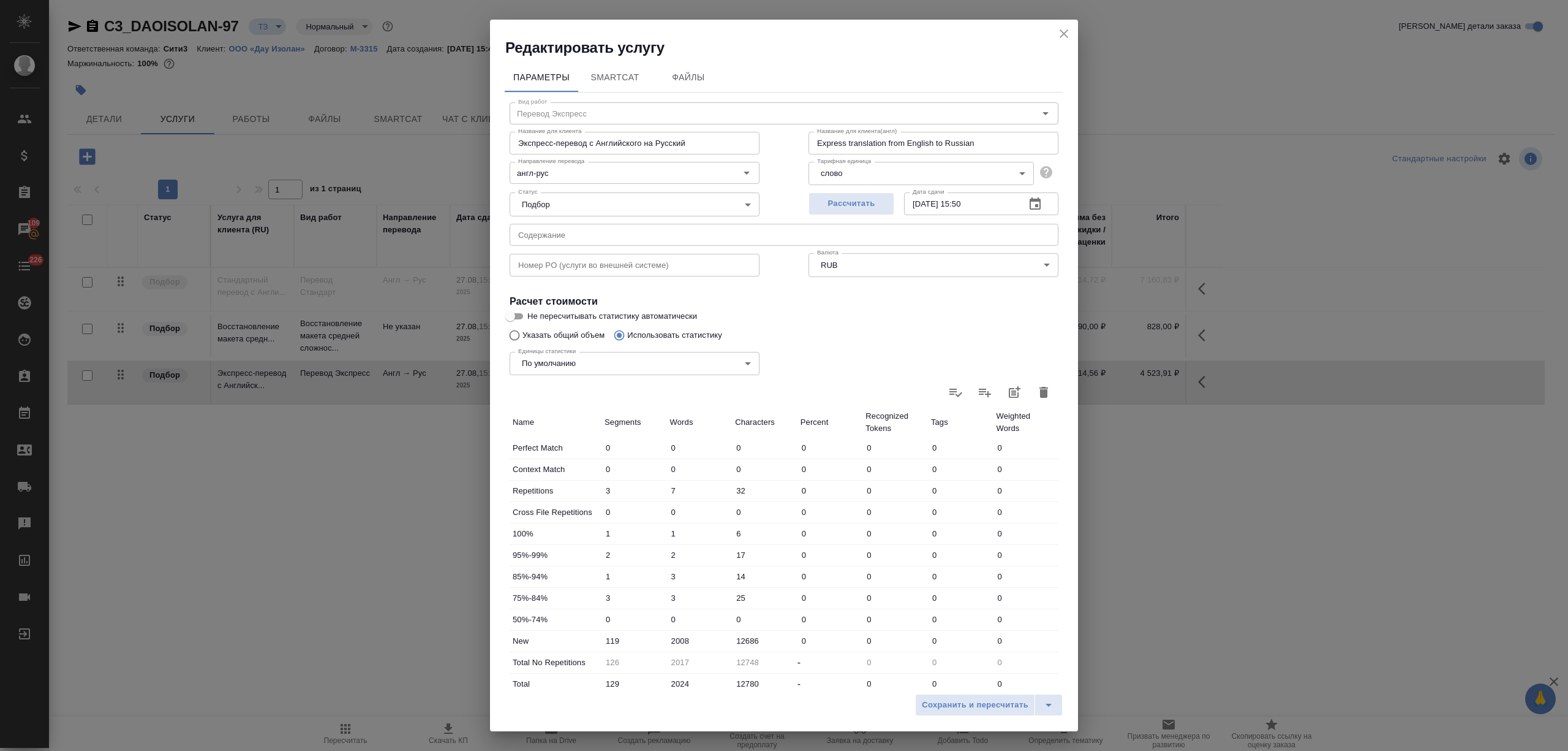
click at [1066, 25] on button "close" at bounding box center [1064, 34] width 18 height 18
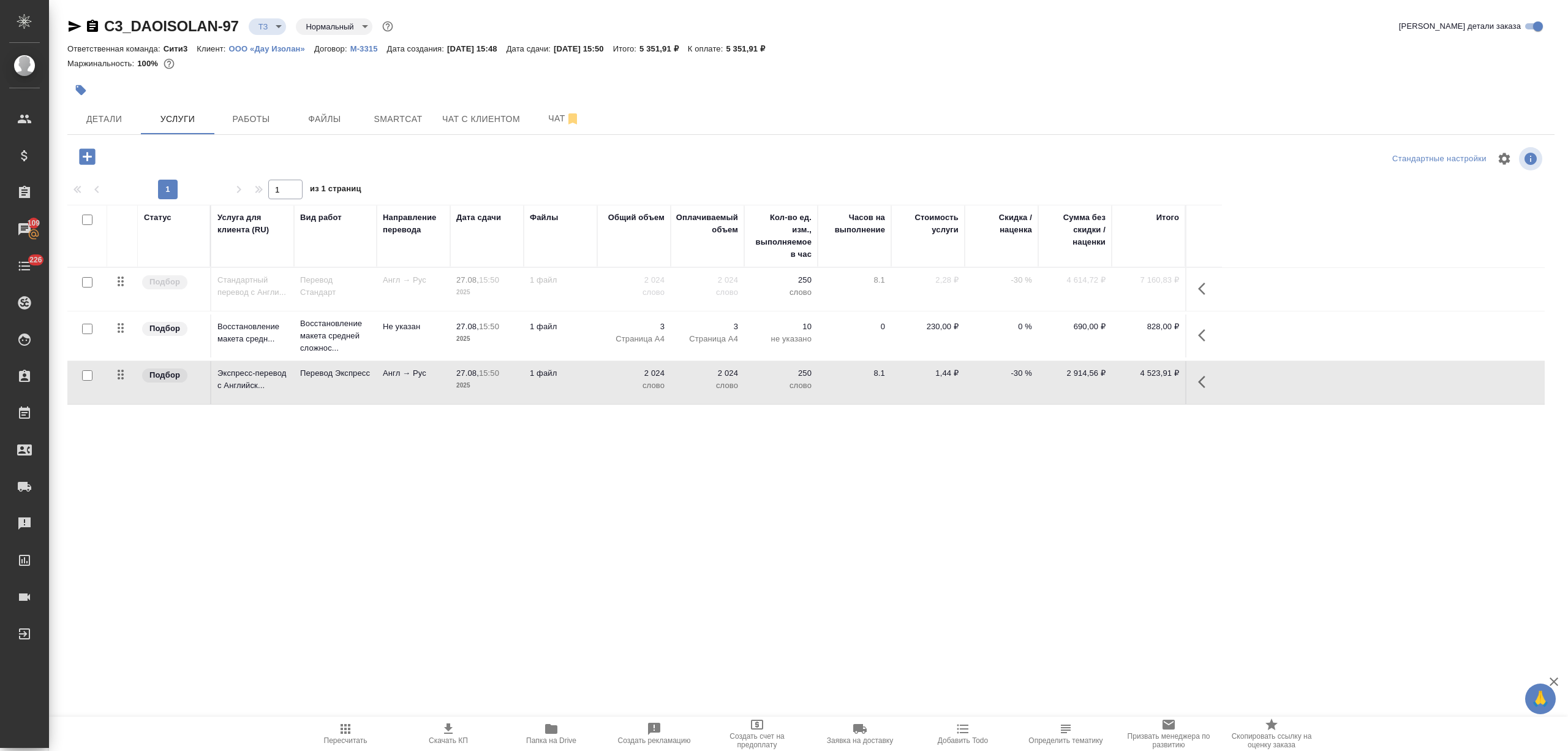
click at [446, 726] on icon "button" at bounding box center [448, 729] width 15 height 15
drag, startPoint x: 757, startPoint y: 47, endPoint x: 788, endPoint y: 47, distance: 31.0
click at [788, 47] on div "Ответственная команда: Сити3 Клиент: ООО «Дау Изолан» Договор: М-3315 Дата созд…" at bounding box center [811, 48] width 1487 height 15
copy p "5 351,91"
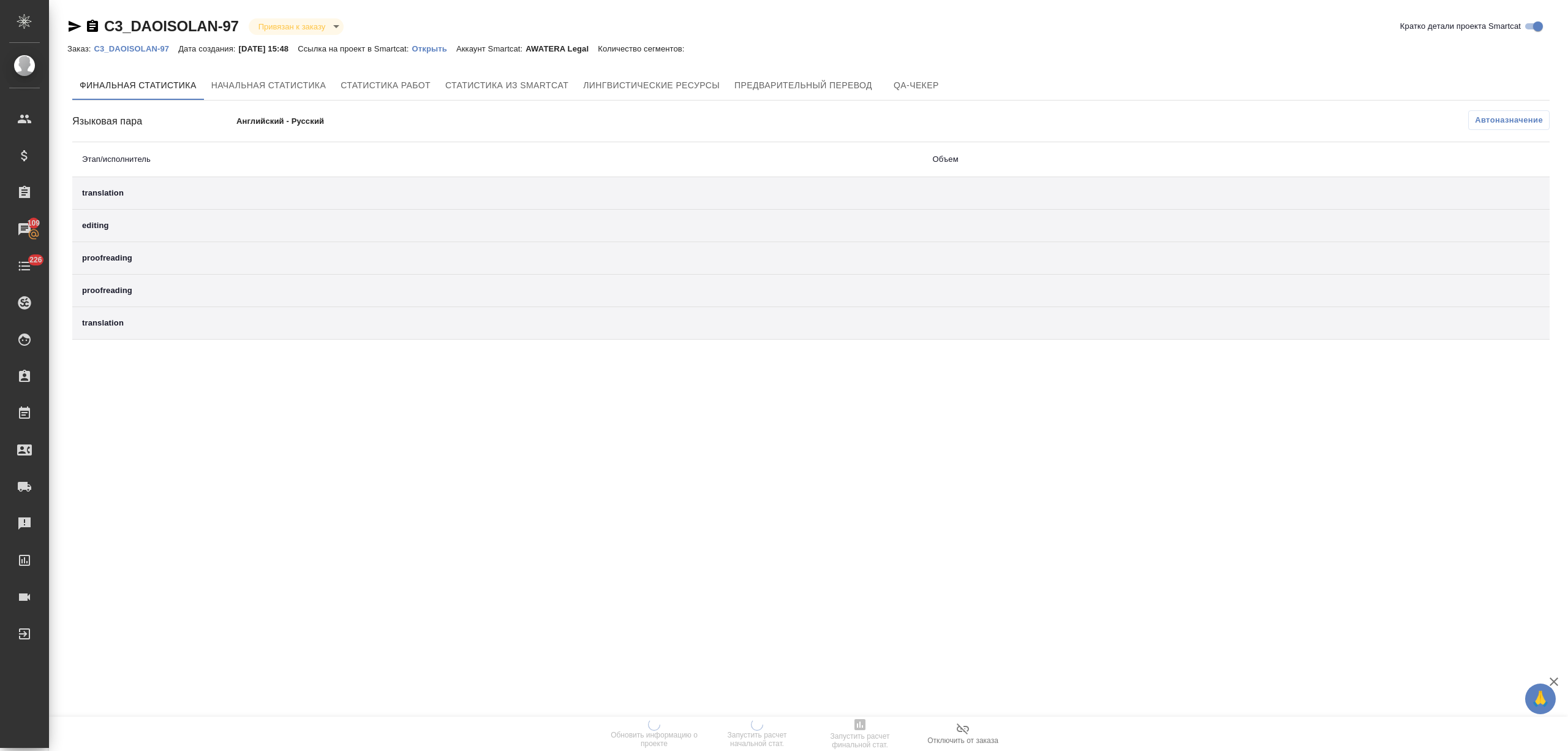
click at [435, 45] on p "Открыть" at bounding box center [434, 48] width 44 height 9
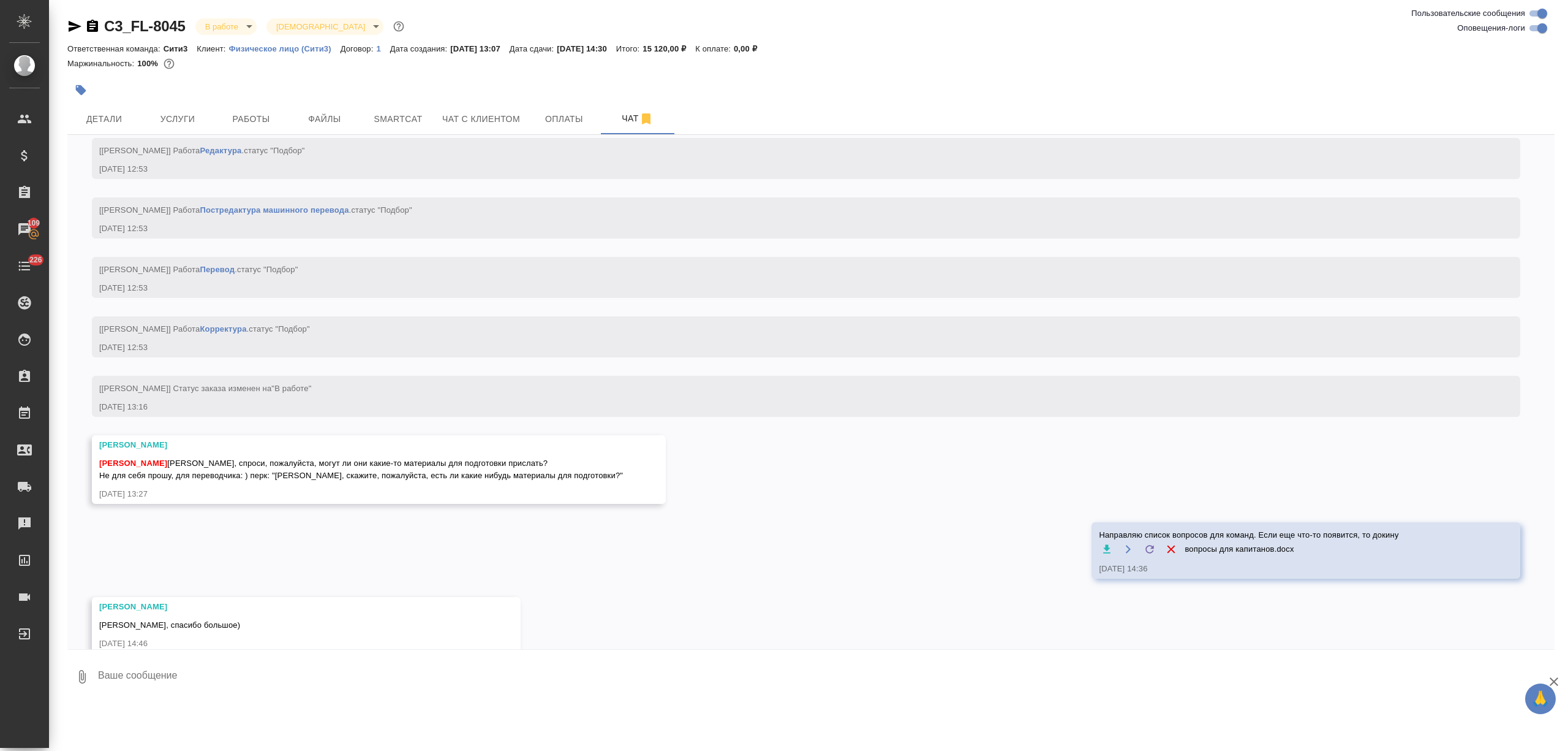
scroll to position [6269, 0]
